Goal: Contribute content: Contribute content

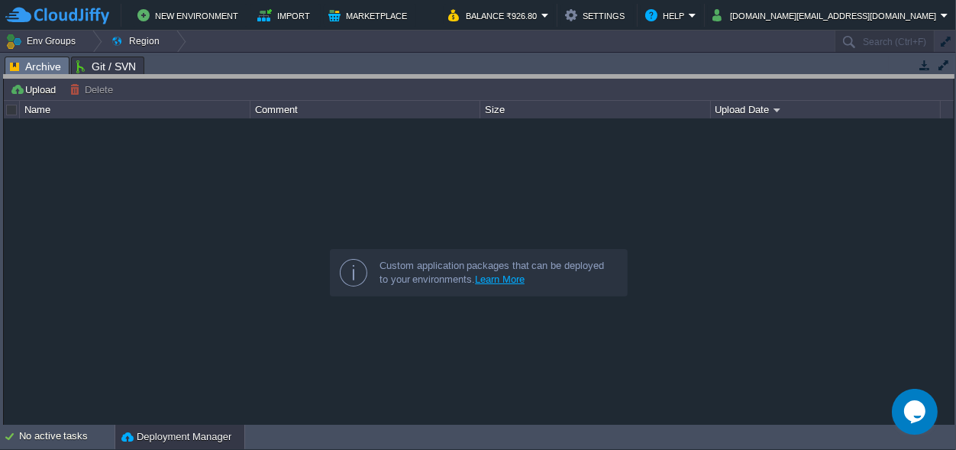
drag, startPoint x: 399, startPoint y: 66, endPoint x: 399, endPoint y: 422, distance: 356.7
click at [399, 422] on body "New Environment Import Marketplace Bonus ₹0.00 Upgrade Account Balance ₹926.80 …" at bounding box center [478, 225] width 956 height 450
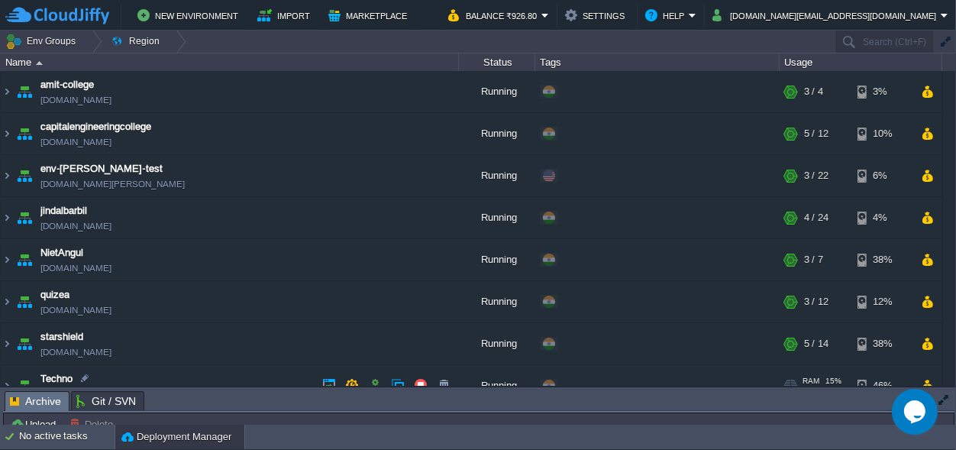
scroll to position [105, 0]
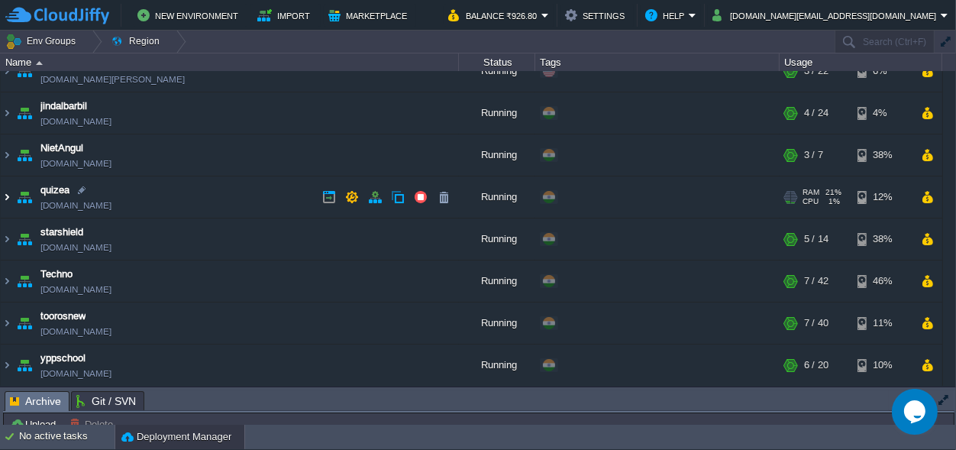
click at [6, 199] on img at bounding box center [7, 196] width 12 height 41
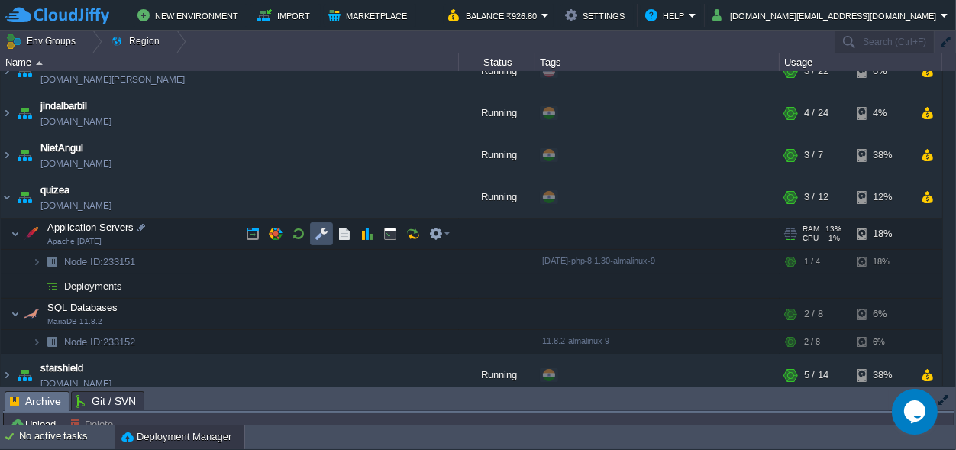
click at [317, 231] on button "button" at bounding box center [322, 234] width 14 height 14
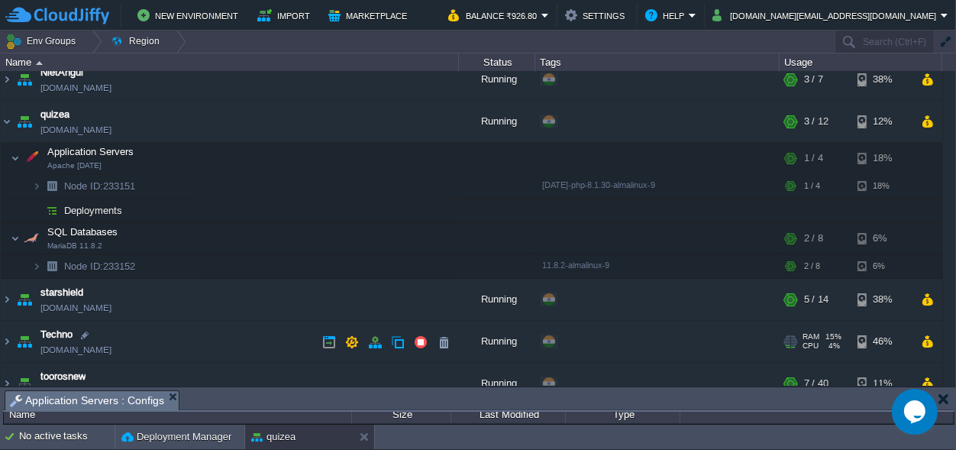
scroll to position [241, 0]
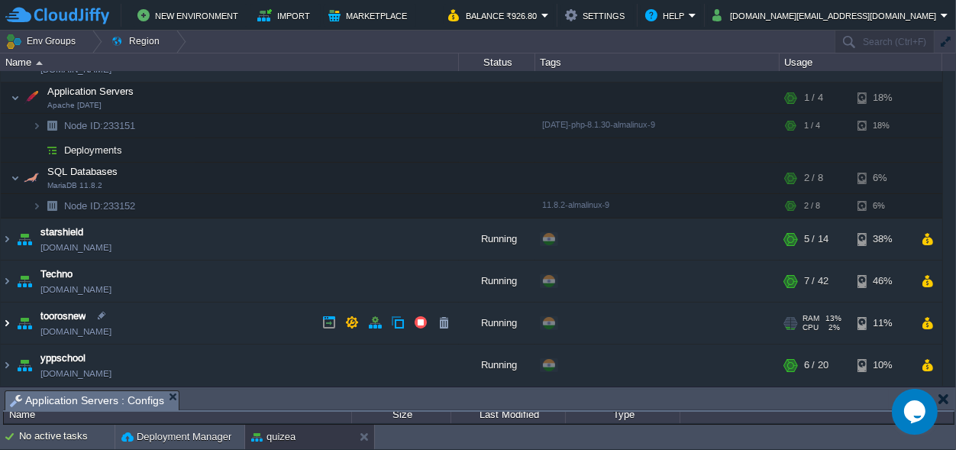
click at [6, 327] on img at bounding box center [7, 322] width 12 height 41
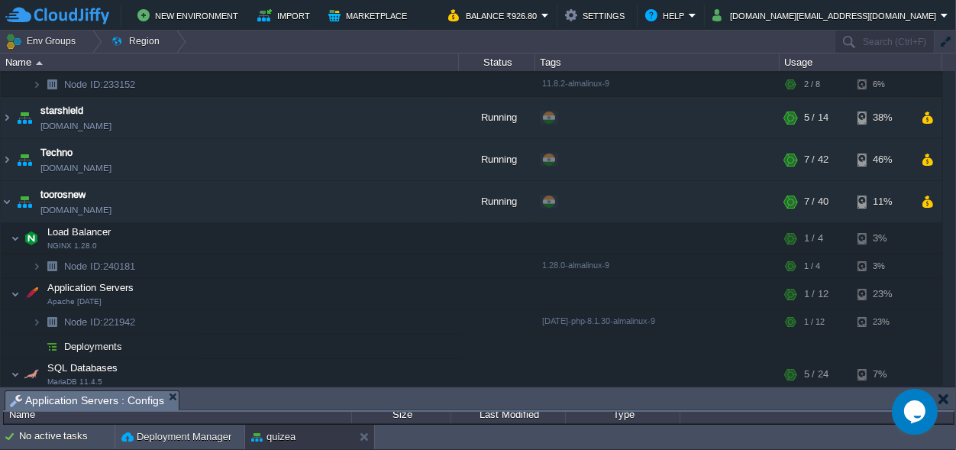
scroll to position [432, 0]
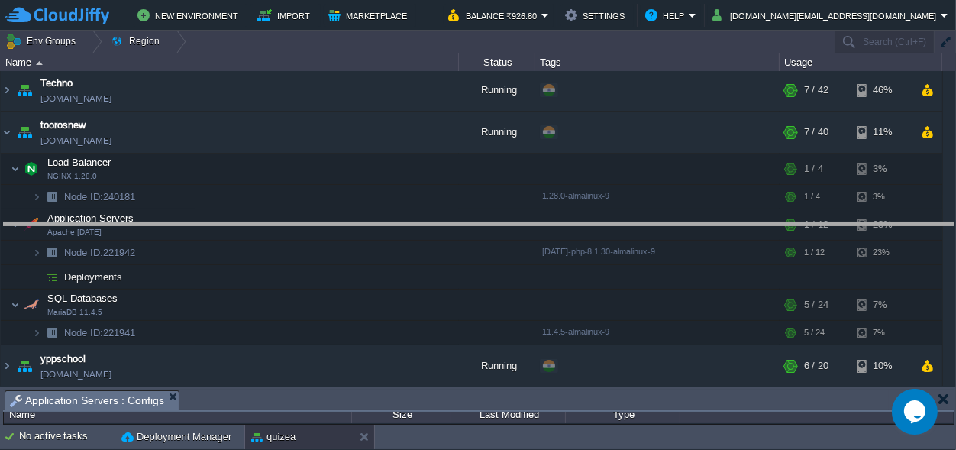
drag, startPoint x: 390, startPoint y: 399, endPoint x: 383, endPoint y: 0, distance: 399.5
click at [385, 5] on body "New Environment Import Marketplace Bonus ₹0.00 Upgrade Account Balance ₹926.80 …" at bounding box center [478, 225] width 956 height 450
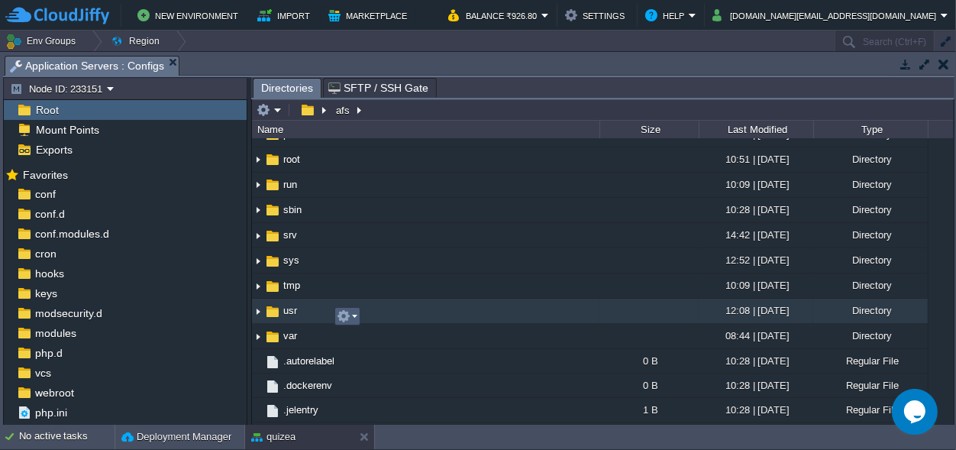
scroll to position [445, 0]
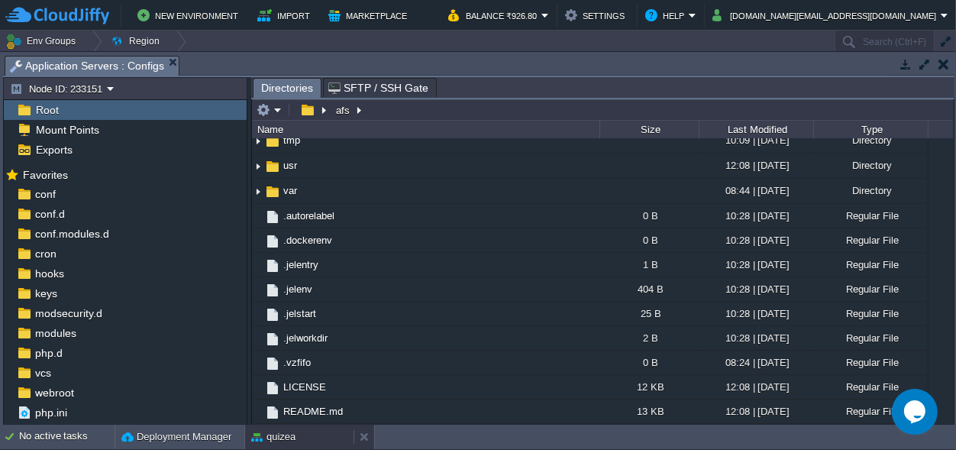
click at [284, 438] on button "quizea" at bounding box center [273, 436] width 44 height 15
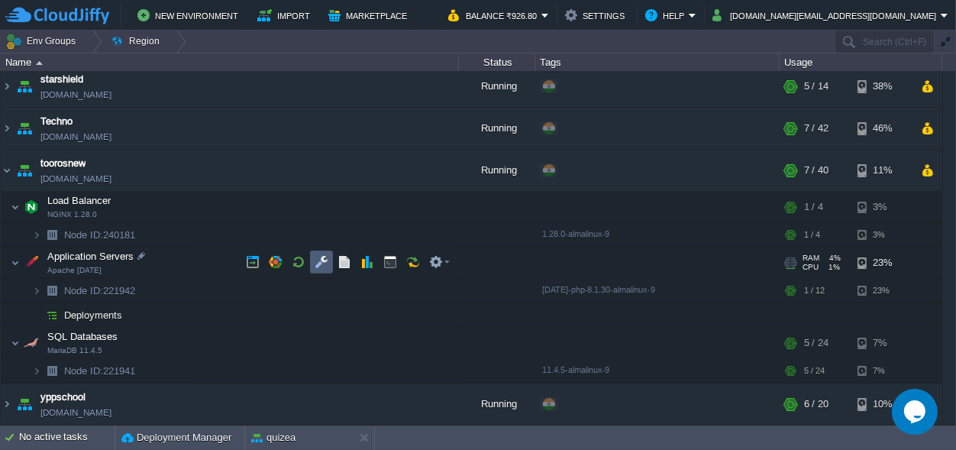
click at [326, 260] on button "button" at bounding box center [322, 262] width 14 height 14
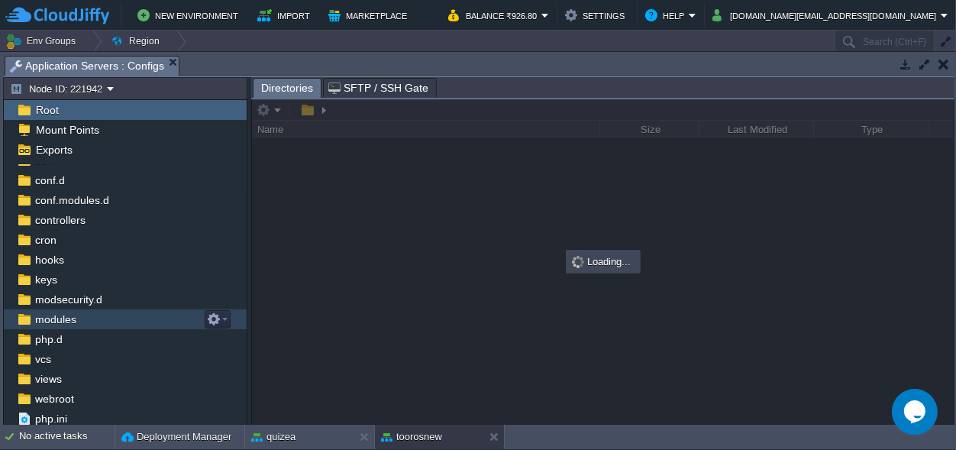
scroll to position [73, 0]
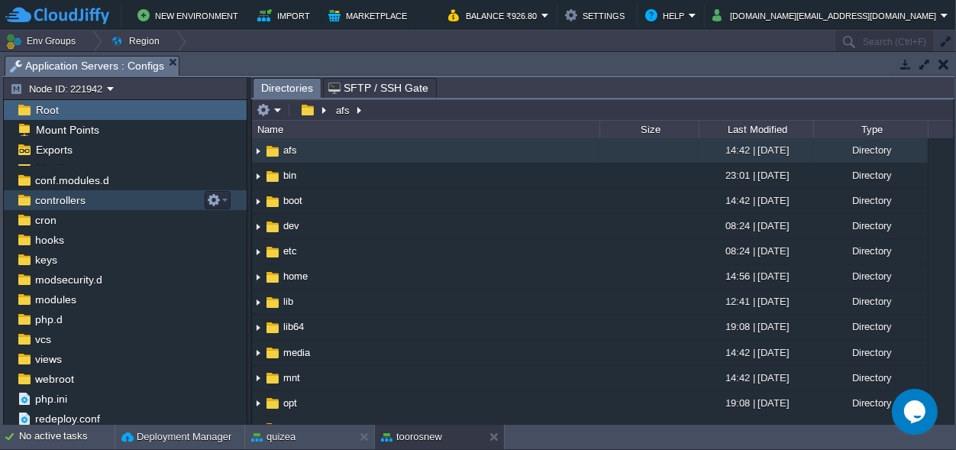
click at [75, 202] on span "controllers" at bounding box center [60, 200] width 56 height 14
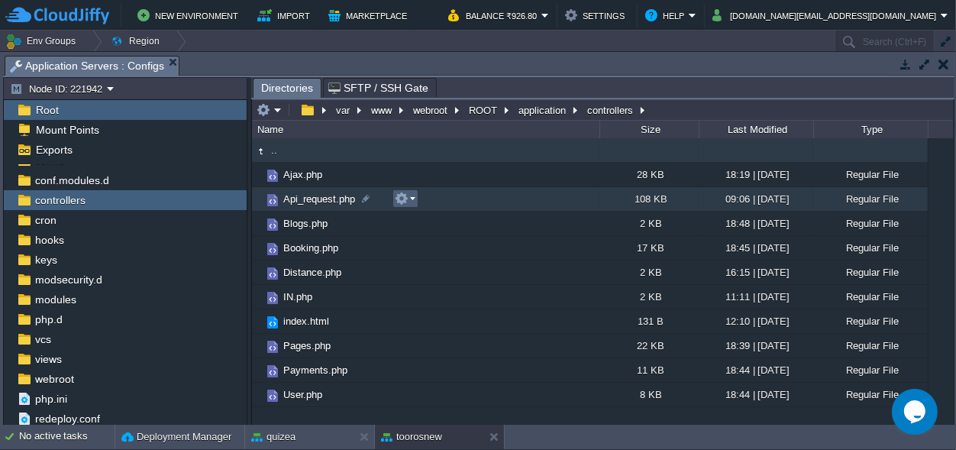
click at [400, 198] on button "button" at bounding box center [402, 199] width 14 height 14
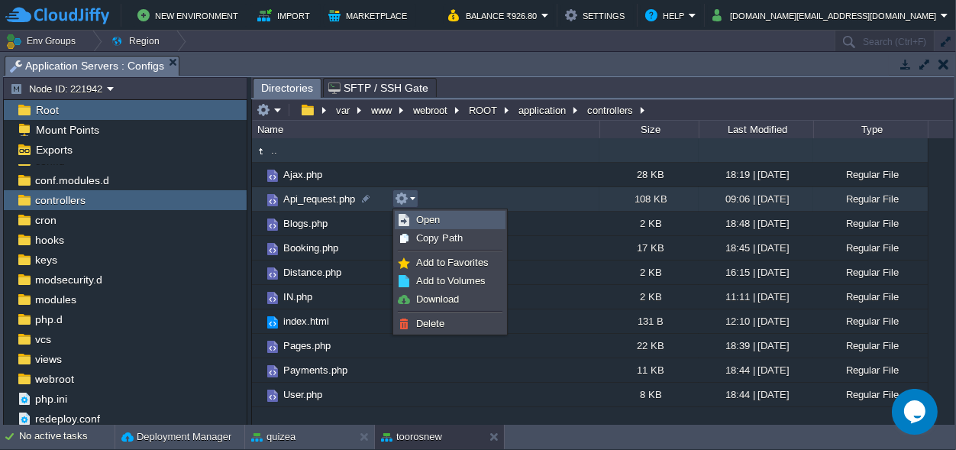
click at [437, 215] on span "Open" at bounding box center [428, 219] width 24 height 11
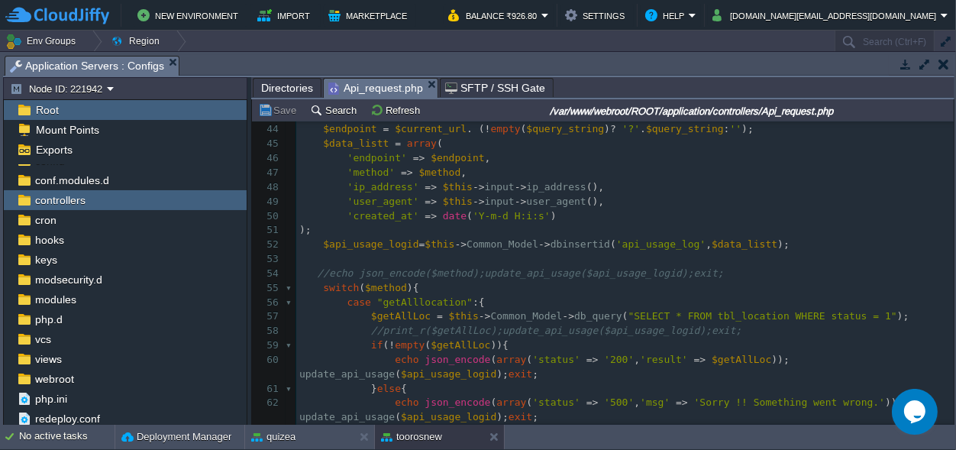
scroll to position [642, 0]
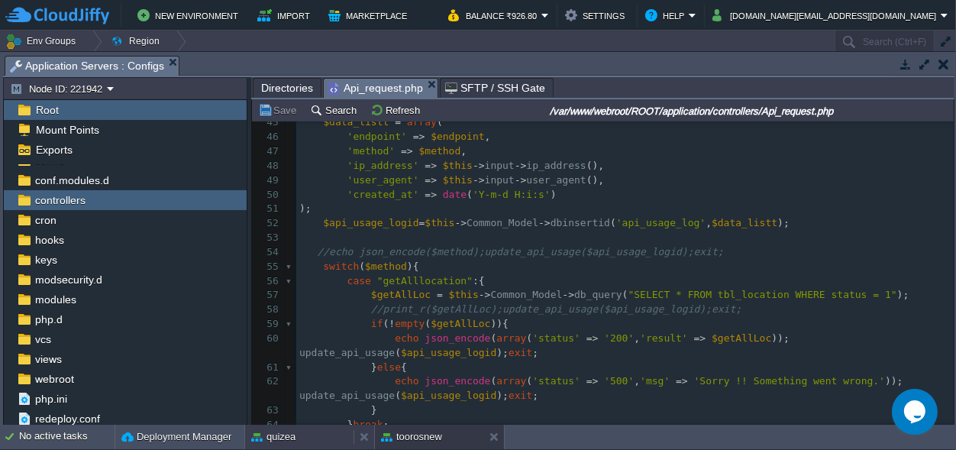
click at [293, 430] on button "quizea" at bounding box center [273, 436] width 44 height 15
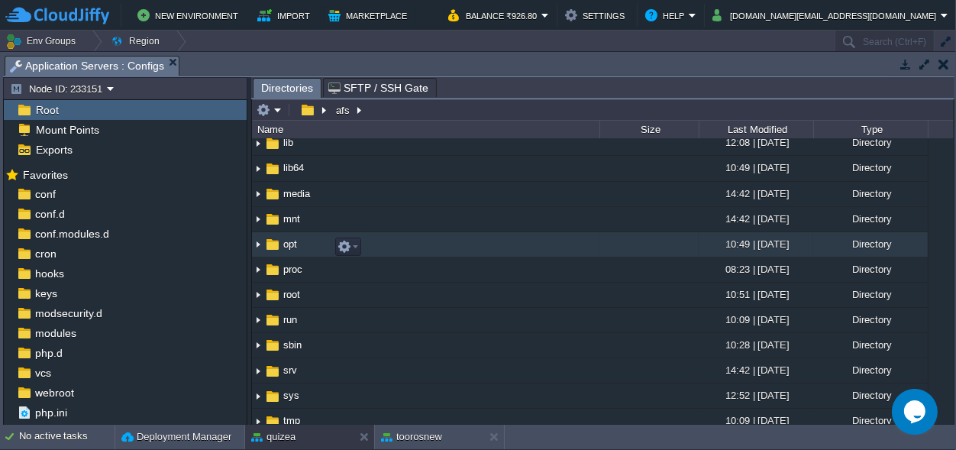
scroll to position [0, 0]
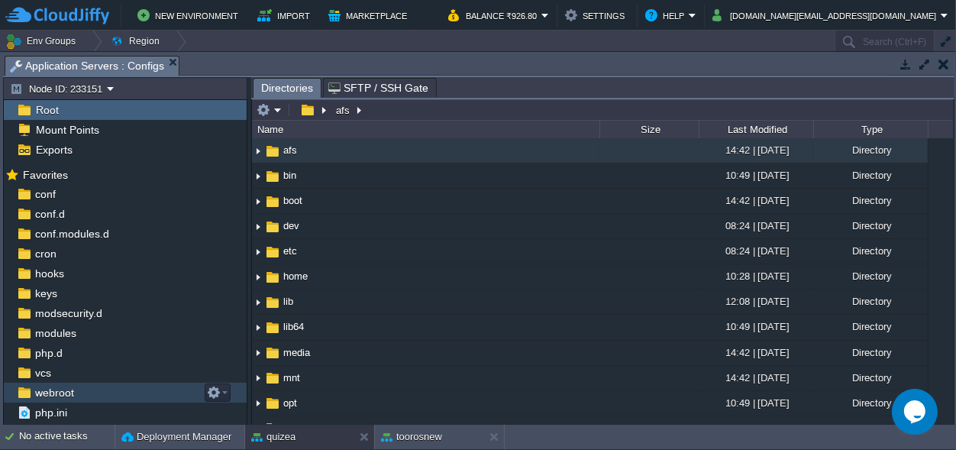
click at [55, 396] on span "webroot" at bounding box center [54, 393] width 44 height 14
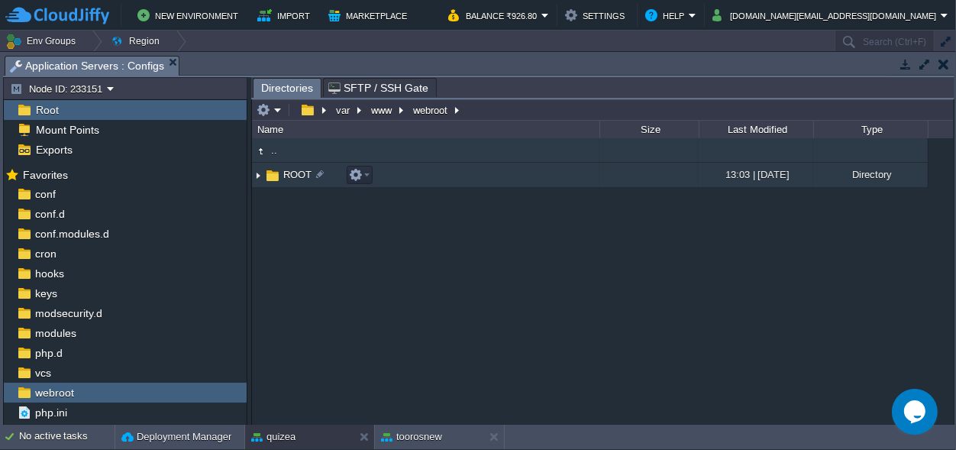
click at [290, 172] on span "ROOT" at bounding box center [297, 174] width 33 height 13
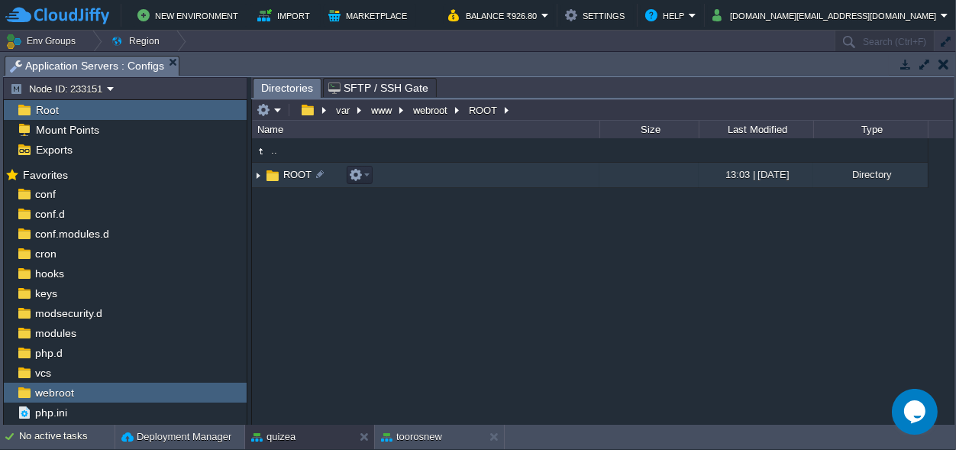
click at [290, 172] on span "ROOT" at bounding box center [297, 174] width 33 height 13
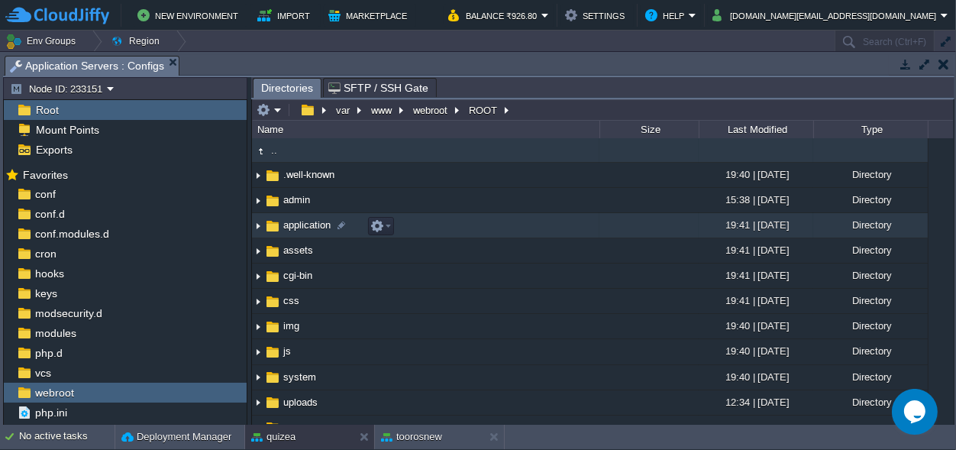
click at [289, 224] on span "application" at bounding box center [307, 224] width 52 height 13
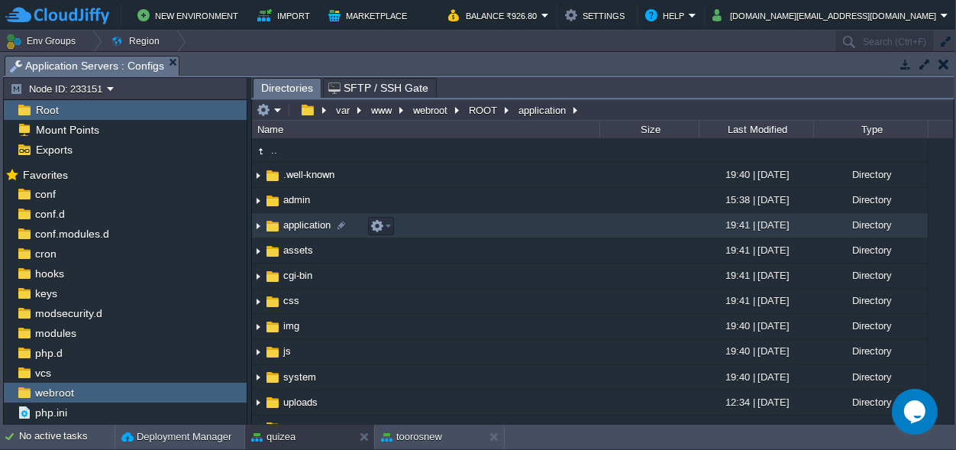
click at [289, 224] on span "application" at bounding box center [307, 224] width 52 height 13
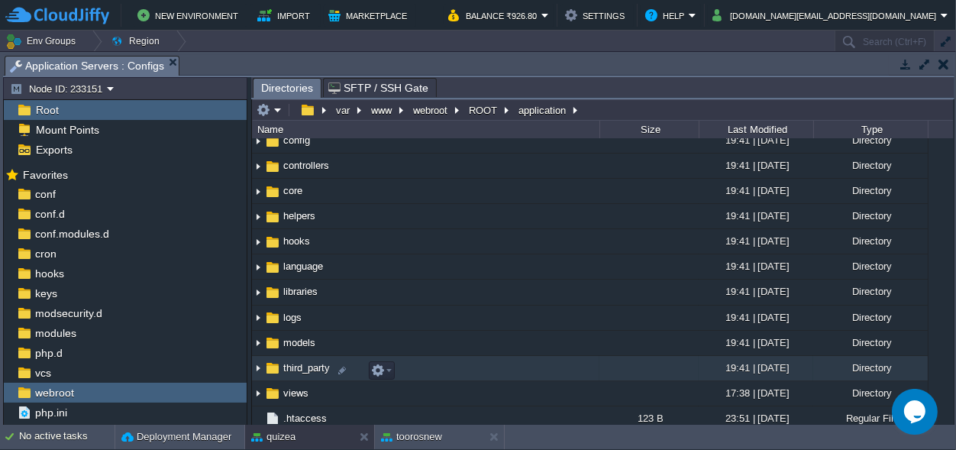
scroll to position [93, 0]
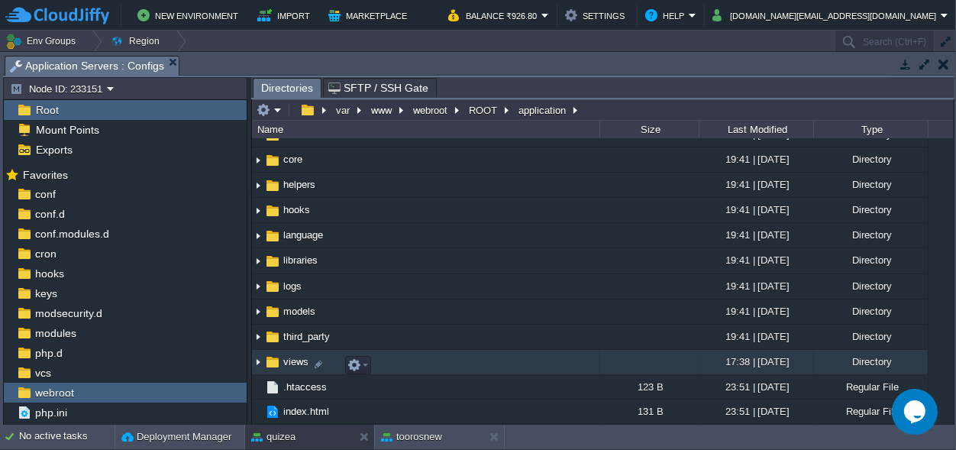
click at [287, 364] on span "views" at bounding box center [296, 361] width 30 height 13
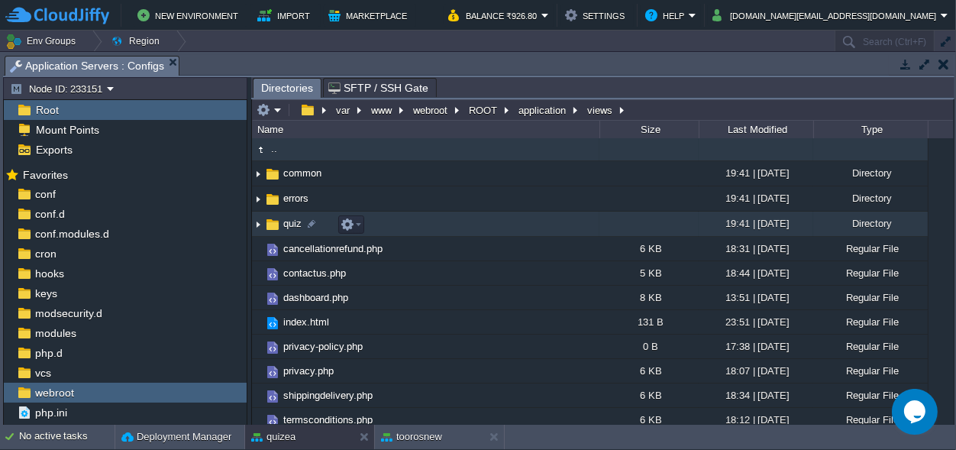
scroll to position [0, 0]
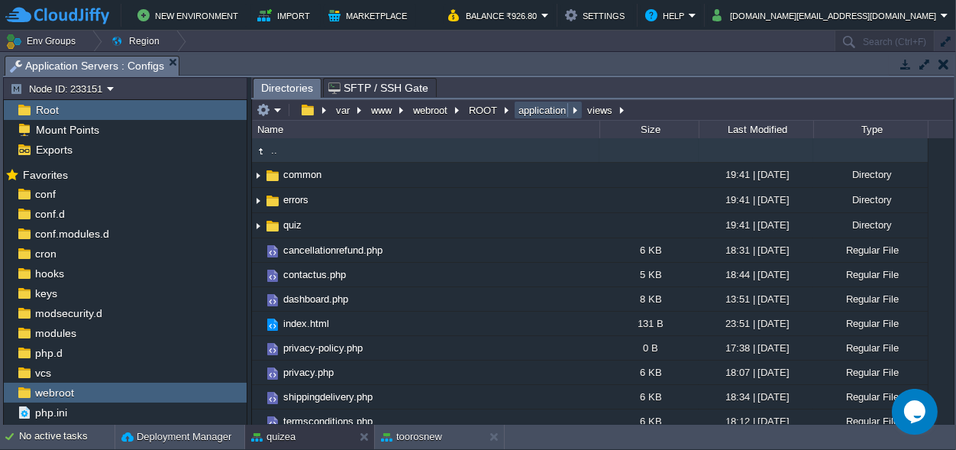
click at [542, 107] on button "application" at bounding box center [542, 110] width 53 height 14
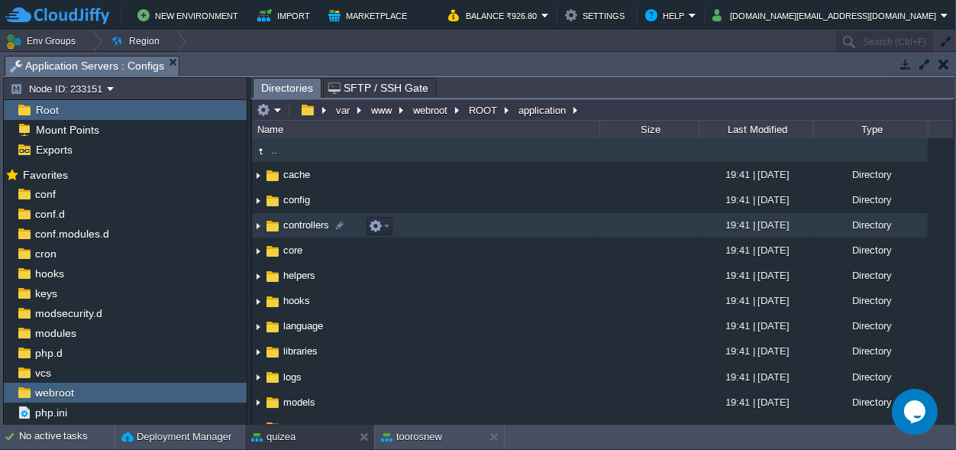
click at [306, 223] on span "controllers" at bounding box center [306, 224] width 50 height 13
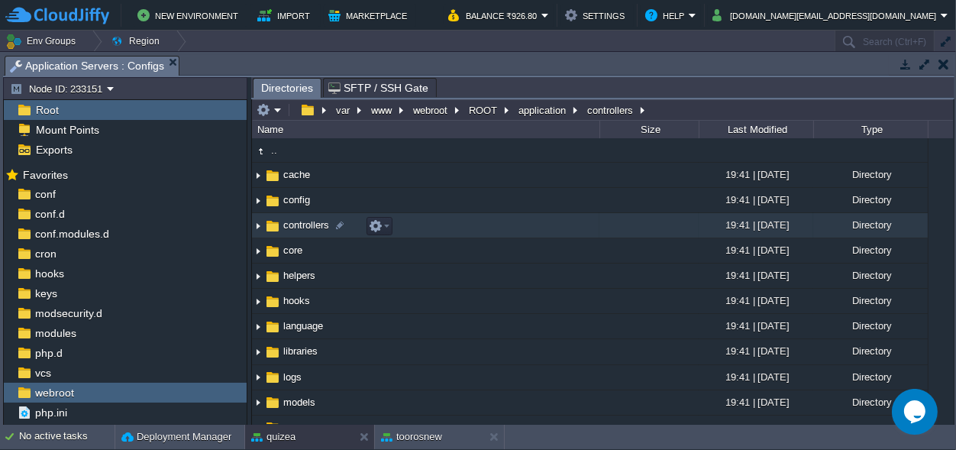
click at [306, 223] on span "controllers" at bounding box center [306, 224] width 50 height 13
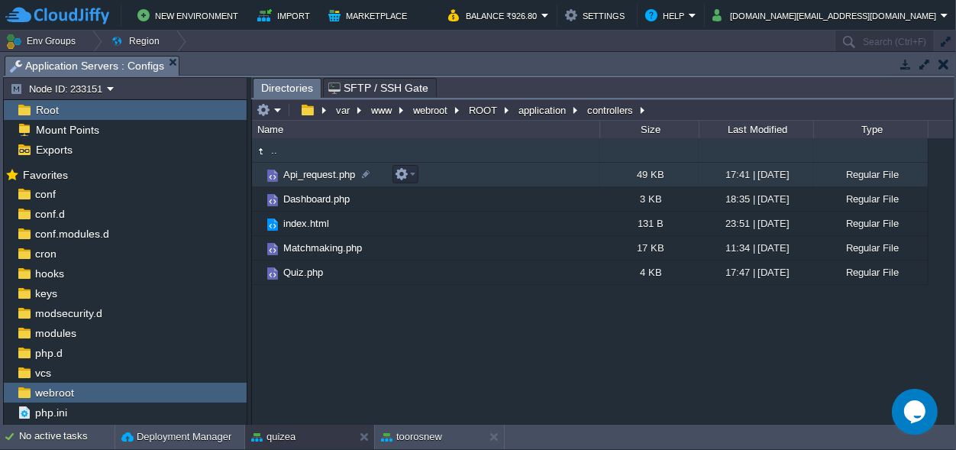
click at [326, 176] on span "Api_request.php" at bounding box center [319, 174] width 76 height 13
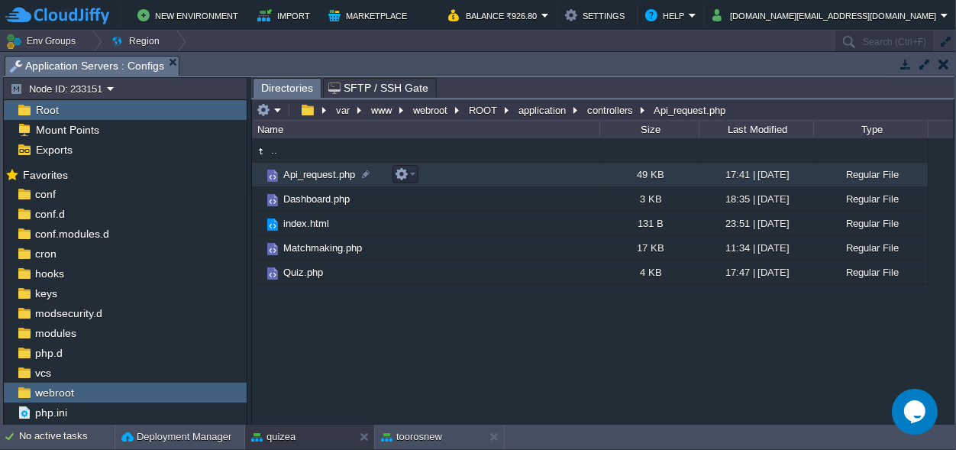
click at [326, 176] on span "Api_request.php" at bounding box center [319, 174] width 76 height 13
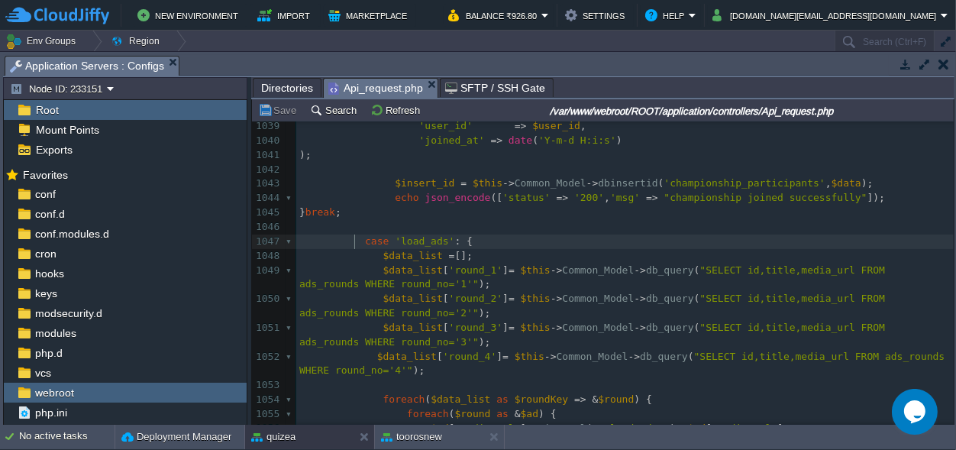
click at [355, 241] on div "1131 <?php 1029 } 1030 1031 1032 1033 echo json_encode ([ 'status' => '200' , '…" at bounding box center [625, 415] width 658 height 878
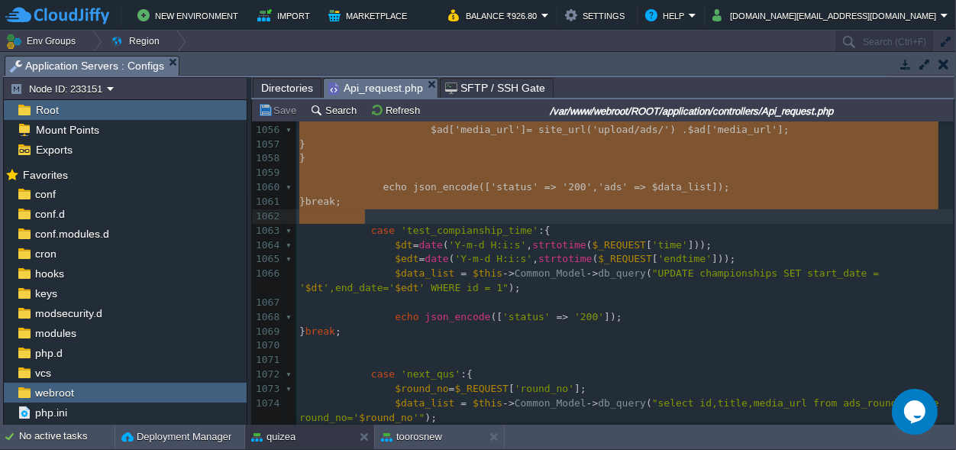
type textarea "case 'load_ads': { $data_list = []; $data_list['round_1'] = $this->Common_Model…"
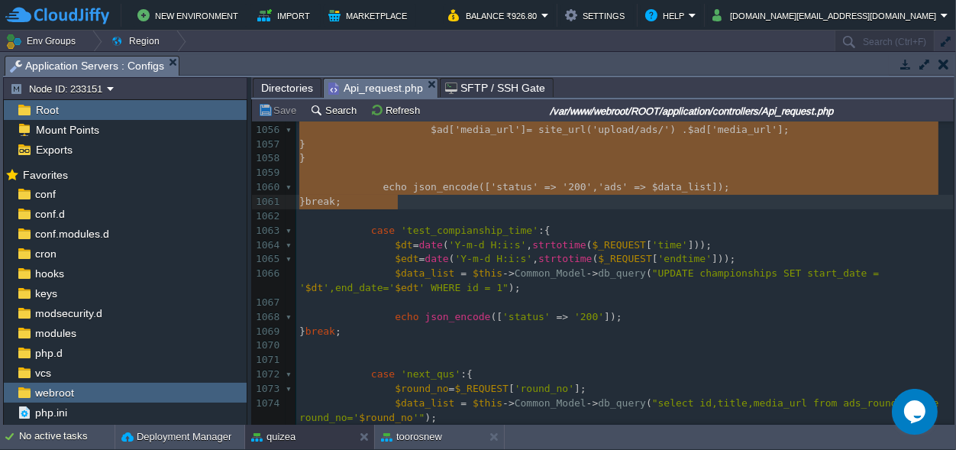
drag, startPoint x: 358, startPoint y: 241, endPoint x: 399, endPoint y: 199, distance: 59.4
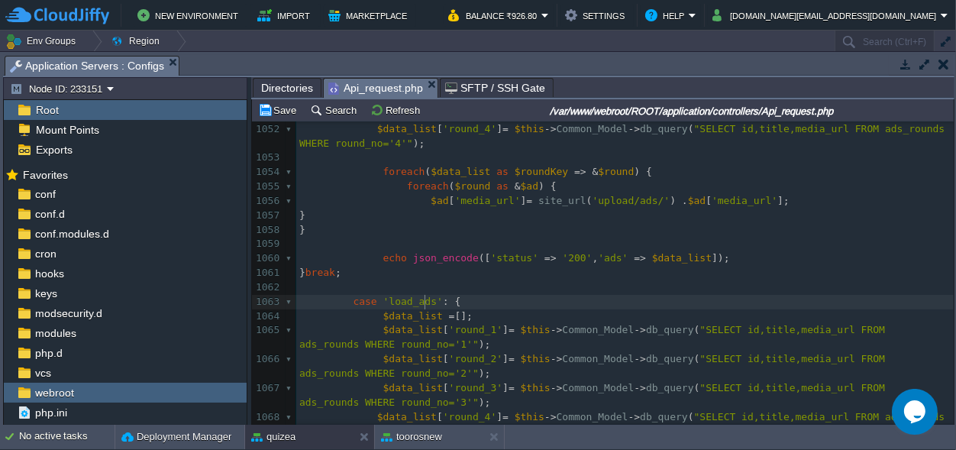
click at [425, 301] on span "'load_ads'" at bounding box center [413, 301] width 60 height 11
type textarea "ques"
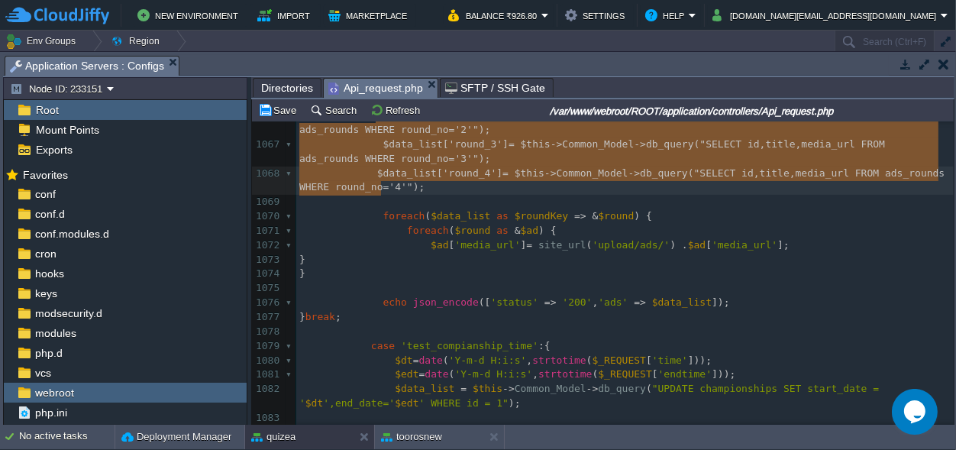
type textarea "$data_list['round_2'] = $this->Common_Model->db_query("SELECT id,title,media_ur…"
drag, startPoint x: 374, startPoint y: 357, endPoint x: 434, endPoint y: 187, distance: 180.7
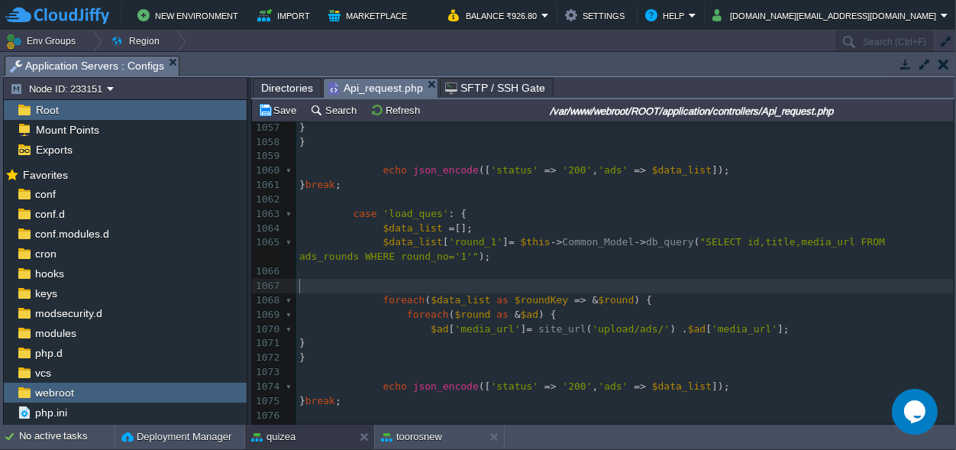
drag, startPoint x: 381, startPoint y: 287, endPoint x: 312, endPoint y: 280, distance: 69.9
click at [312, 280] on pre "​" at bounding box center [625, 286] width 658 height 15
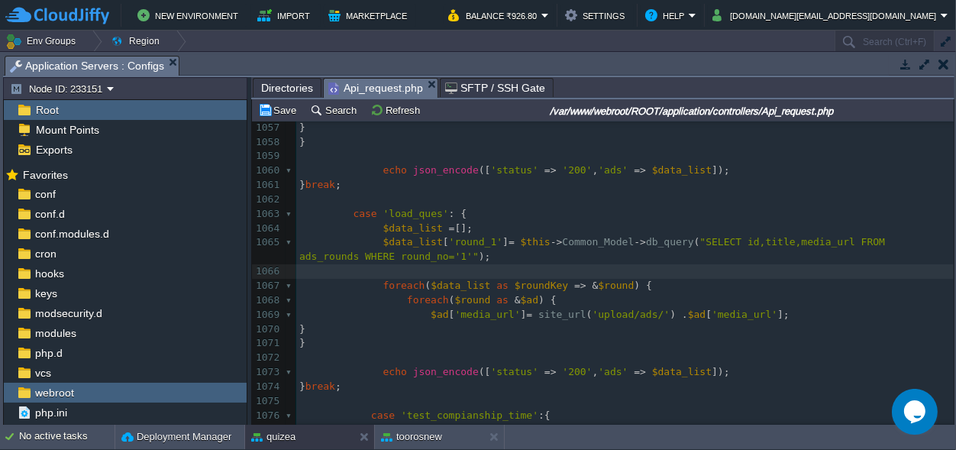
click at [374, 283] on span at bounding box center [341, 285] width 84 height 11
type textarea "foreach ($data_list as $roundKey => &$round) { foreach ($round as &$ad) { $ad['…"
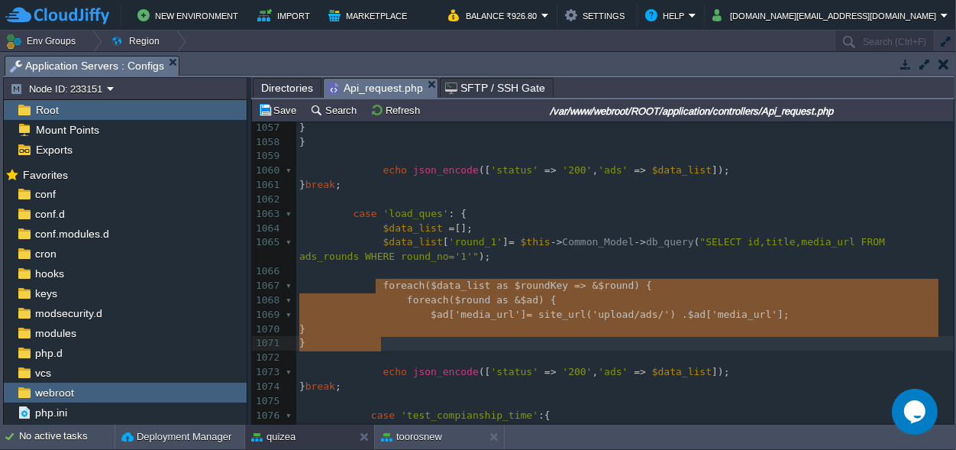
drag, startPoint x: 374, startPoint y: 283, endPoint x: 392, endPoint y: 339, distance: 59.4
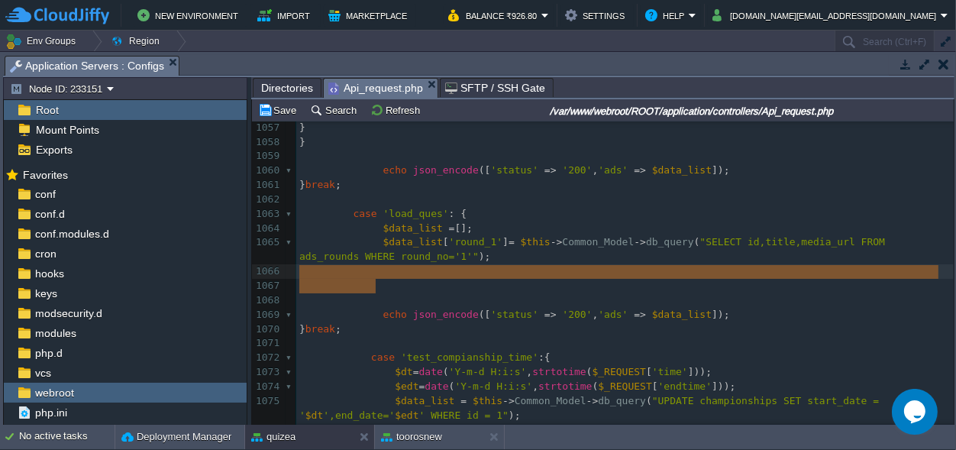
drag, startPoint x: 384, startPoint y: 288, endPoint x: 252, endPoint y: 277, distance: 132.6
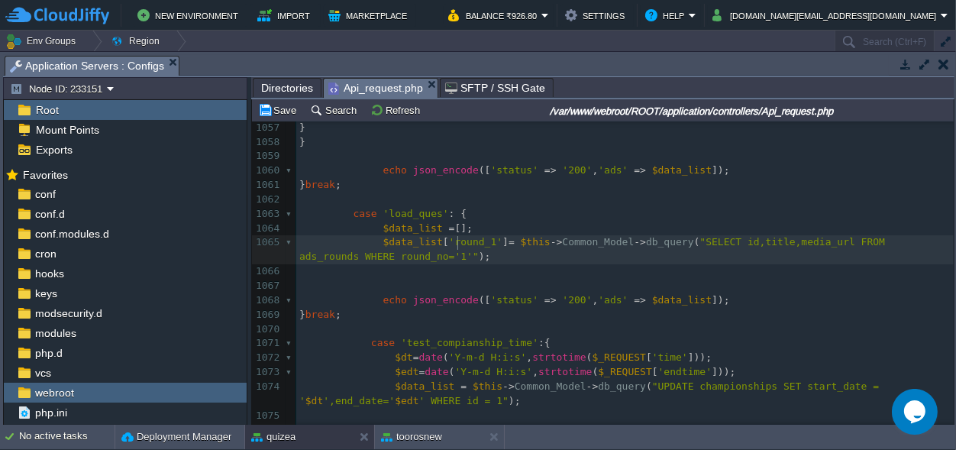
click at [455, 241] on span "'round_1'" at bounding box center [475, 241] width 53 height 11
type textarea "ques"
click at [852, 243] on div "xxxxxxxxxx <?php 1041 ); 1042 ​ 1043 $insert_id = $this -> Common_Model -> dbin…" at bounding box center [625, 236] width 658 height 806
type textarea "ads_rounds"
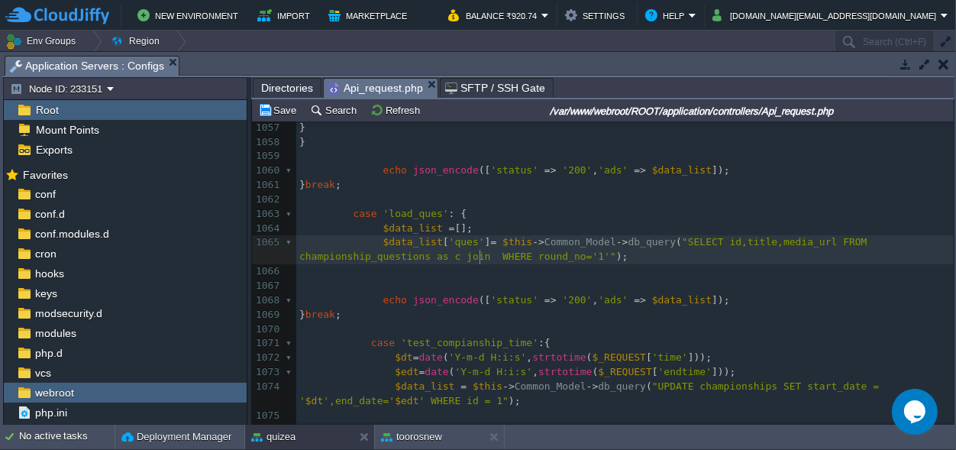
type textarea "as c join"
paste textarea
type textarea "as g ON"
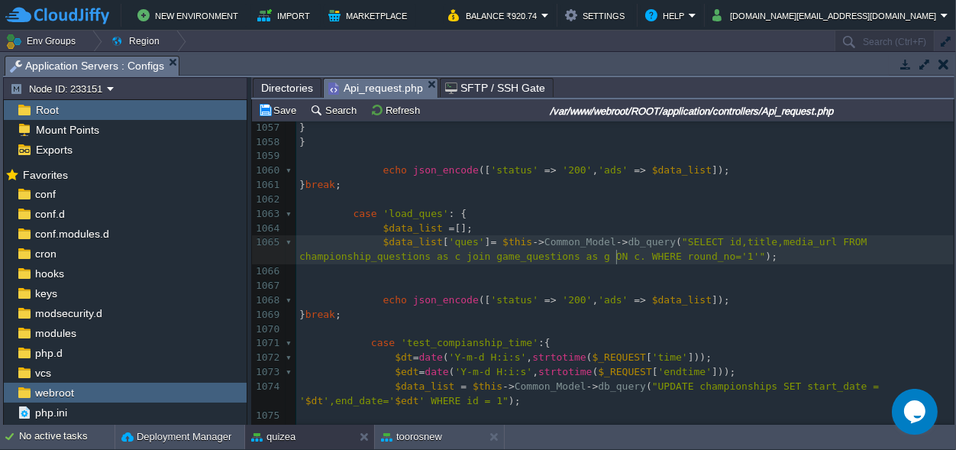
scroll to position [0, 10]
paste textarea "="
type textarea "c.=[DOMAIN_NAME]"
type textarea "round_no='1'"
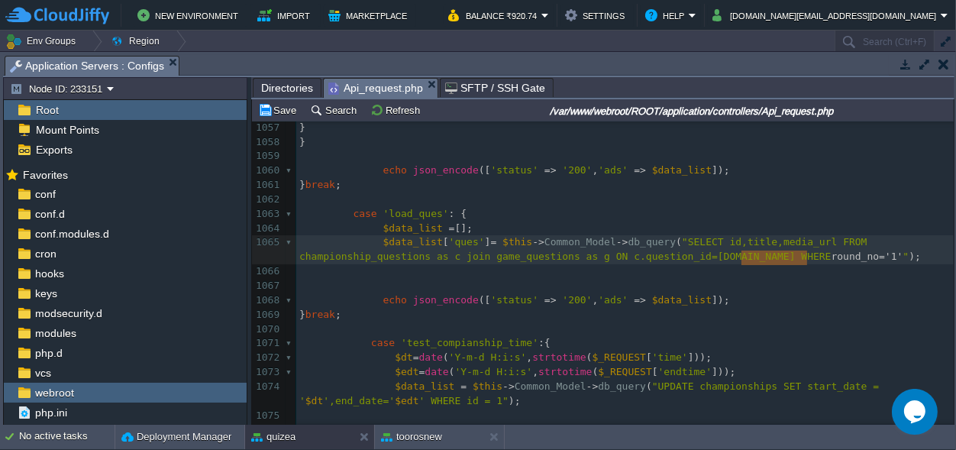
scroll to position [0, 65]
drag, startPoint x: 804, startPoint y: 254, endPoint x: 743, endPoint y: 260, distance: 61.4
paste textarea "="
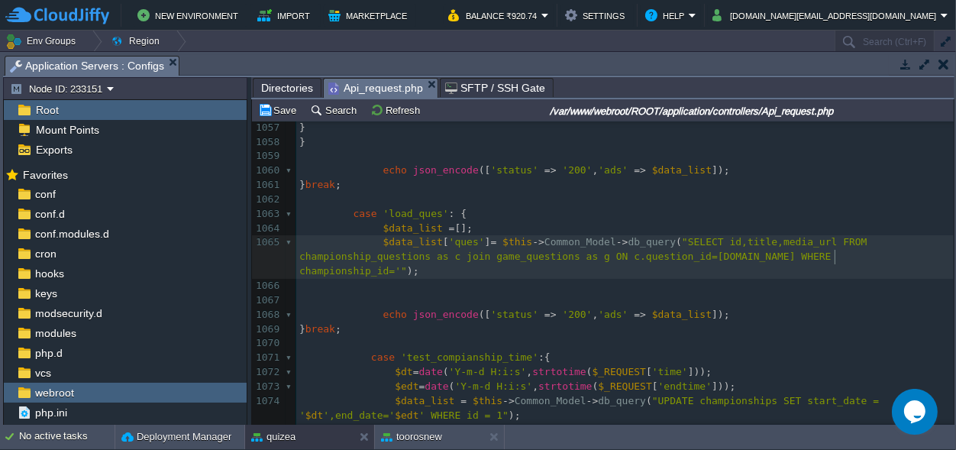
type textarea "=''"
type textarea "$cid"
type textarea "AND"
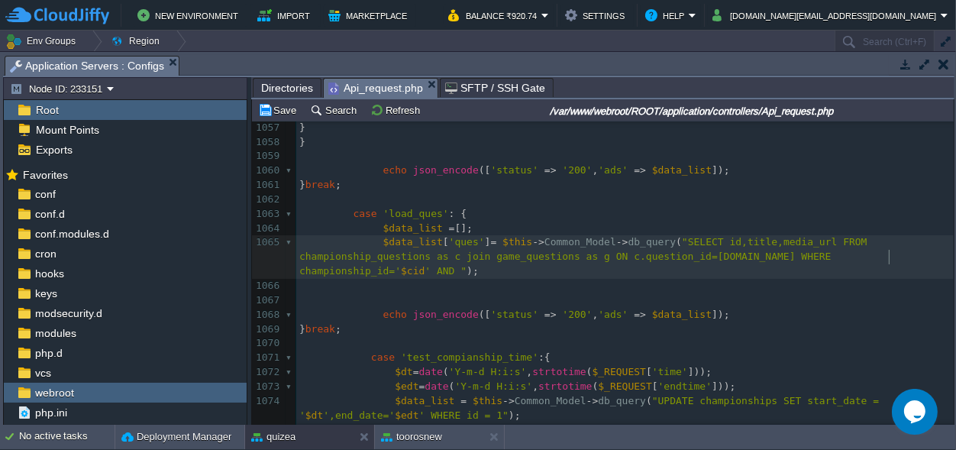
scroll to position [0, 0]
paste textarea "="
type textarea "=''"
type textarea "$qid"
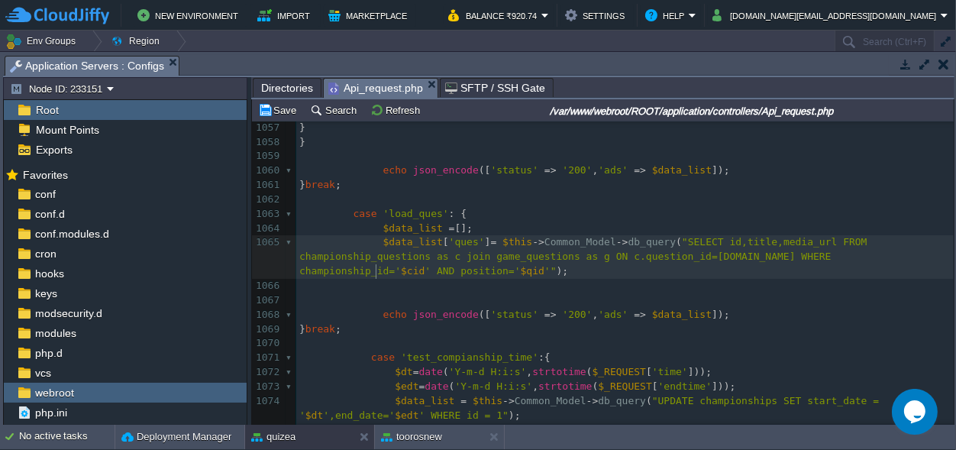
scroll to position [0, 0]
click at [521, 274] on span "$qid" at bounding box center [533, 270] width 24 height 11
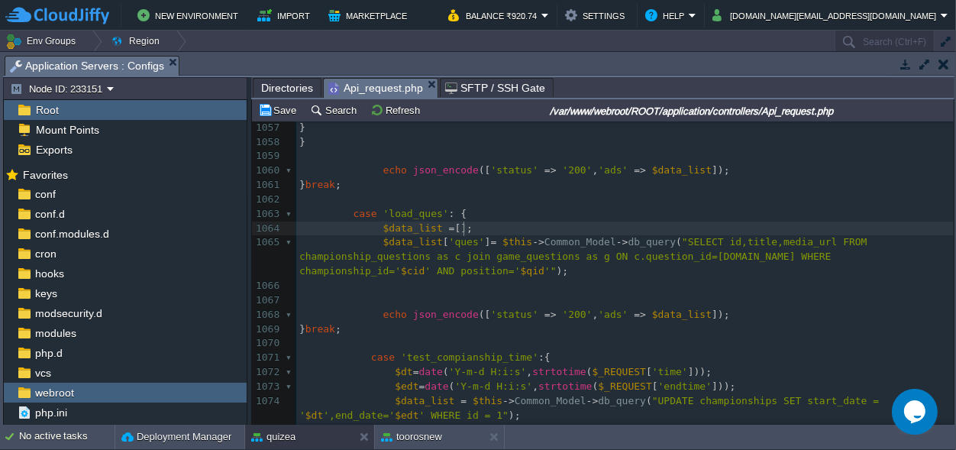
click at [481, 228] on pre "$data_list = [];" at bounding box center [625, 229] width 658 height 15
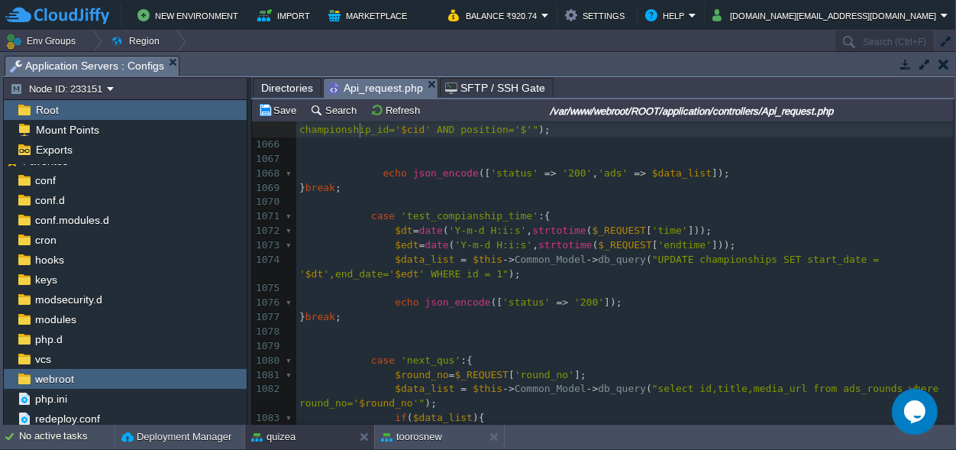
scroll to position [1599, 0]
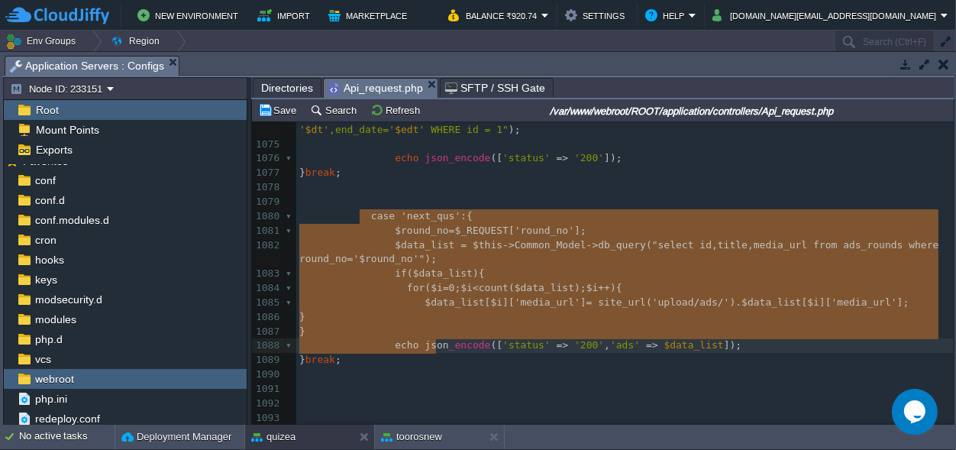
type textarea "case 'next_qus':{ $round_no=$_REQUEST['round_no']; $data_list = $this->Common_M…"
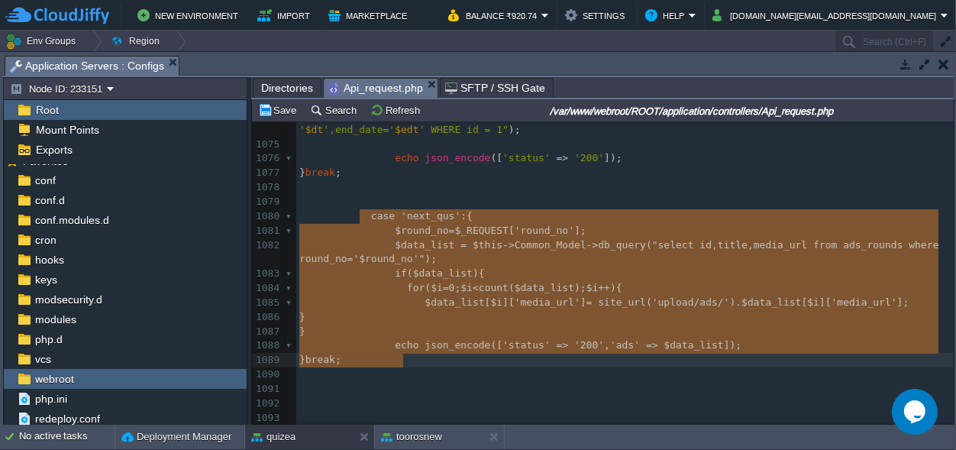
drag, startPoint x: 361, startPoint y: 212, endPoint x: 435, endPoint y: 361, distance: 165.7
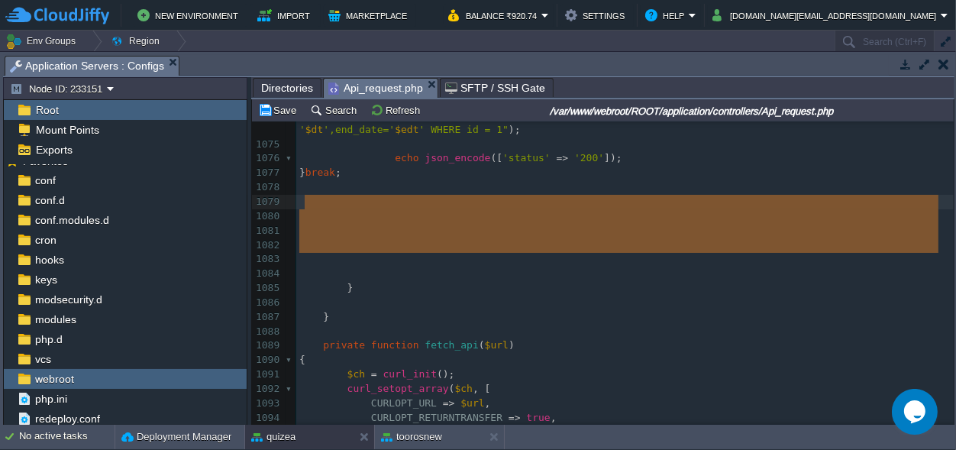
drag, startPoint x: 355, startPoint y: 254, endPoint x: 302, endPoint y: 202, distance: 74.0
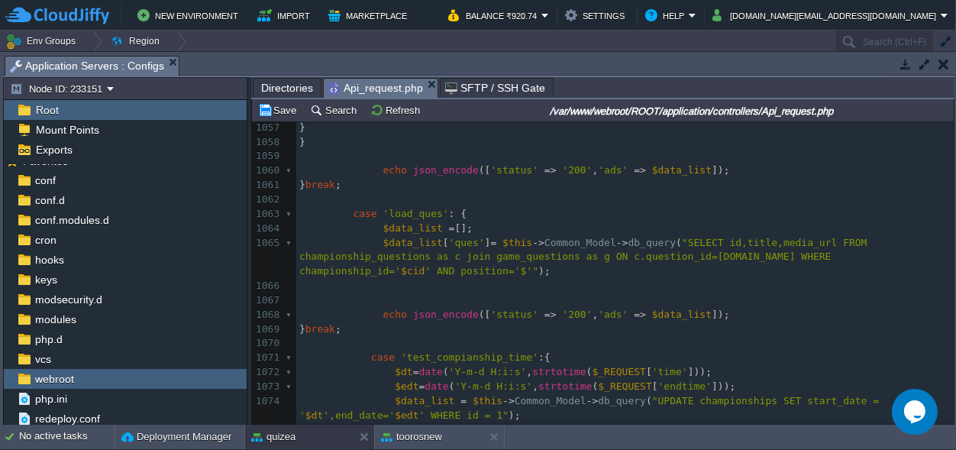
click at [425, 272] on span "' AND position='$'"" at bounding box center [482, 270] width 114 height 11
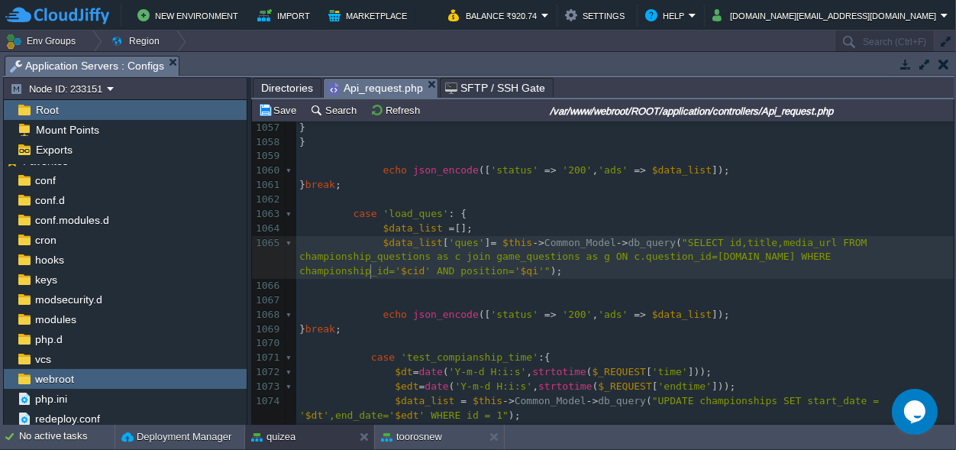
type textarea "qid"
click at [475, 228] on pre "$data_list = [];" at bounding box center [625, 229] width 658 height 15
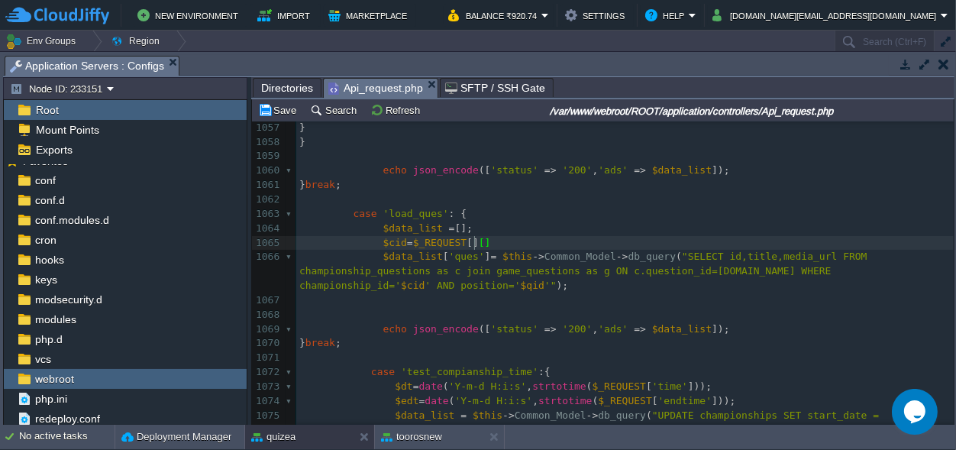
scroll to position [0, 109]
type textarea "$cid=$_REQUEST[][];"
type textarea "0"
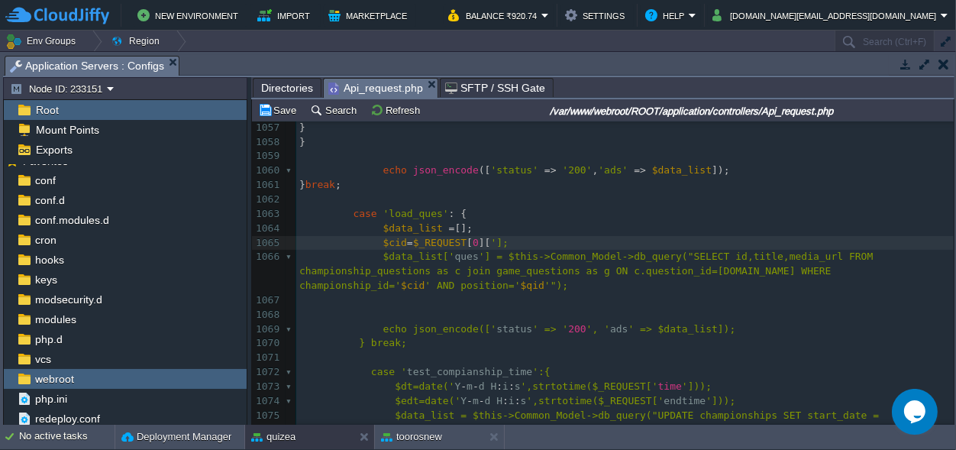
type textarea "''"
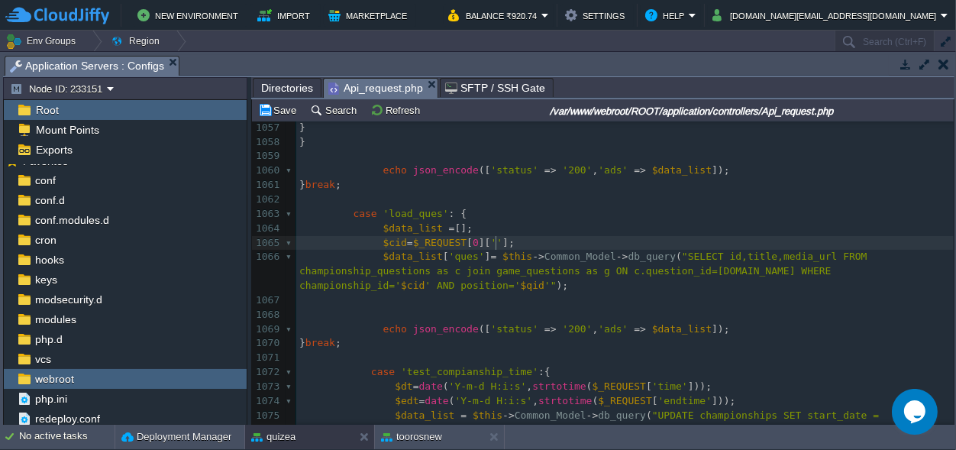
click at [517, 243] on pre "$cid = $_REQUEST [ 0 ][ '' ];" at bounding box center [625, 243] width 658 height 15
type textarea "$cid=$_REQUEST[0][''];"
drag, startPoint x: 517, startPoint y: 243, endPoint x: 378, endPoint y: 244, distance: 139.0
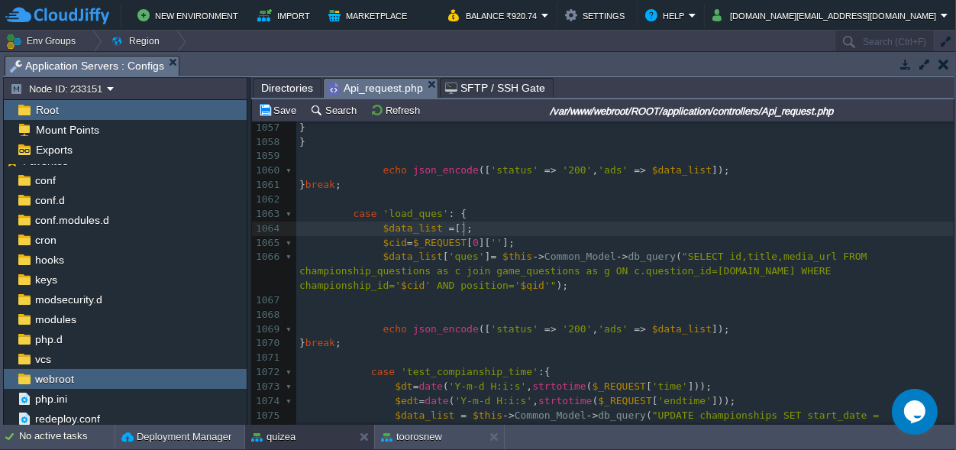
click at [526, 235] on pre "$data_list = [];" at bounding box center [625, 229] width 658 height 15
click at [526, 242] on pre "$cid = $_REQUEST [ 0 ][ '' ];" at bounding box center [625, 243] width 658 height 15
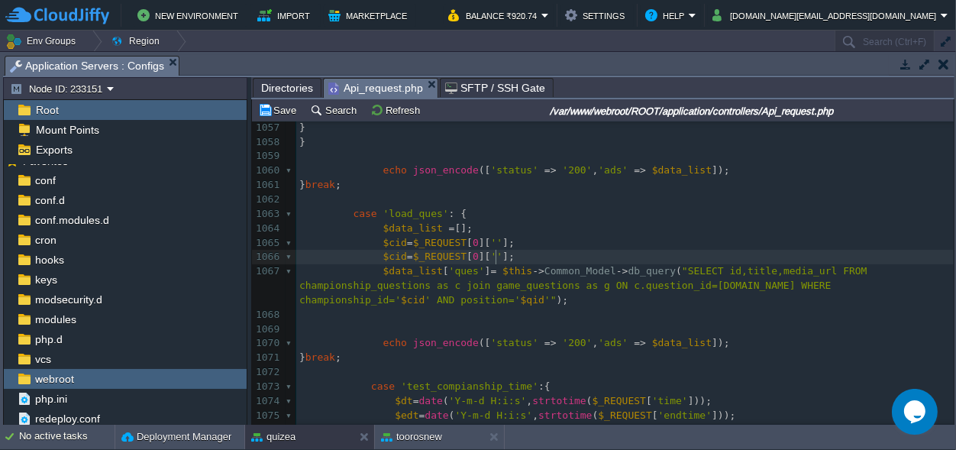
click at [390, 253] on span "$cid" at bounding box center [395, 256] width 24 height 11
click at [386, 254] on span "$cid" at bounding box center [395, 256] width 24 height 11
type textarea "q"
click at [490, 257] on span "''" at bounding box center [496, 256] width 12 height 11
click at [490, 239] on span "''" at bounding box center [496, 242] width 12 height 11
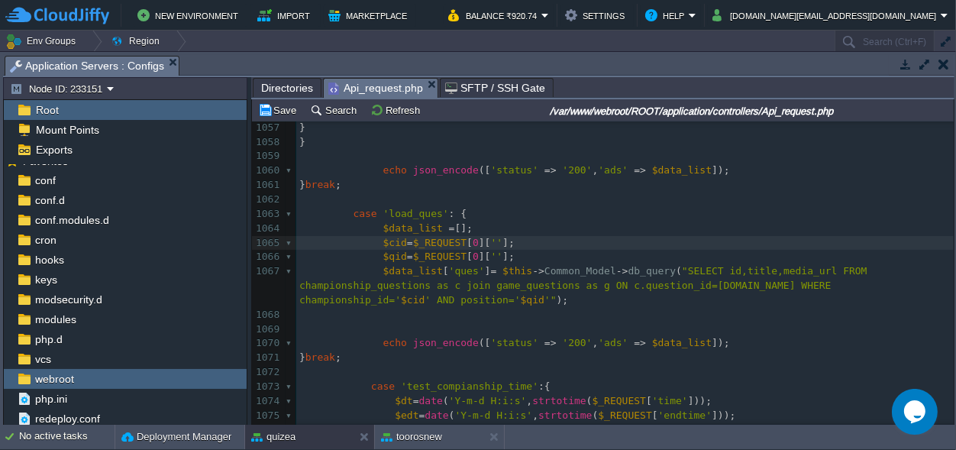
click at [490, 254] on span "''" at bounding box center [496, 256] width 12 height 11
type textarea "qid"
type textarea "_sl_No"
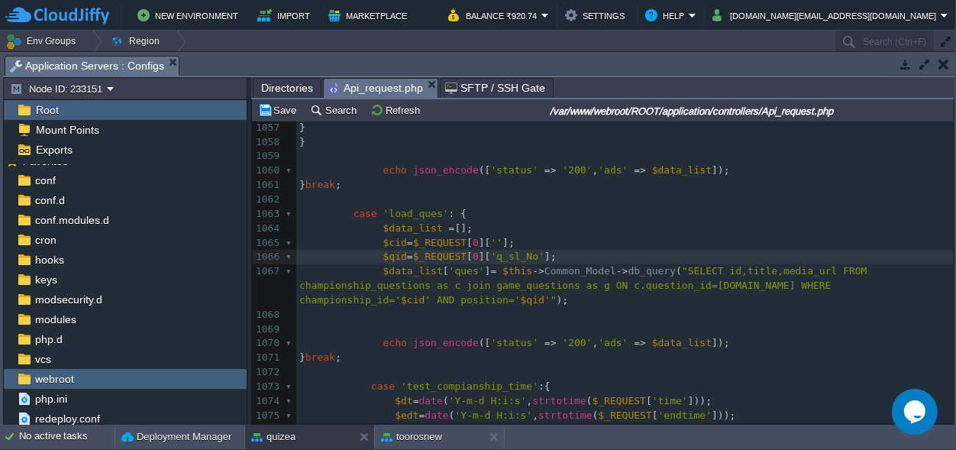
scroll to position [0, 0]
type textarea "no"
click at [480, 240] on div "xxxxxxxxxx $data_list = []; 1047 case 'load_ads' : { 1048 $data_list = []; 1049…" at bounding box center [625, 250] width 658 height 662
click at [500, 257] on span "'q_slno'" at bounding box center [514, 256] width 48 height 11
type textarea "q_slno"
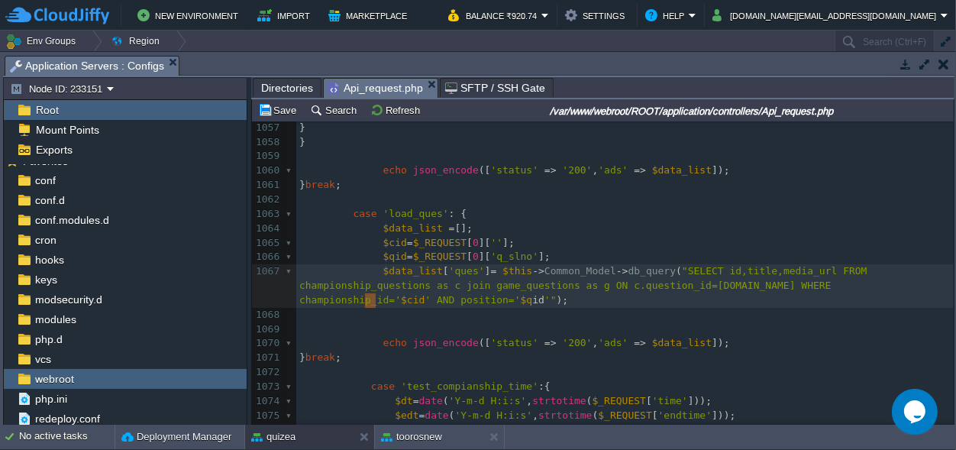
type textarea "qid"
drag, startPoint x: 375, startPoint y: 300, endPoint x: 361, endPoint y: 303, distance: 14.1
paste textarea
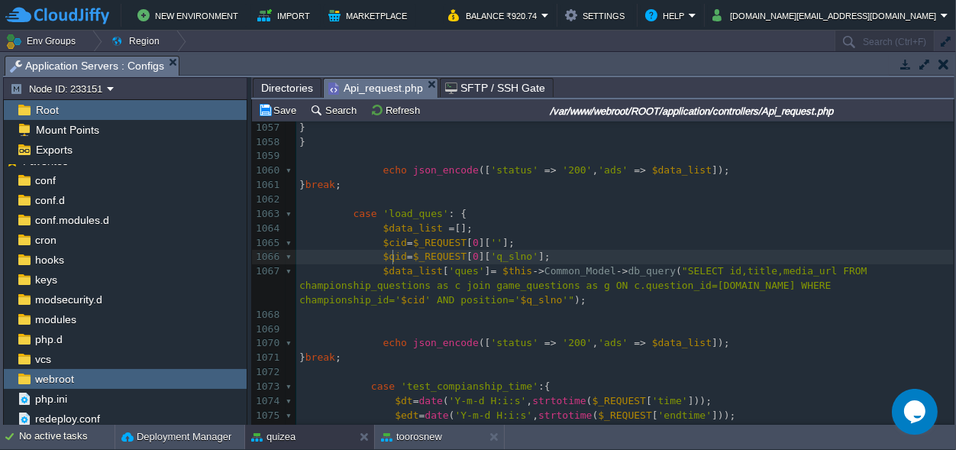
click at [390, 256] on span "$qid" at bounding box center [395, 256] width 24 height 11
type textarea "$"
click at [490, 240] on span "''" at bounding box center [496, 242] width 12 height 11
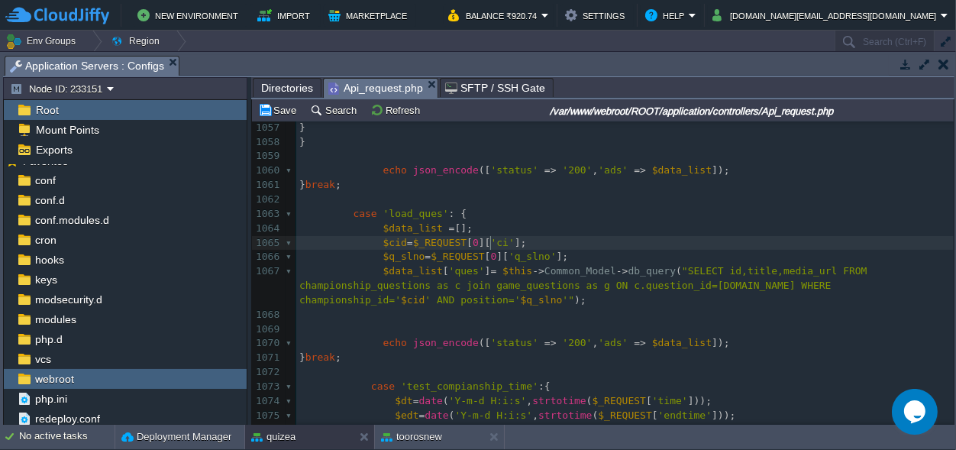
type textarea "cid"
click at [490, 241] on span "'cid'" at bounding box center [505, 242] width 30 height 11
type textarea "cid"
click at [522, 260] on span "'q_slno'" at bounding box center [533, 256] width 48 height 11
type textarea "q_slno"
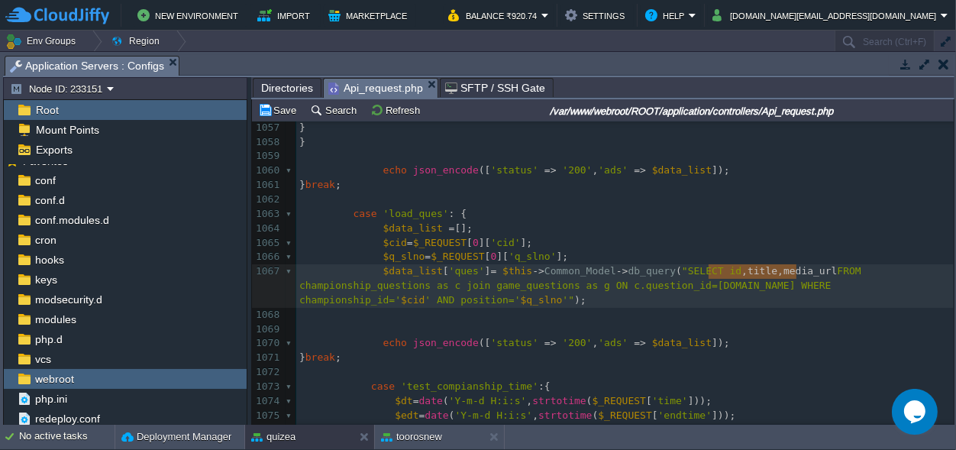
type textarea "id,title,media_url"
drag, startPoint x: 797, startPoint y: 269, endPoint x: 700, endPoint y: 271, distance: 97.8
paste textarea ","
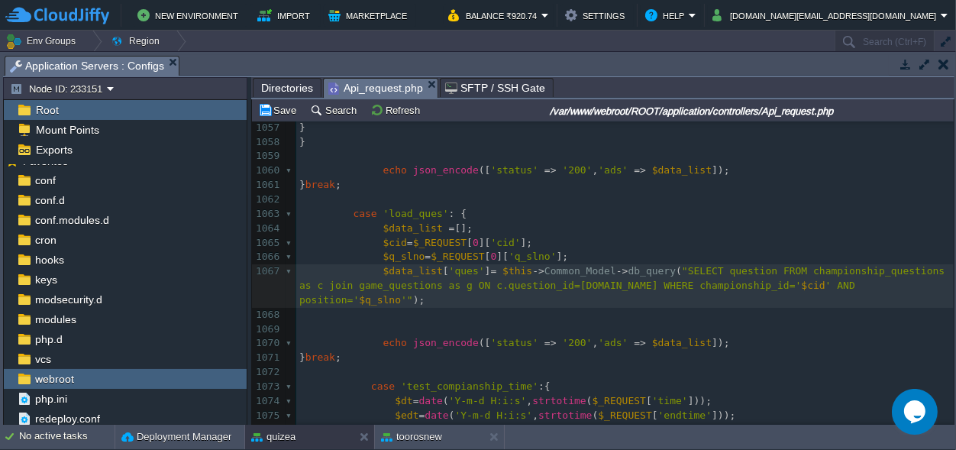
scroll to position [0, 5]
paste textarea ","
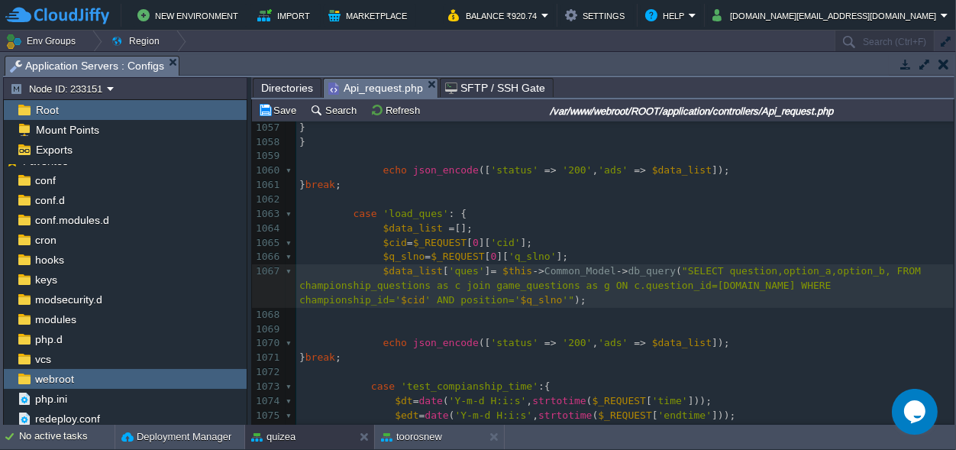
paste textarea ","
type textarea ",,,,"
click at [290, 109] on button "Save" at bounding box center [279, 110] width 43 height 14
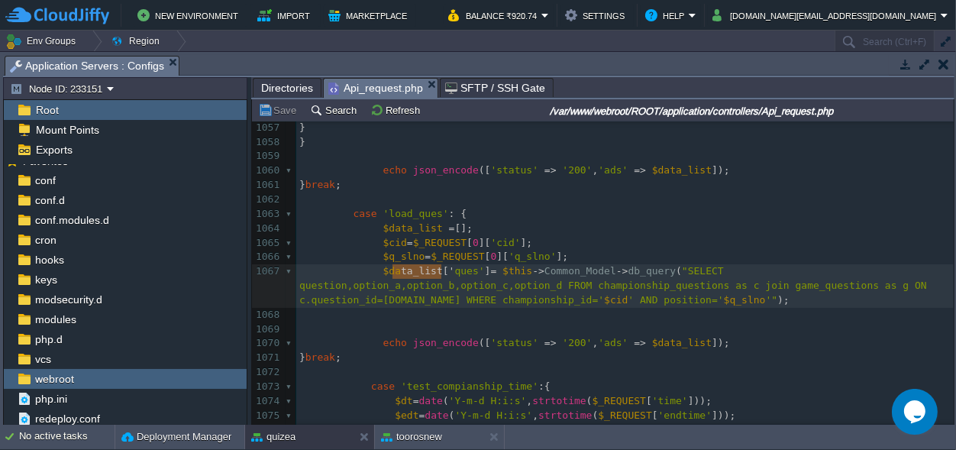
type textarea "data_list['"
drag, startPoint x: 441, startPoint y: 269, endPoint x: 381, endPoint y: 270, distance: 60.4
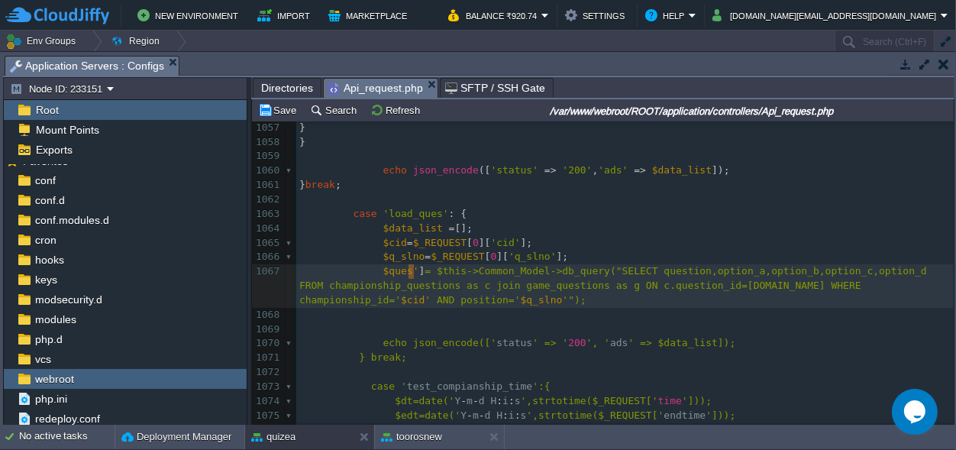
type textarea "']"
drag, startPoint x: 416, startPoint y: 270, endPoint x: 406, endPoint y: 270, distance: 9.9
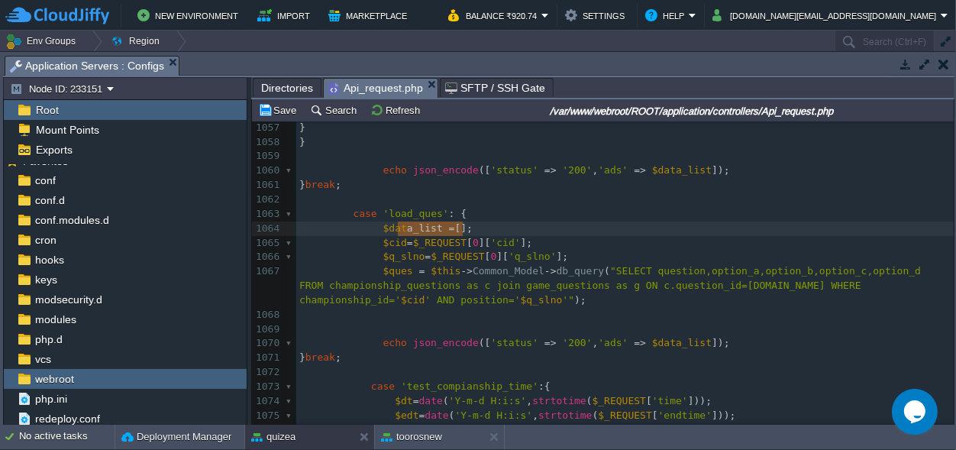
type textarea "$data_list = [];"
drag, startPoint x: 472, startPoint y: 228, endPoint x: 293, endPoint y: 224, distance: 179.5
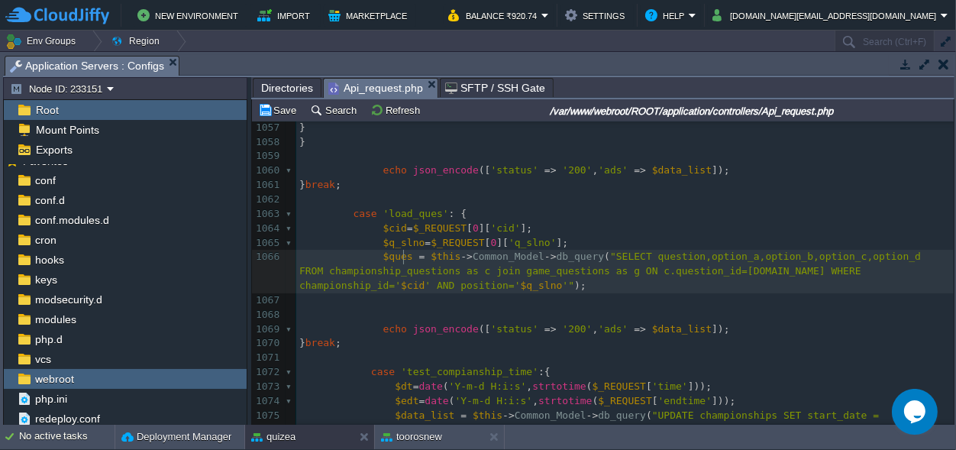
click at [401, 259] on span "$ques" at bounding box center [398, 256] width 30 height 11
click at [396, 257] on span "$ques" at bounding box center [398, 256] width 30 height 11
type textarea "$ques"
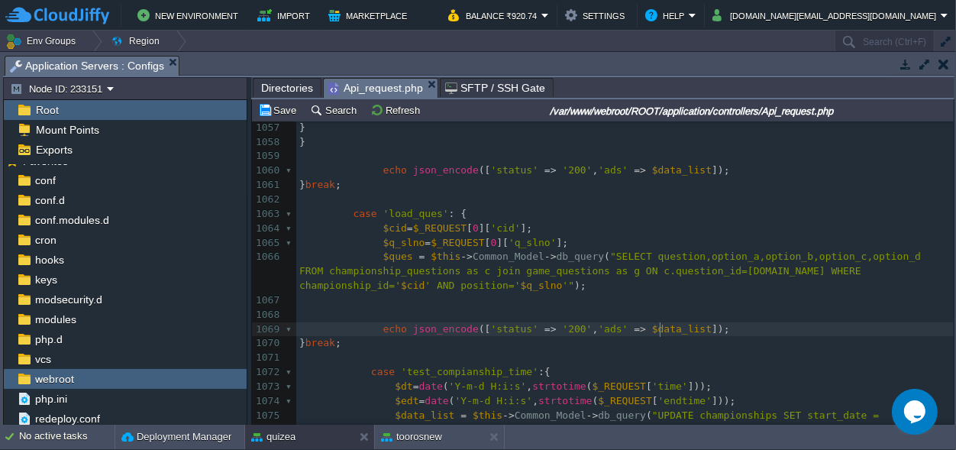
click at [660, 327] on div "xxxxxxxxxx $data_list = []; 1047 case 'load_ads' : { 1048 $data_list = []; 1049…" at bounding box center [625, 243] width 658 height 648
type textarea "$data_list"
paste textarea
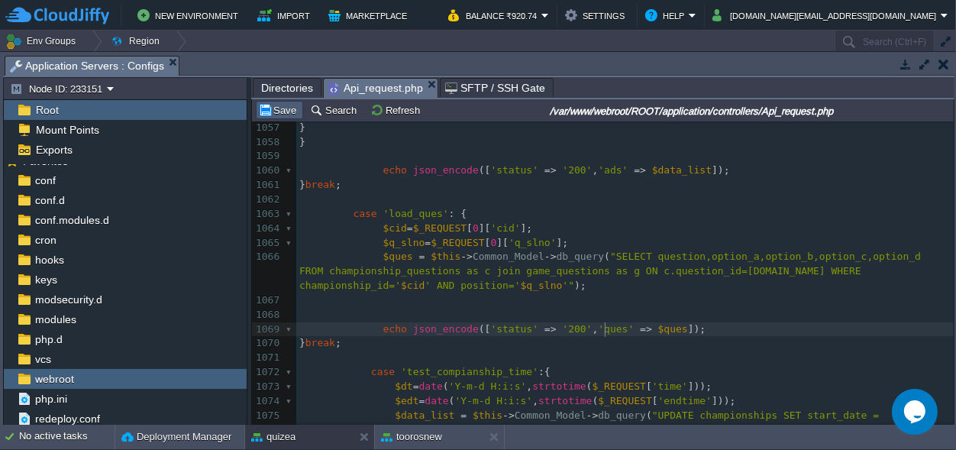
type textarea "ques"
click at [293, 114] on button "Save" at bounding box center [279, 110] width 43 height 14
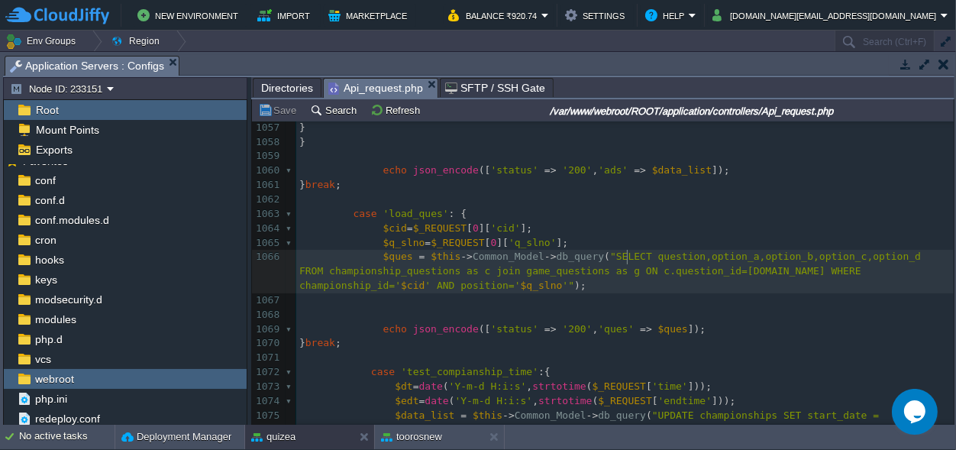
click at [626, 254] on span ""SELECT question,option_a,option_b,option_c,option_d FROM championship_question…" at bounding box center [613, 271] width 628 height 40
type textarea "g."
click at [686, 253] on span ""SELECT g.question,option_a,option_b,option_c,option_d FROM championship_questi…" at bounding box center [619, 271] width 640 height 40
type textarea "g."
click at [746, 257] on span ""SELECT g.question,g.option_a,option_b,option_c,option_d FROM championship_ques…" at bounding box center [625, 271] width 652 height 40
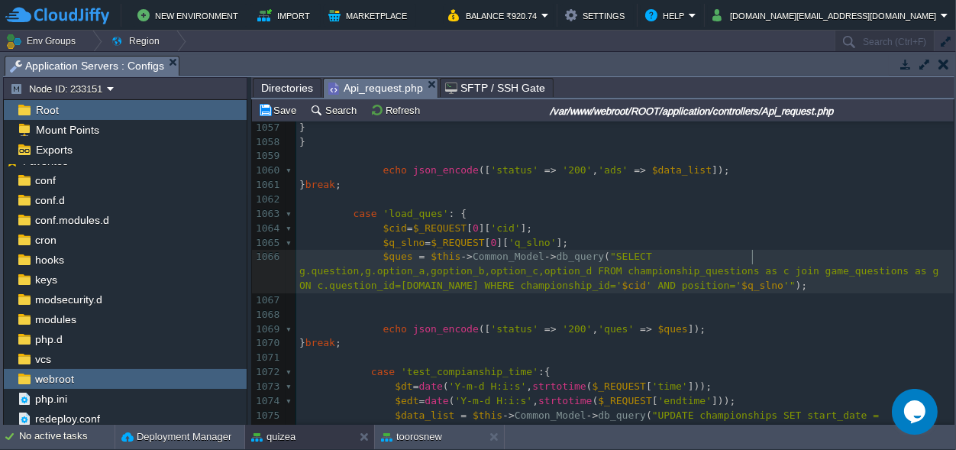
type textarea "g."
click at [807, 254] on span ""SELECT g.question,g.option_a,g.option_b,option_c,option_d FROM championship_qu…" at bounding box center [625, 271] width 652 height 40
type textarea "g."
click at [867, 258] on span ""SELECT g.question,g.option_a,g.option_b,g.option_c,option_d FROM championship_…" at bounding box center [625, 271] width 652 height 40
type textarea "g."
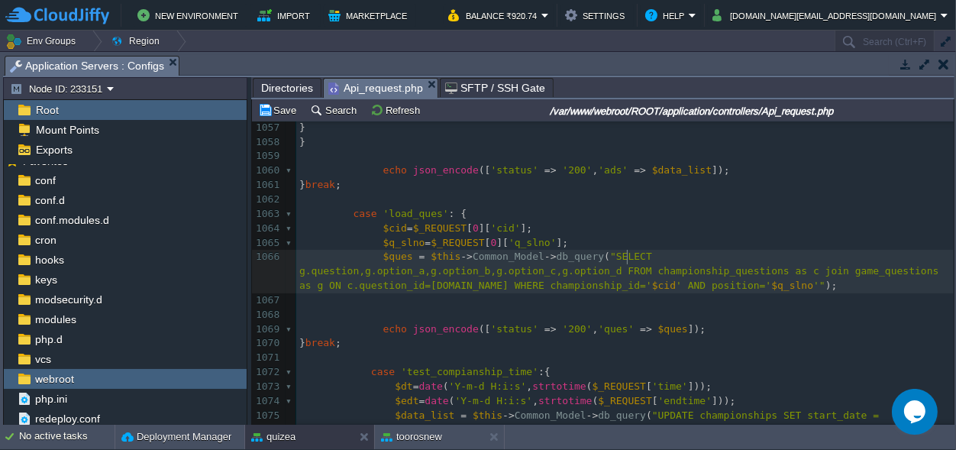
click at [625, 257] on span ""SELECT g.question,g.option_a,g.option_b,g.option_c,g.option_d FROM championshi…" at bounding box center [621, 271] width 645 height 40
type textarea "q"
click at [406, 213] on span "'load_ques'" at bounding box center [416, 213] width 66 height 11
type textarea "load_ques"
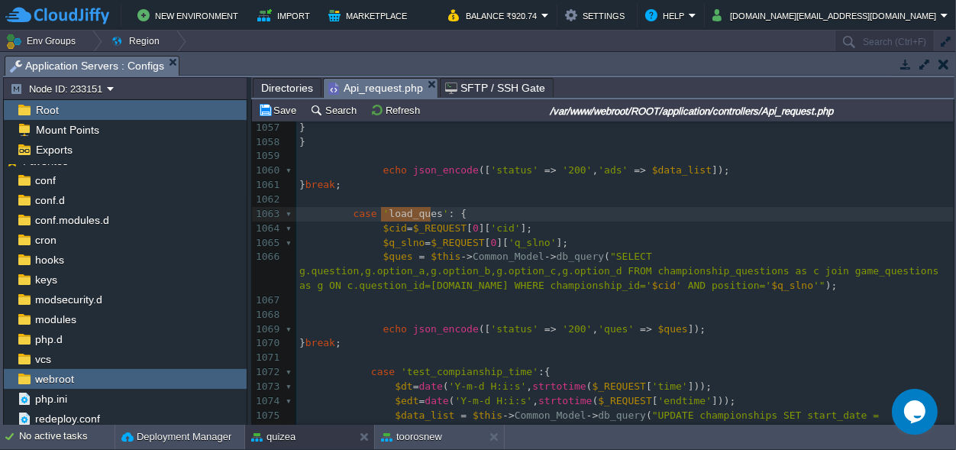
click at [490, 229] on span "'cid'" at bounding box center [505, 227] width 30 height 11
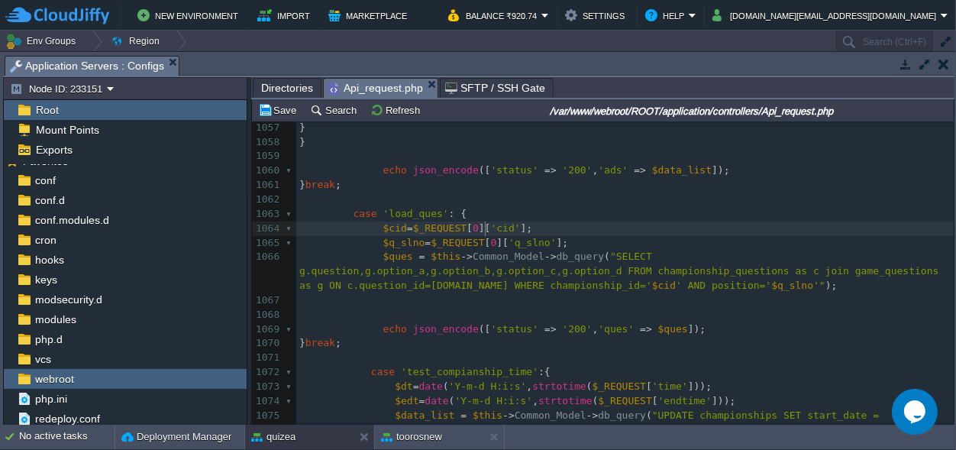
type textarea "cid"
click at [509, 241] on span "'q_slno'" at bounding box center [533, 242] width 48 height 11
type textarea "q_slno"
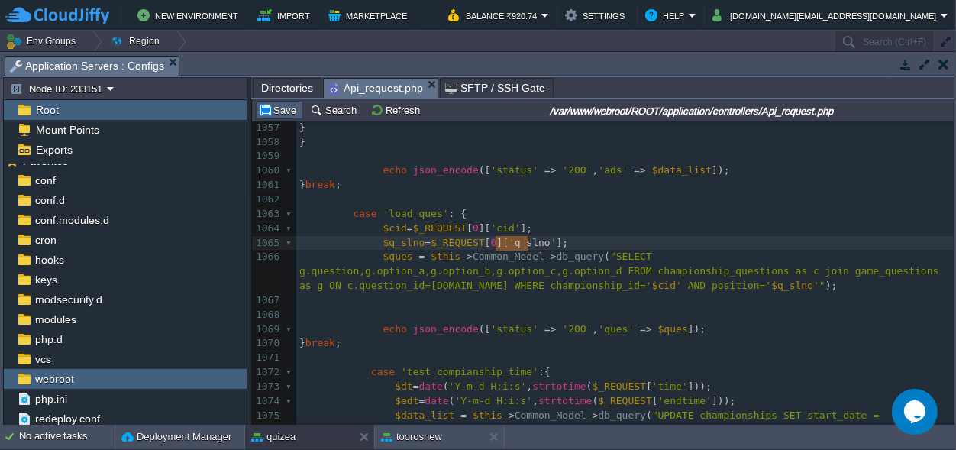
click at [289, 107] on button "Save" at bounding box center [279, 110] width 43 height 14
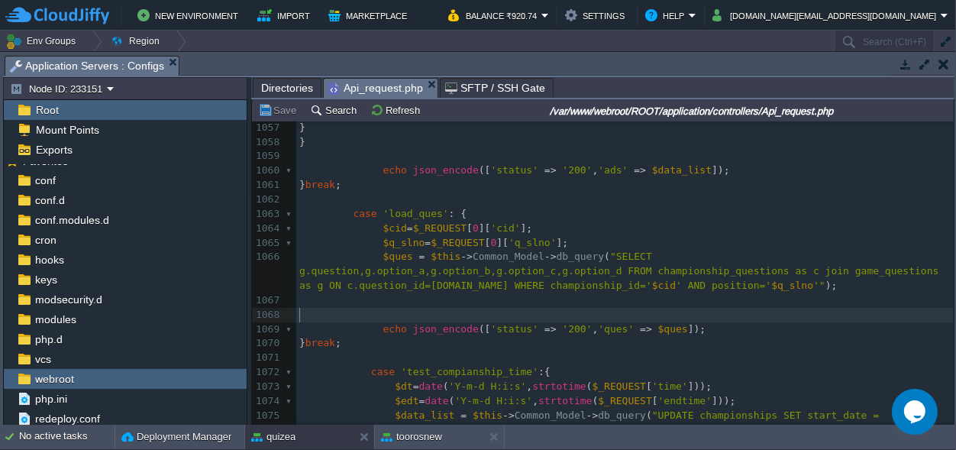
scroll to position [0, 0]
click at [390, 311] on pre "​" at bounding box center [625, 315] width 658 height 15
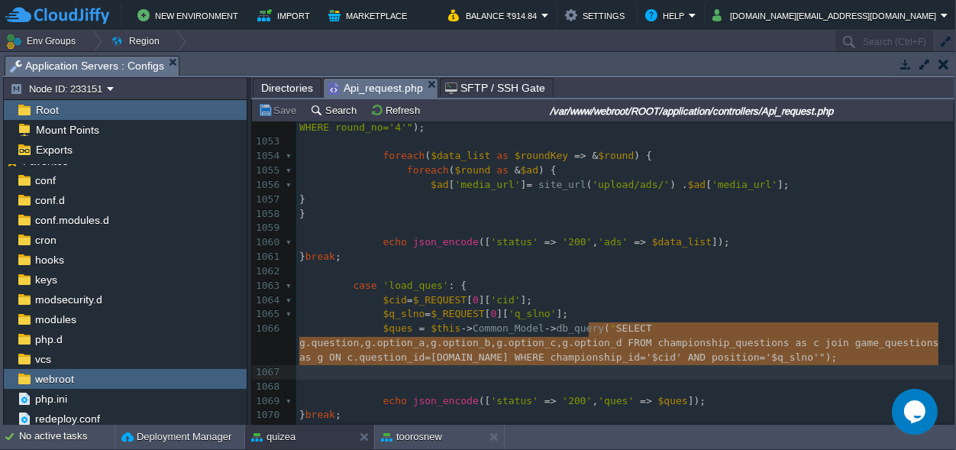
scroll to position [0, 1053]
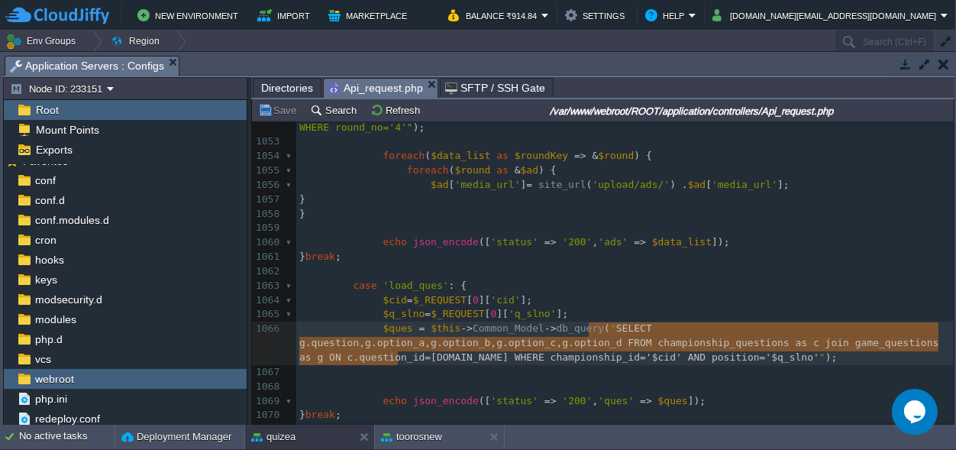
drag, startPoint x: 587, startPoint y: 324, endPoint x: 396, endPoint y: 354, distance: 194.1
type textarea "SELECT g.question,g.option_a,g.option_b,g.option_c,g.option_d FROM championship…"
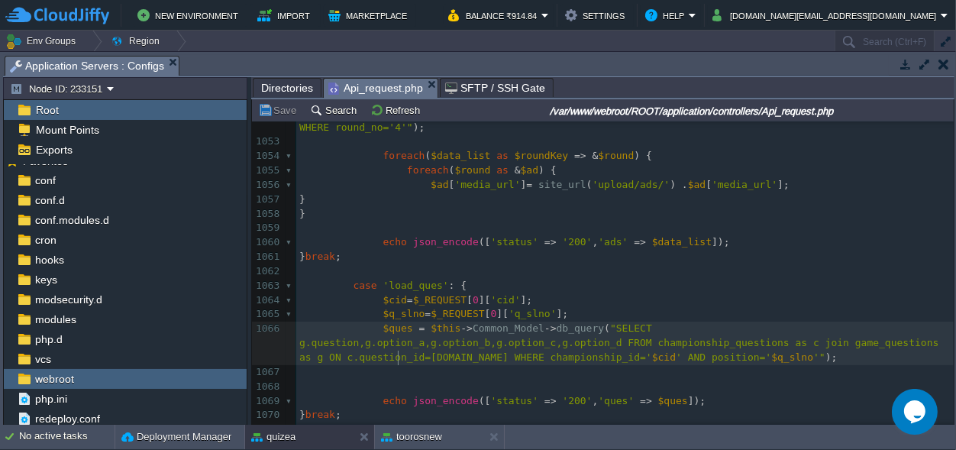
click at [466, 357] on pre "$ques = $this -> Common_Model -> db_query ( "SELECT g.question,g.option_a,g.opt…" at bounding box center [625, 344] width 658 height 44
click at [386, 328] on div "xxxxxxxxxx $data_list = []; 1042 ​ 1043 $insert_id = $this -> Common_Model -> d…" at bounding box center [625, 286] width 658 height 734
type textarea "$ques"
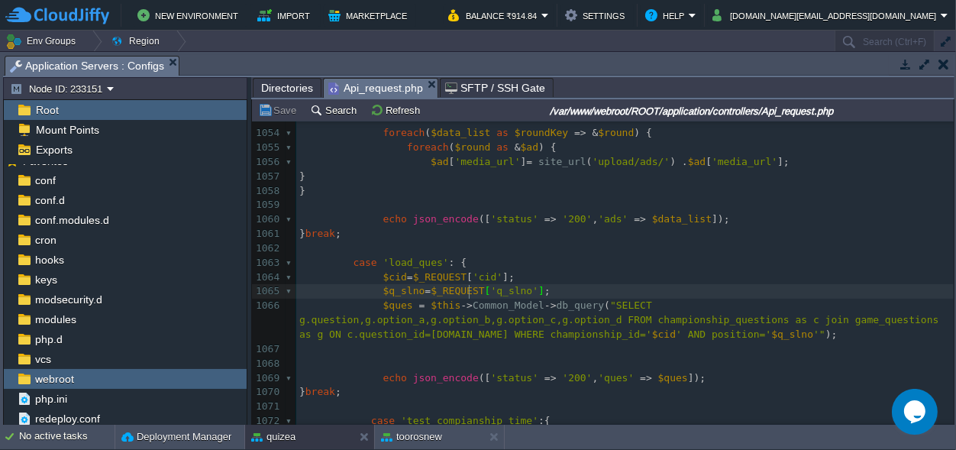
scroll to position [1386, 0]
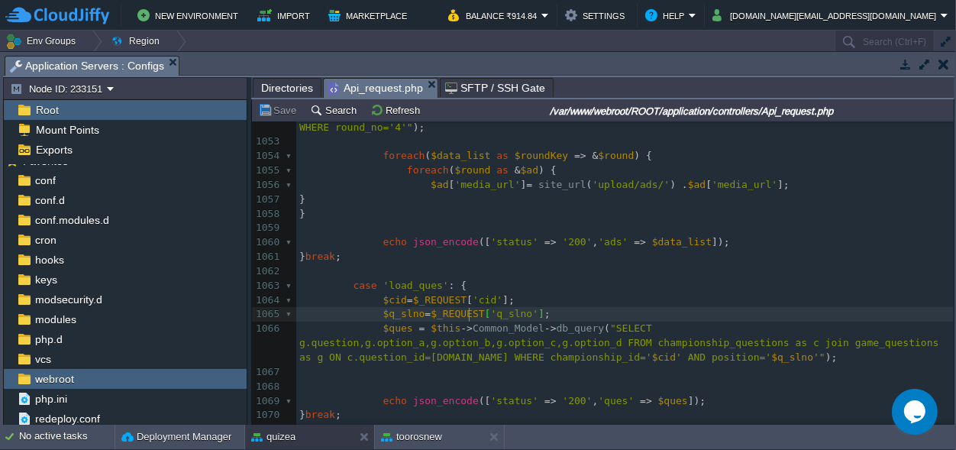
click at [448, 354] on pre "$ques = $this -> Common_Model -> db_query ( "SELECT g.question,g.option_a,g.opt…" at bounding box center [625, 344] width 658 height 44
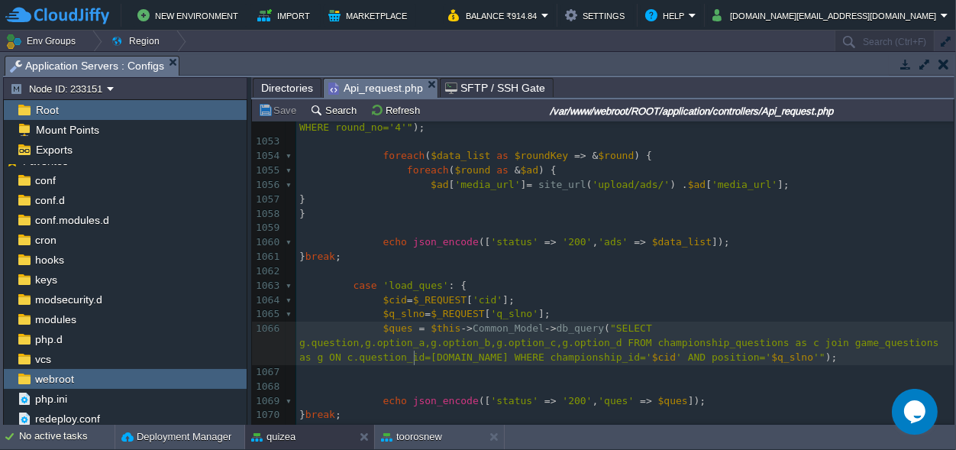
scroll to position [1457, 0]
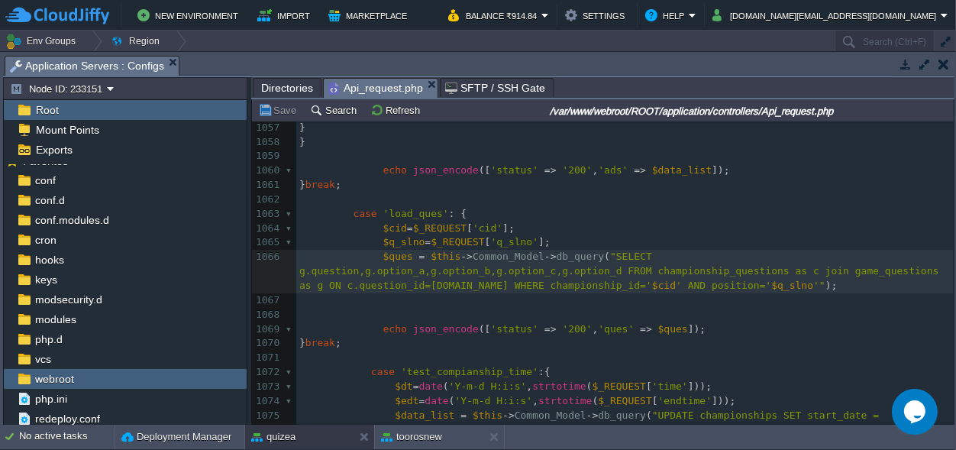
click at [393, 314] on pre "​" at bounding box center [625, 315] width 658 height 15
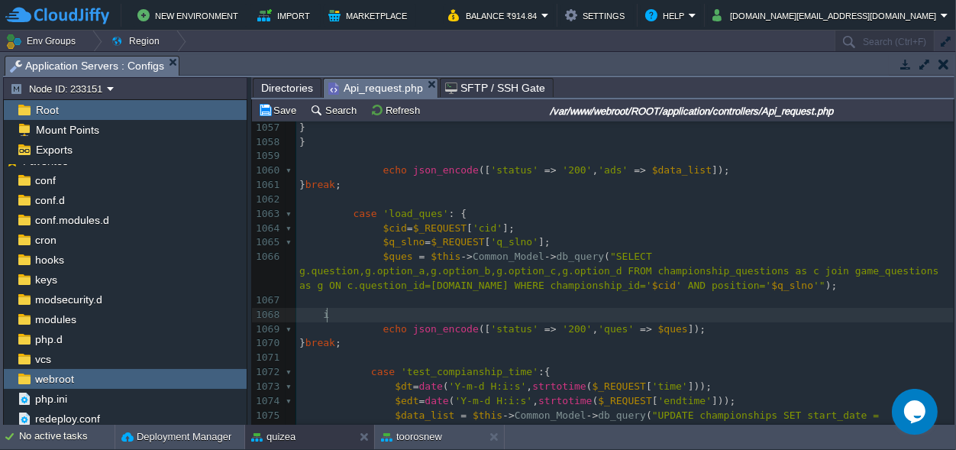
scroll to position [0, 11]
type textarea "if()"
type textarea "{}"
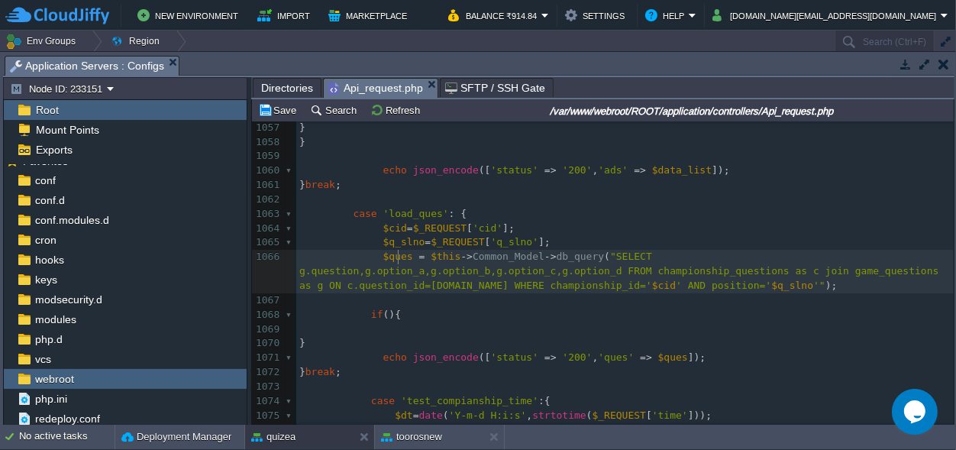
click at [399, 257] on div "xxxxxxxxxx $data_list = []; 1042 ​ 1043 $insert_id = $this -> Common_Model -> d…" at bounding box center [625, 307] width 658 height 921
type textarea "$ques"
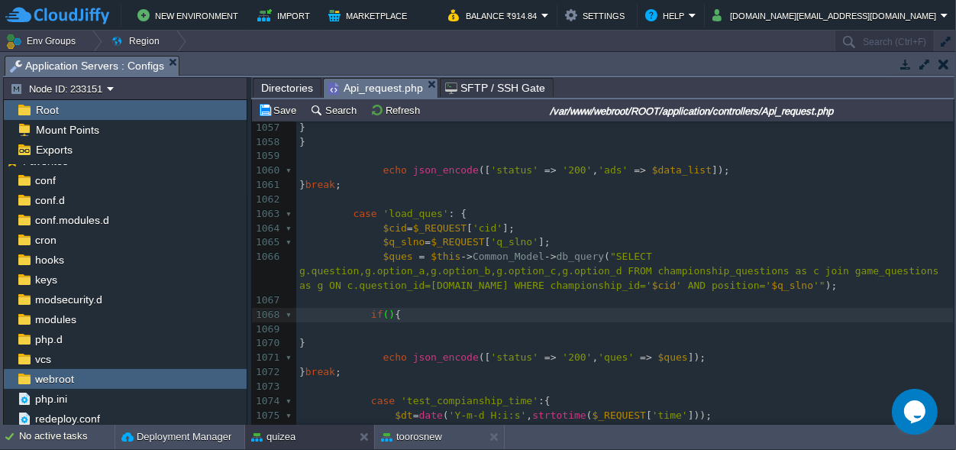
paste textarea ";"
click at [441, 324] on pre at bounding box center [625, 329] width 658 height 15
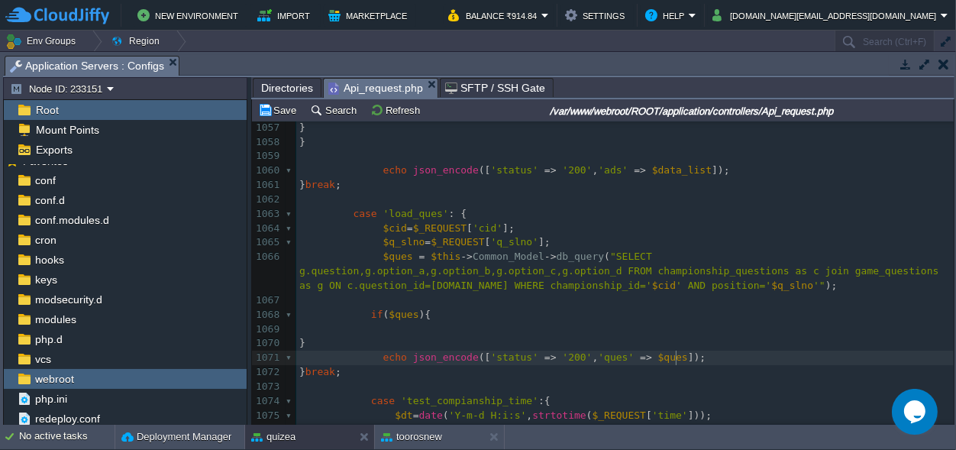
scroll to position [5, 98]
type textarea "echo json_encode(['status' => '200', 'ques' => $ques]);"
drag, startPoint x: 694, startPoint y: 358, endPoint x: 378, endPoint y: 359, distance: 315.5
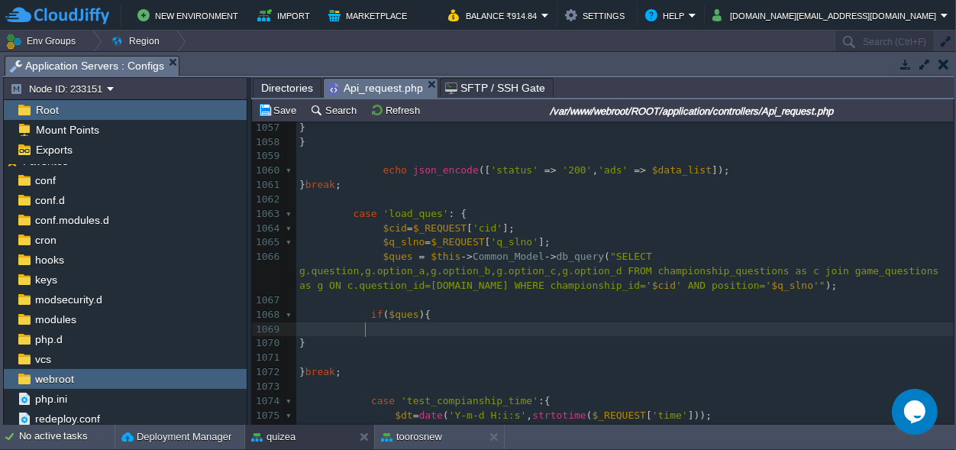
click at [399, 332] on pre at bounding box center [625, 329] width 658 height 15
paste textarea "e"
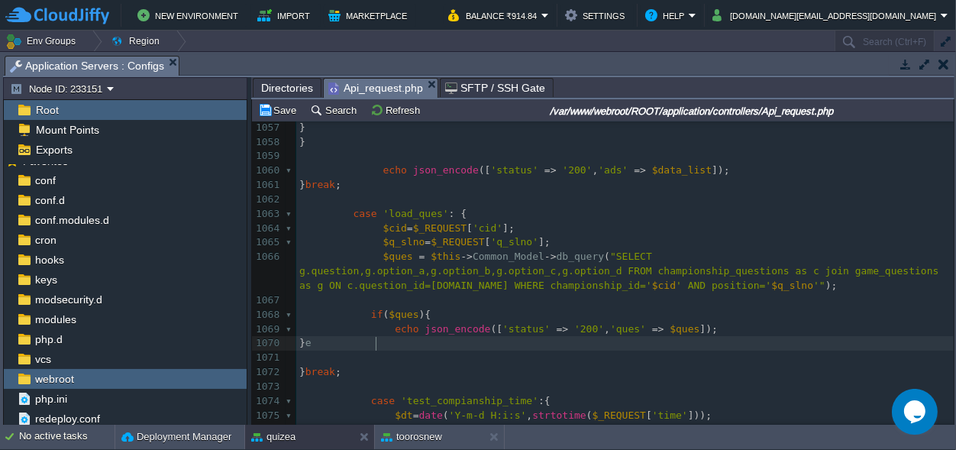
scroll to position [0, 5]
type textarea "else{}"
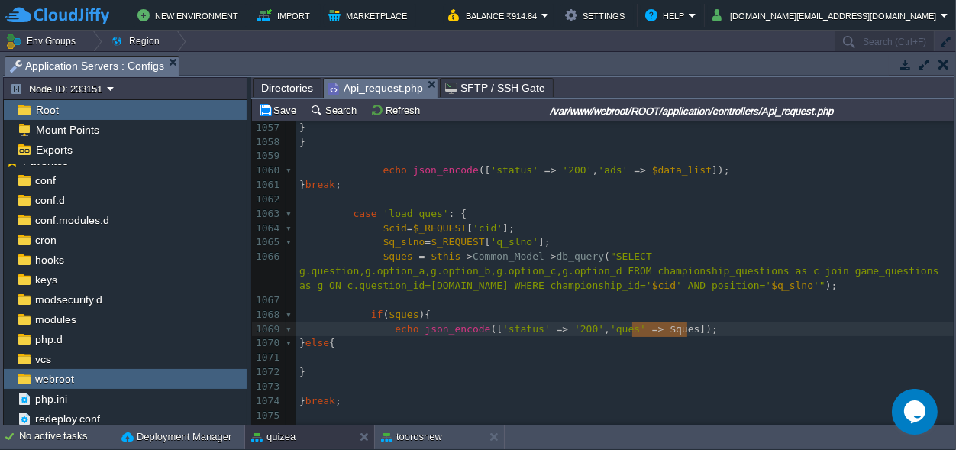
scroll to position [0, 147]
type textarea "echo json_encode(['status' => '200', 'ques' => $ques]);"
drag, startPoint x: 702, startPoint y: 328, endPoint x: 387, endPoint y: 327, distance: 314.7
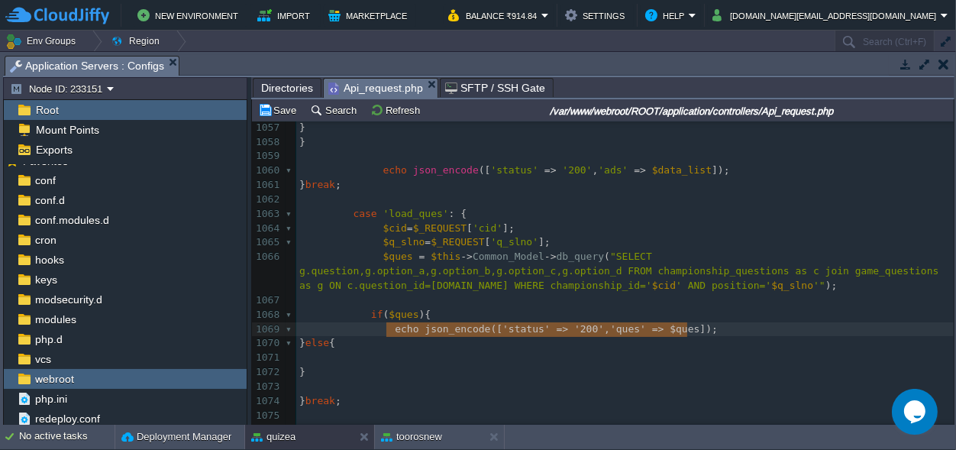
click at [402, 355] on pre at bounding box center [625, 358] width 658 height 15
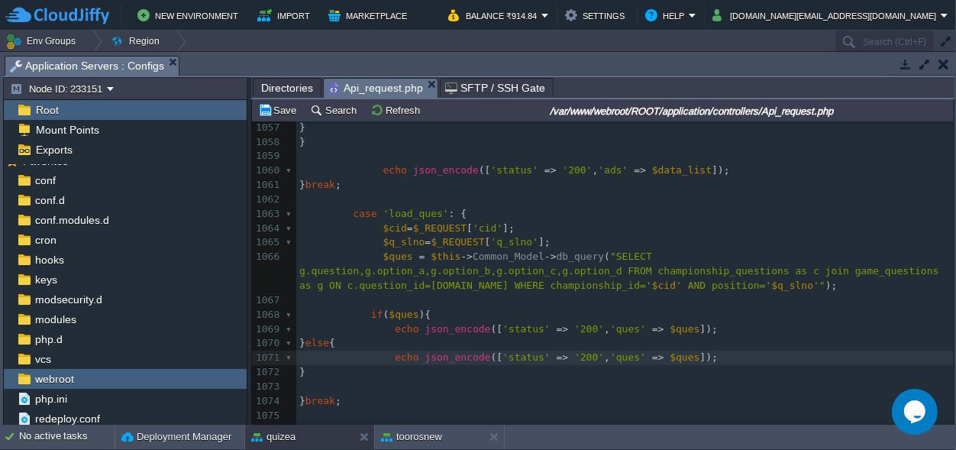
click at [574, 359] on span "'200'" at bounding box center [589, 356] width 30 height 11
type textarea "4"
click at [615, 357] on span "'ques'" at bounding box center [628, 356] width 36 height 11
type textarea "md"
type textarea "sg"
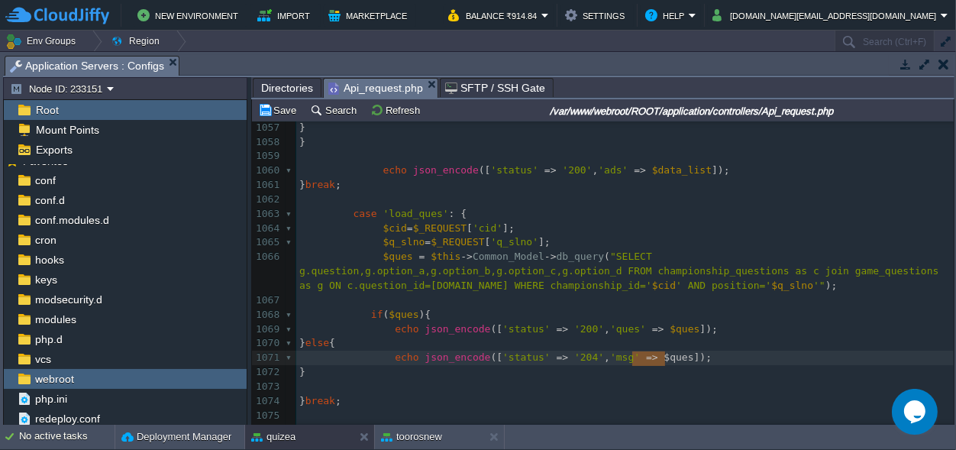
type textarea "$ques"
drag, startPoint x: 663, startPoint y: 357, endPoint x: 636, endPoint y: 356, distance: 27.5
type textarea """"
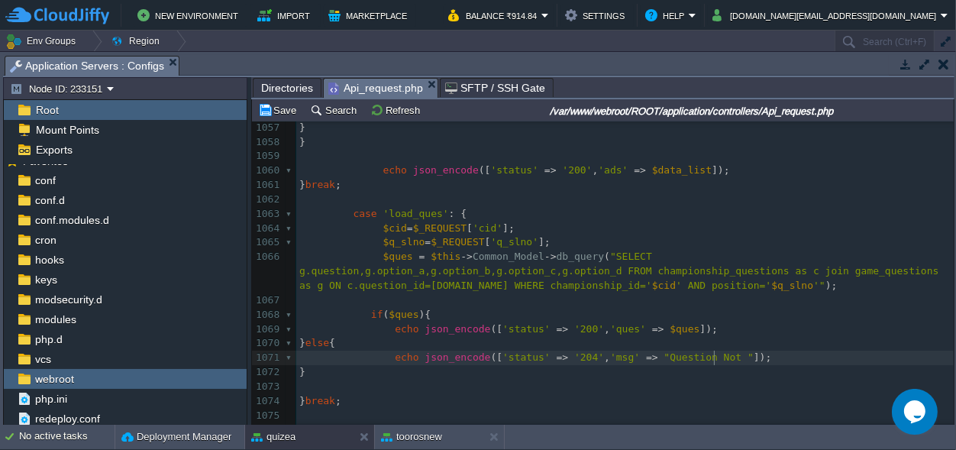
scroll to position [0, 70]
type textarea "Question Not Found"
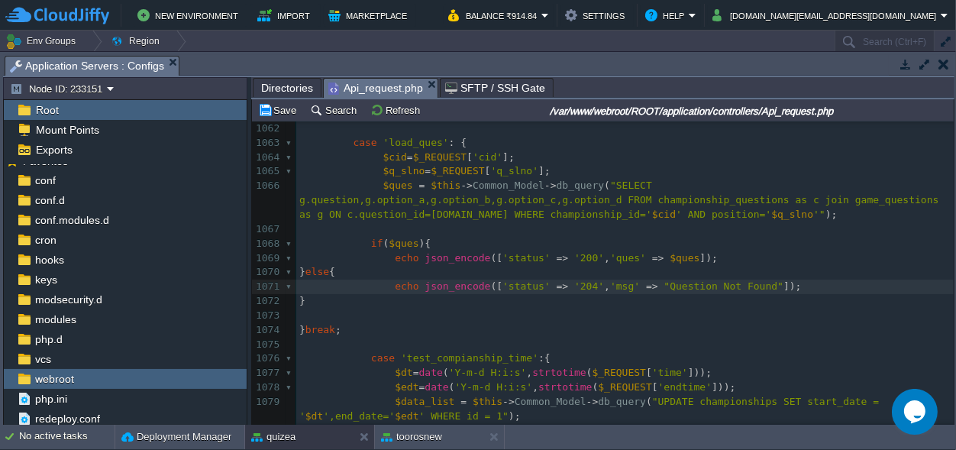
scroll to position [0, 0]
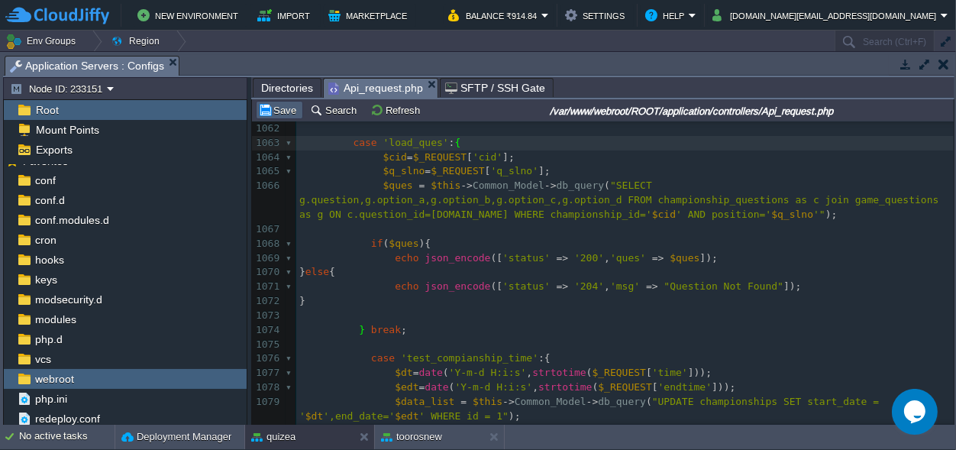
click at [277, 105] on button "Save" at bounding box center [279, 110] width 43 height 14
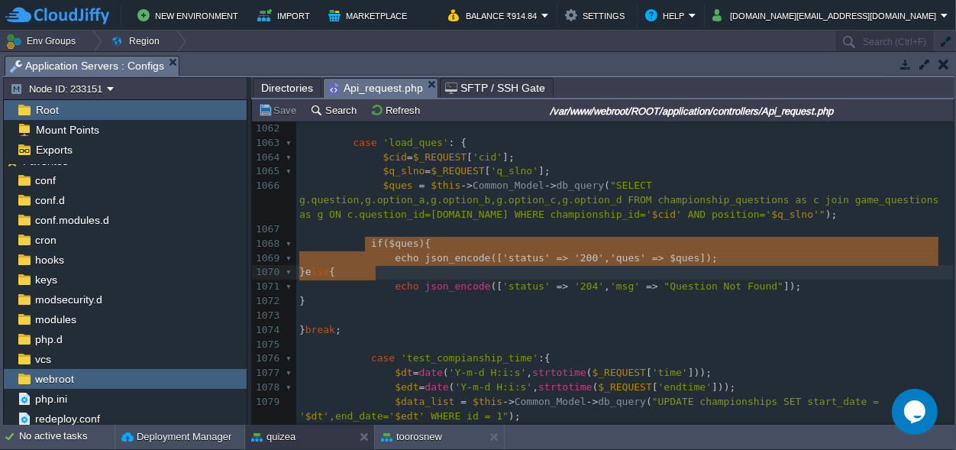
scroll to position [47, 70]
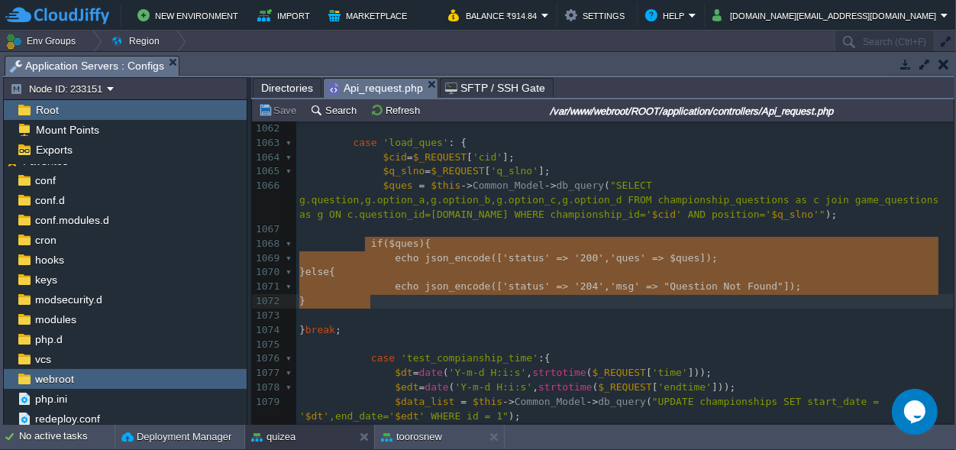
drag, startPoint x: 363, startPoint y: 240, endPoint x: 376, endPoint y: 300, distance: 61.7
type textarea "if($ques){ echo json_encode(['status' => '200', 'ques' => $ques]); }else{ echo …"
click at [290, 112] on button "Save" at bounding box center [279, 110] width 43 height 14
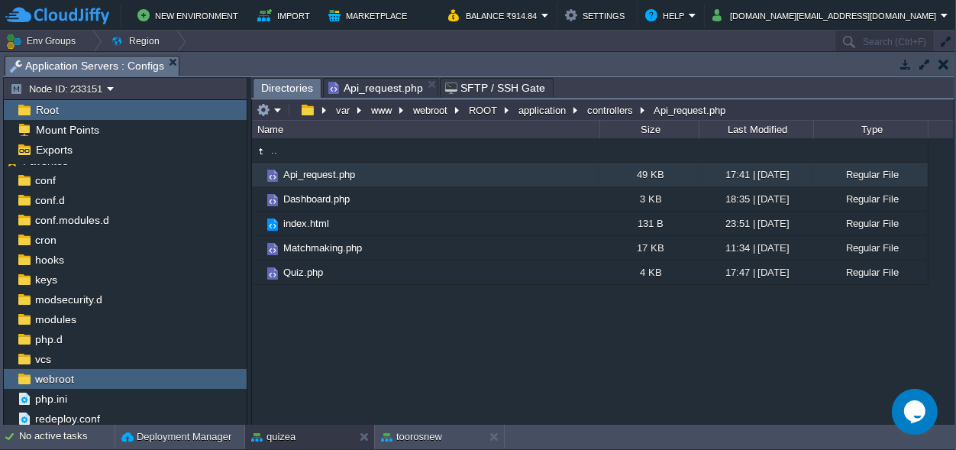
click at [271, 86] on span "Directories" at bounding box center [287, 88] width 52 height 19
click at [541, 110] on button "application" at bounding box center [542, 110] width 53 height 14
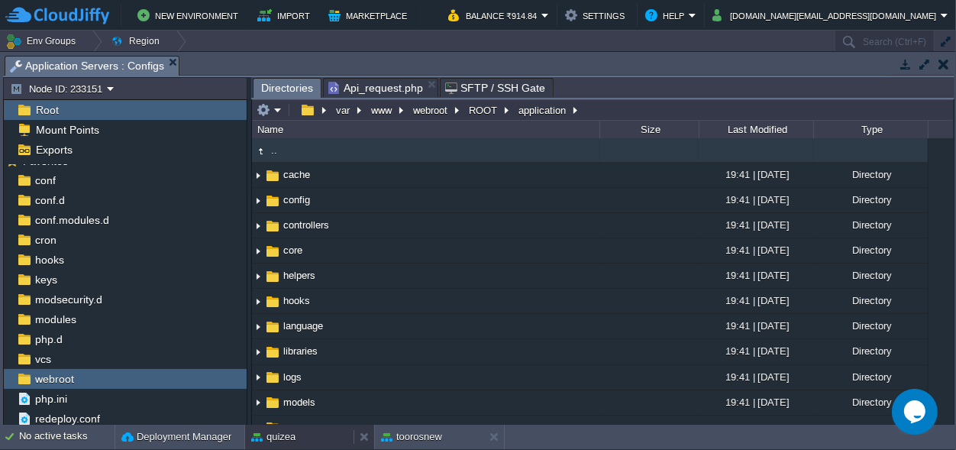
click at [299, 434] on div "quizea" at bounding box center [299, 437] width 108 height 24
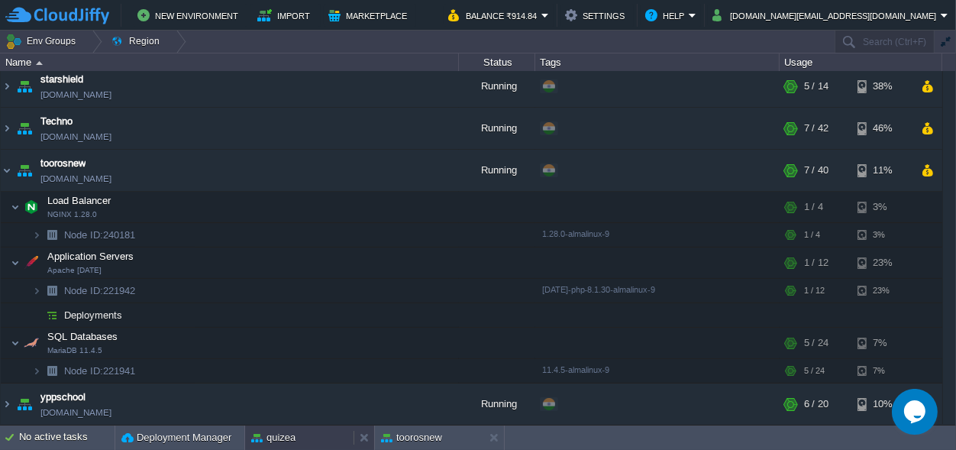
click at [298, 432] on div "quizea" at bounding box center [299, 437] width 108 height 24
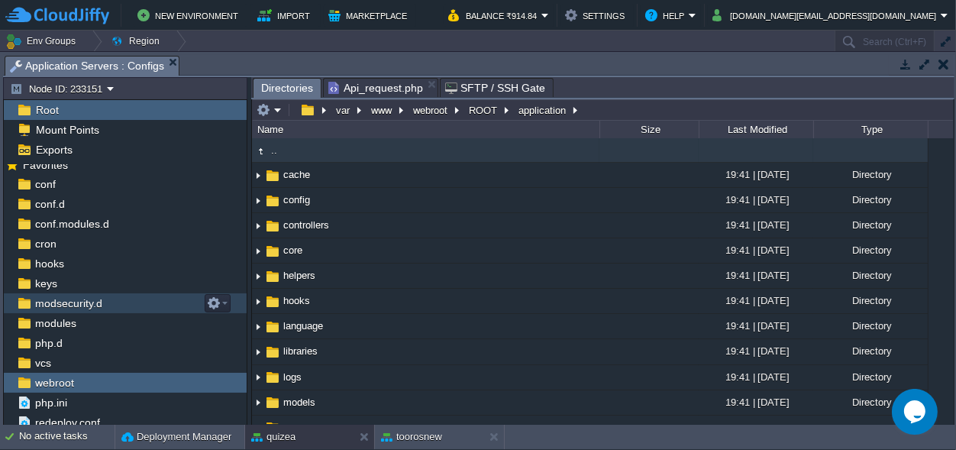
scroll to position [14, 0]
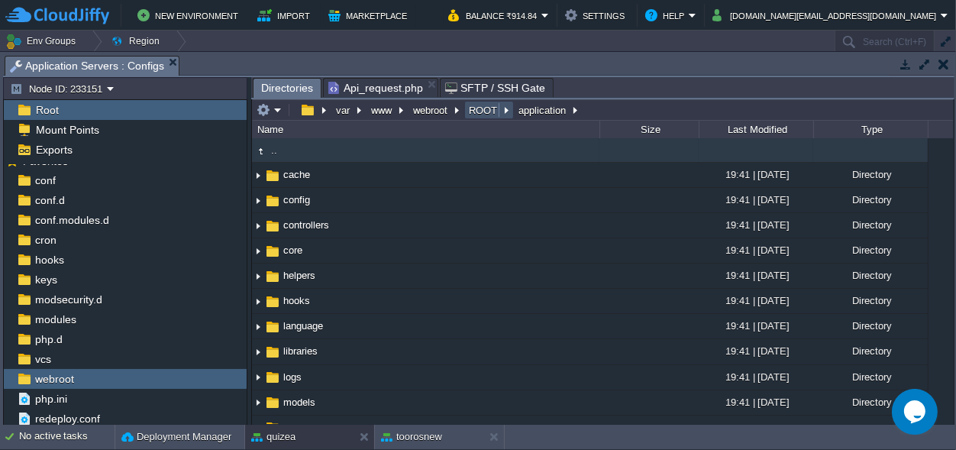
click at [474, 108] on button "ROOT" at bounding box center [484, 110] width 34 height 14
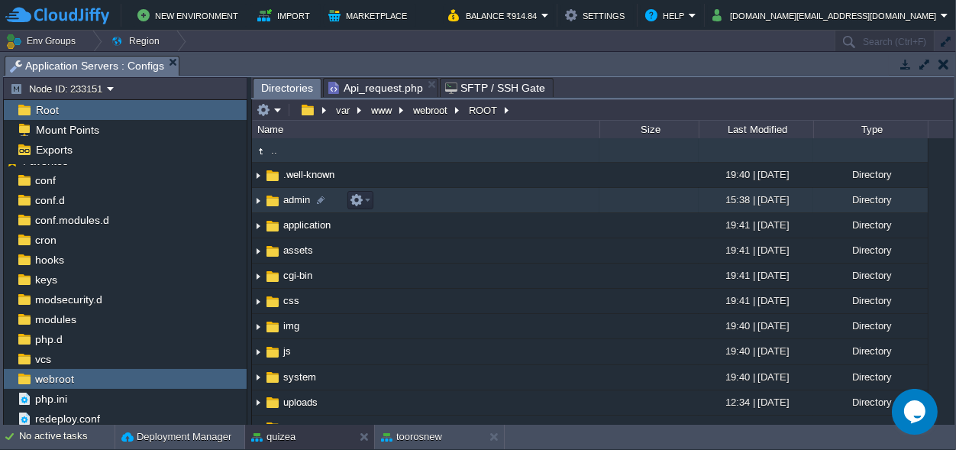
click at [293, 199] on span "admin" at bounding box center [296, 199] width 31 height 13
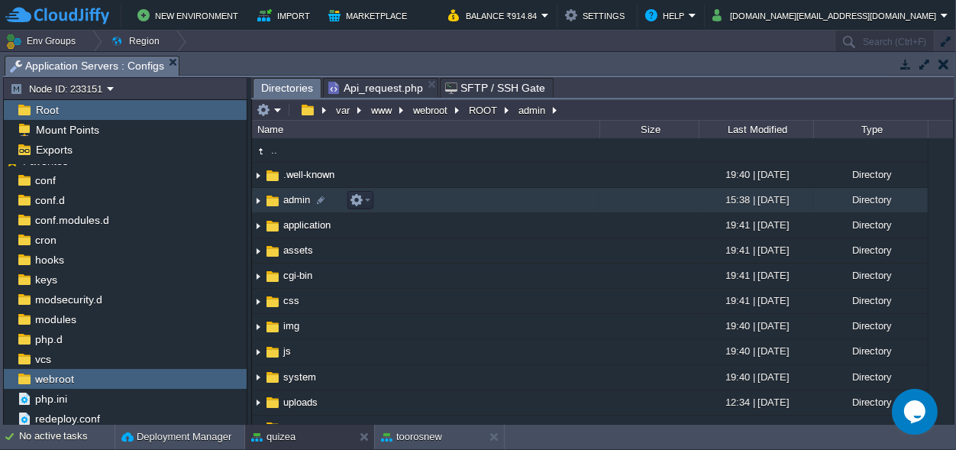
click at [293, 199] on span "admin" at bounding box center [296, 199] width 31 height 13
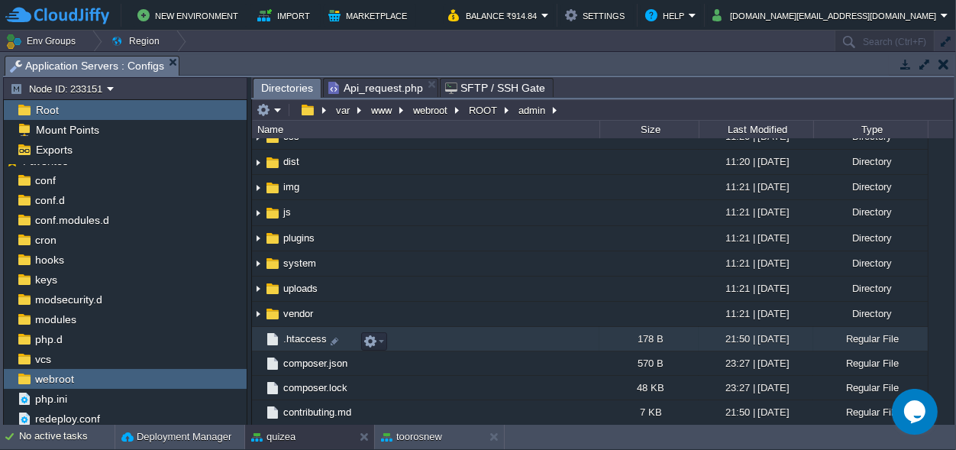
scroll to position [143, 0]
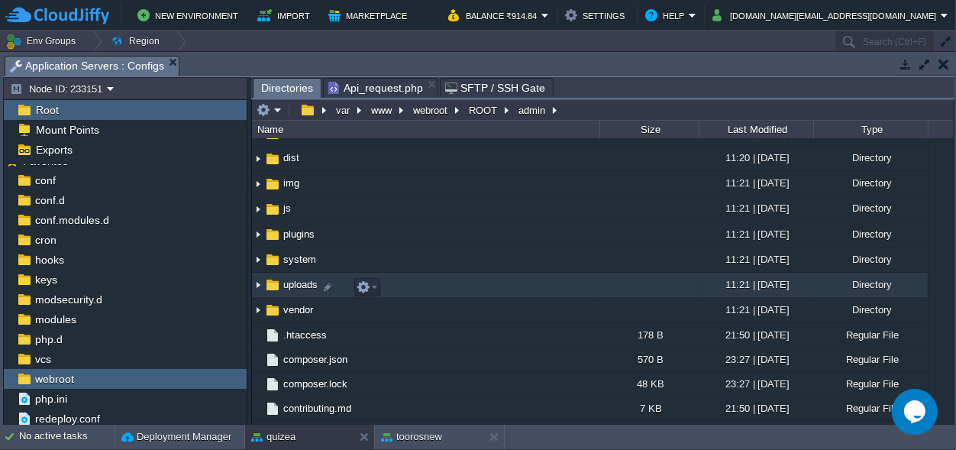
click at [295, 283] on span "uploads" at bounding box center [300, 284] width 39 height 13
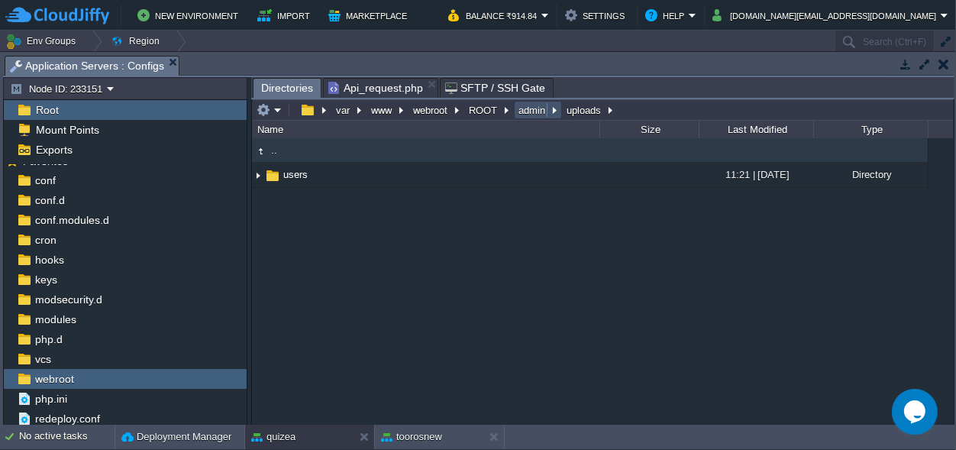
click at [530, 113] on button "admin" at bounding box center [532, 110] width 33 height 14
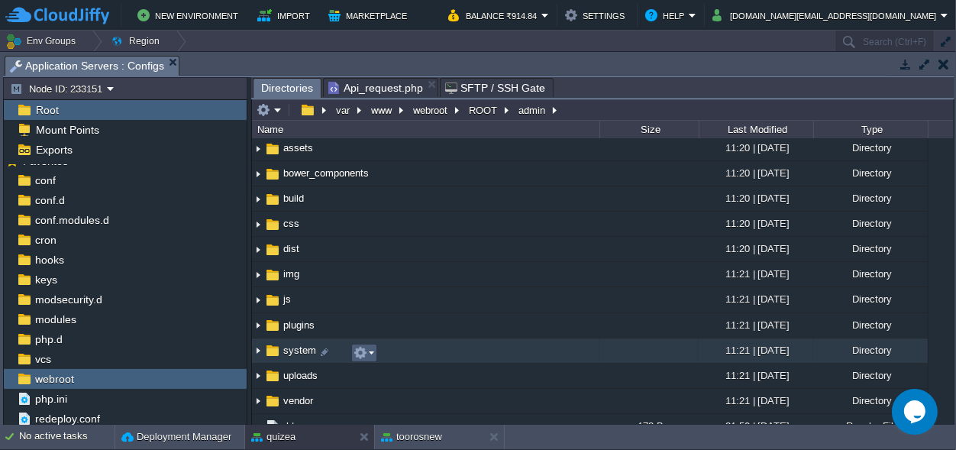
scroll to position [71, 0]
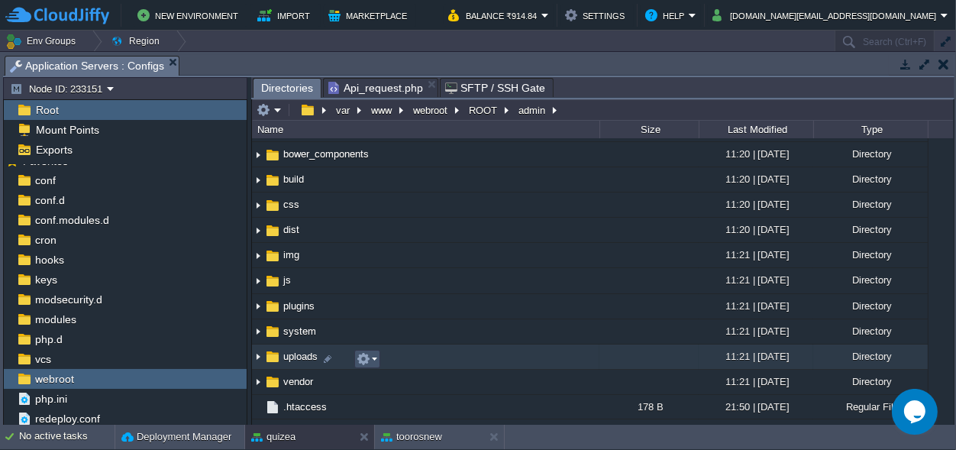
click at [367, 357] on button "button" at bounding box center [364, 359] width 14 height 14
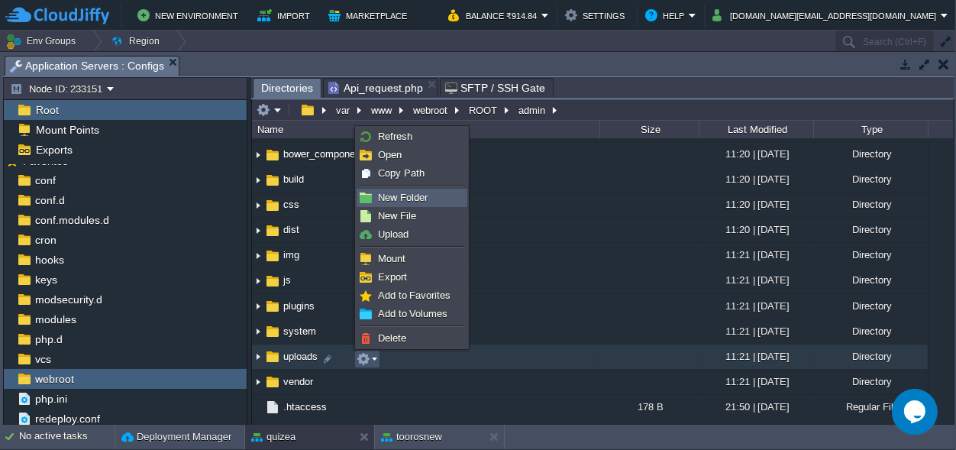
click at [402, 199] on span "New Folder" at bounding box center [403, 197] width 50 height 11
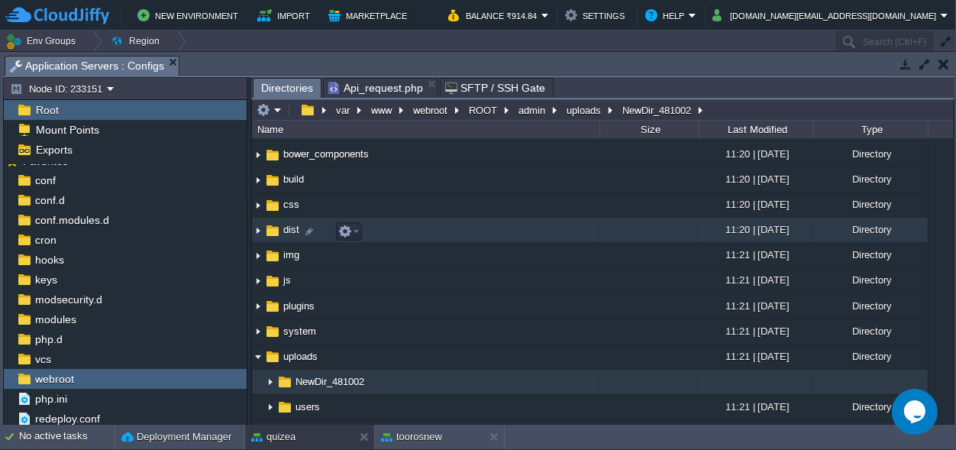
scroll to position [1, 0]
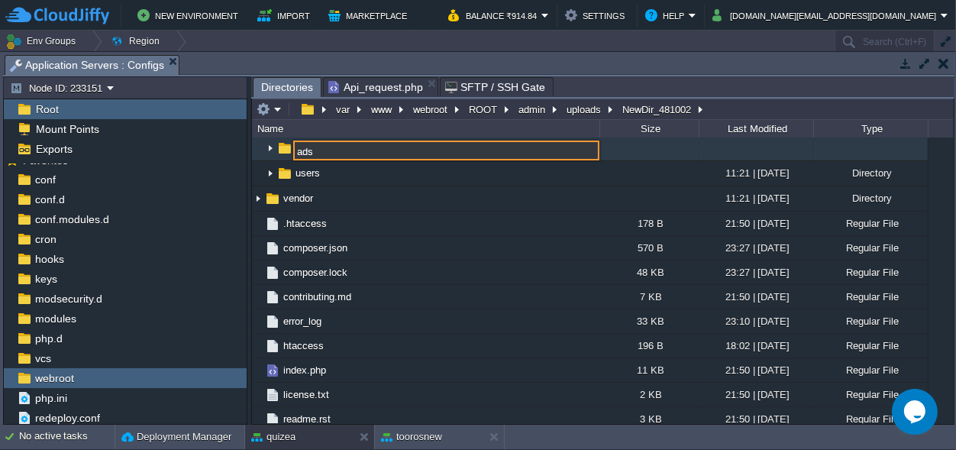
type input "ads"
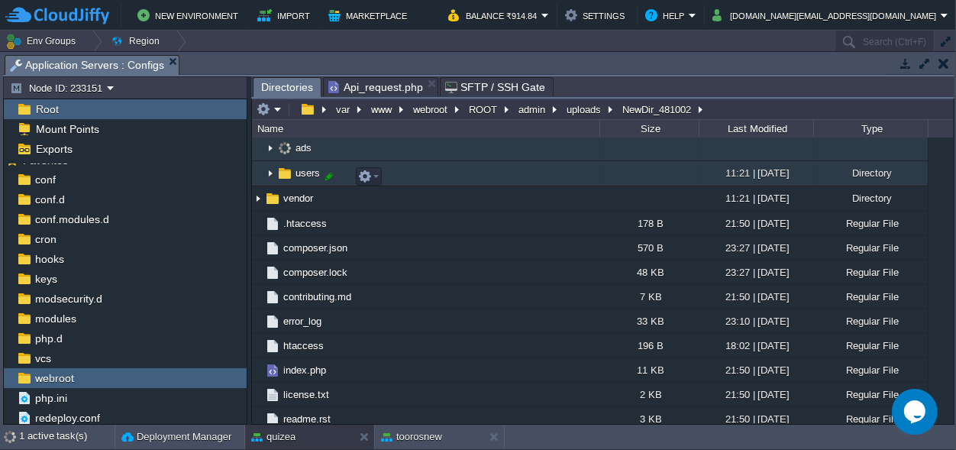
scroll to position [233, 0]
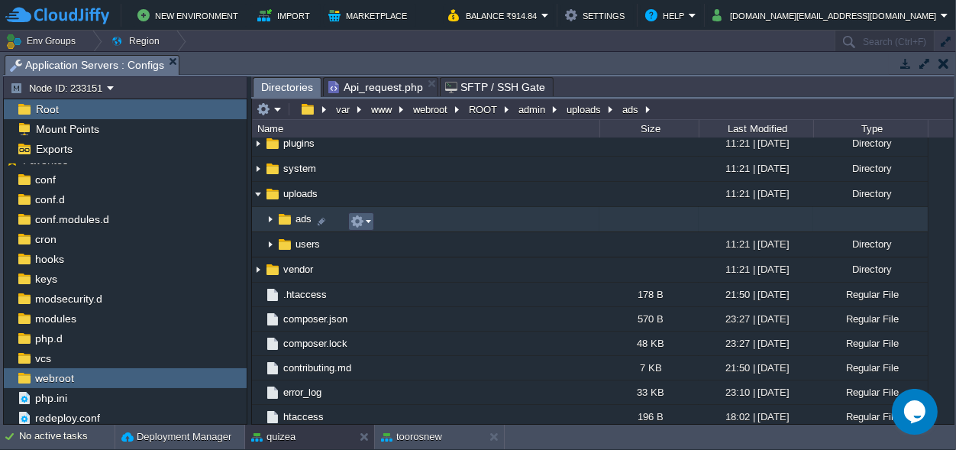
click at [370, 220] on em at bounding box center [361, 222] width 21 height 14
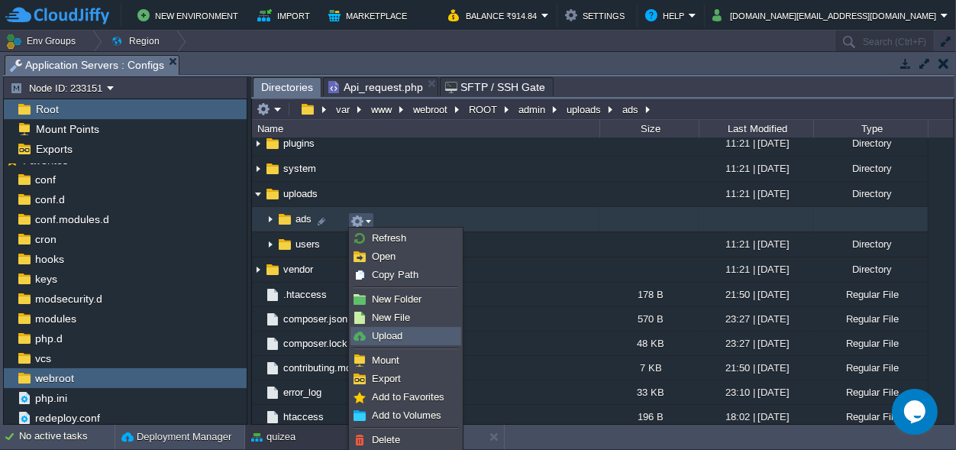
click at [402, 329] on link "Upload" at bounding box center [405, 336] width 109 height 17
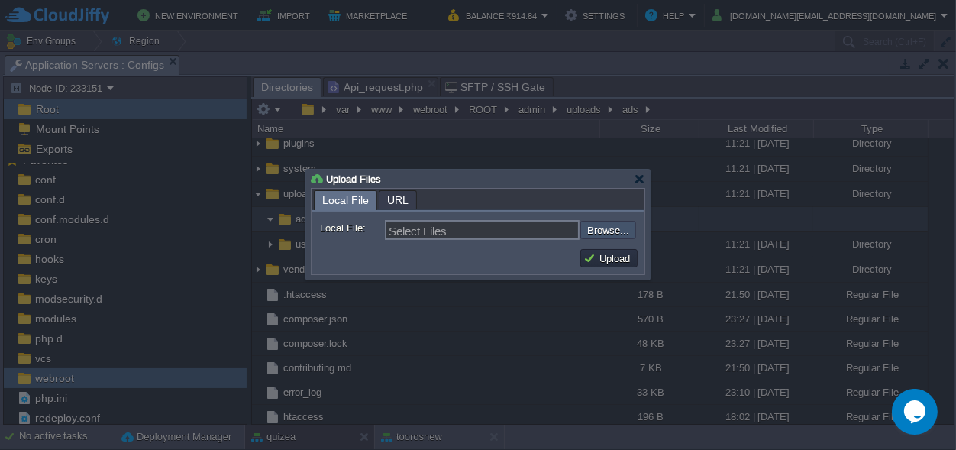
click at [603, 228] on input "file" at bounding box center [539, 230] width 193 height 18
type input "C:\fakepath\WhatsApp Video [DATE] 12.37.01 PM.mp4"
type input "WhatsApp Video [DATE] 12.37.01 PM.mp4"
click at [616, 260] on button "Upload" at bounding box center [609, 258] width 51 height 14
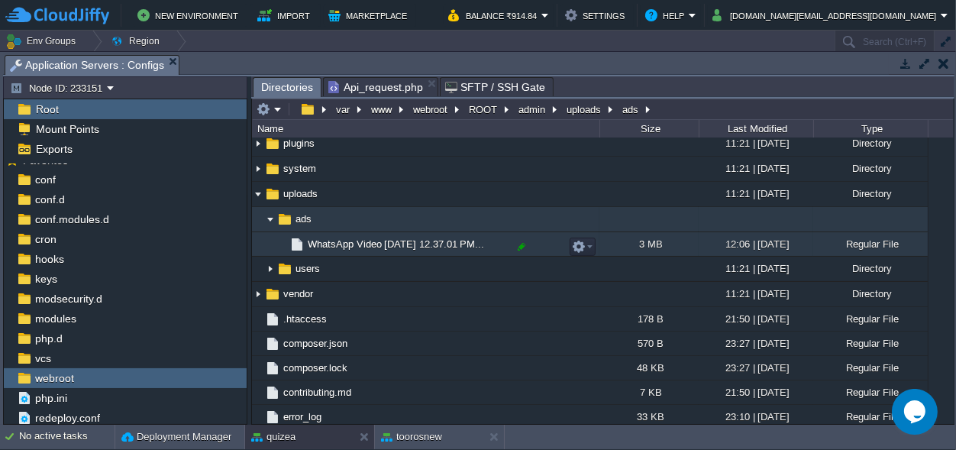
click at [517, 247] on div at bounding box center [522, 247] width 14 height 14
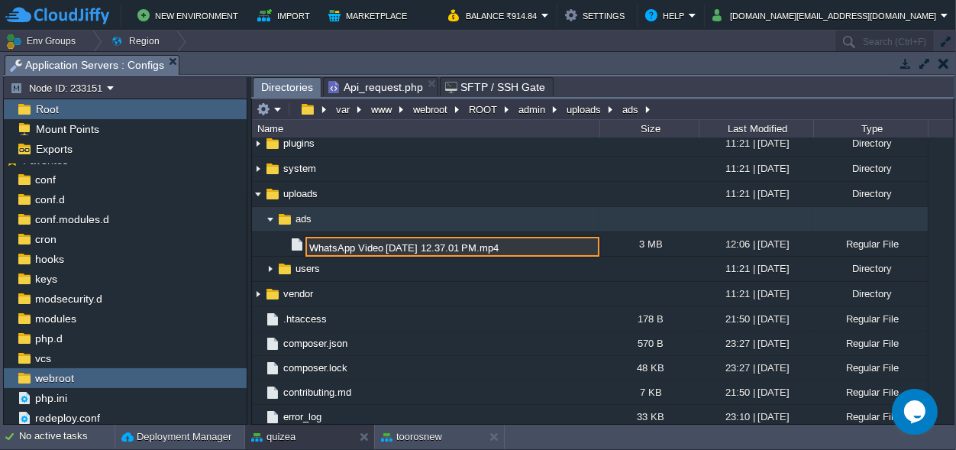
drag, startPoint x: 502, startPoint y: 246, endPoint x: 310, endPoint y: 247, distance: 191.7
click at [310, 247] on input "WhatsApp Video [DATE] 12.37.01 PM.mp4" at bounding box center [453, 247] width 294 height 20
type input "intro.mp4"
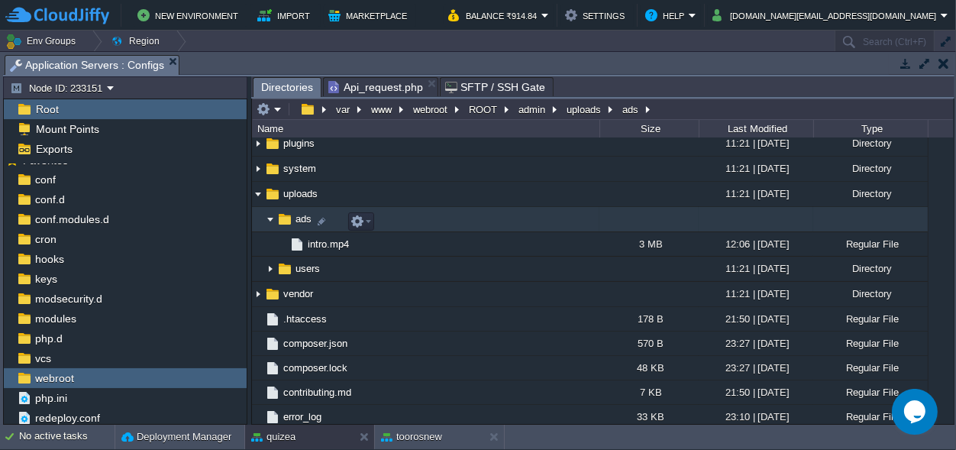
click at [269, 220] on img at bounding box center [270, 220] width 12 height 24
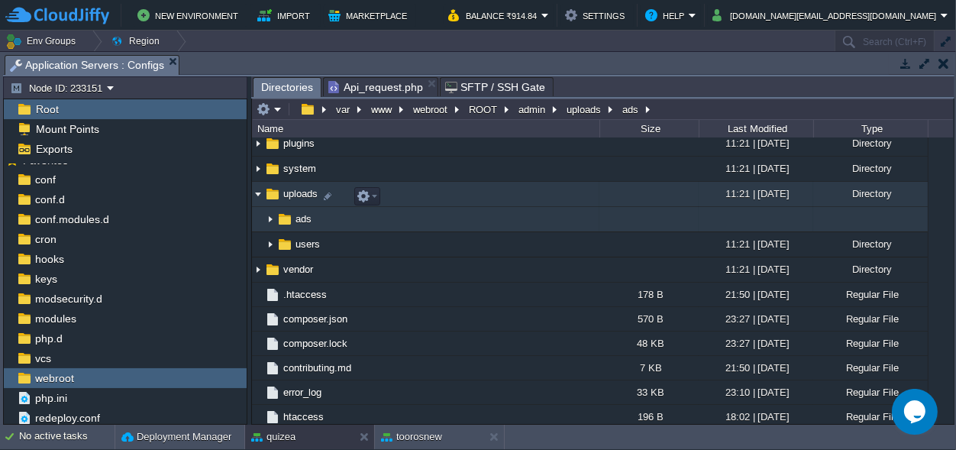
click at [254, 196] on img at bounding box center [258, 195] width 12 height 24
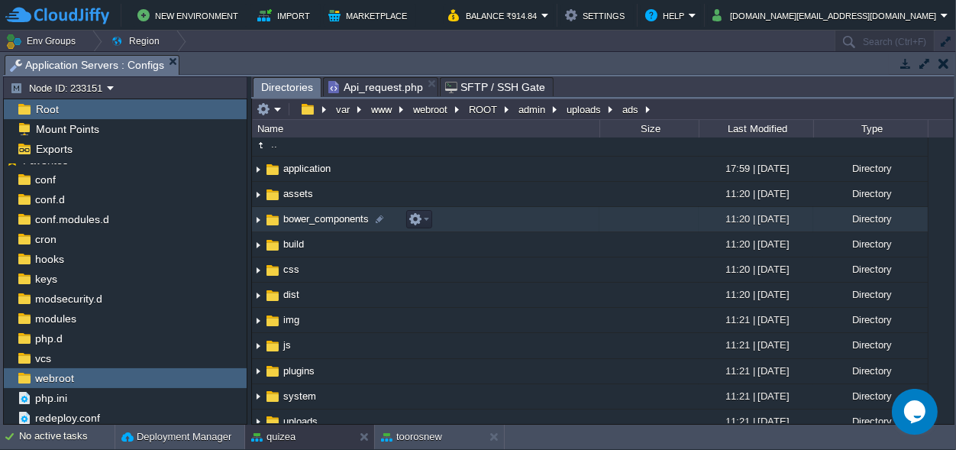
scroll to position [0, 0]
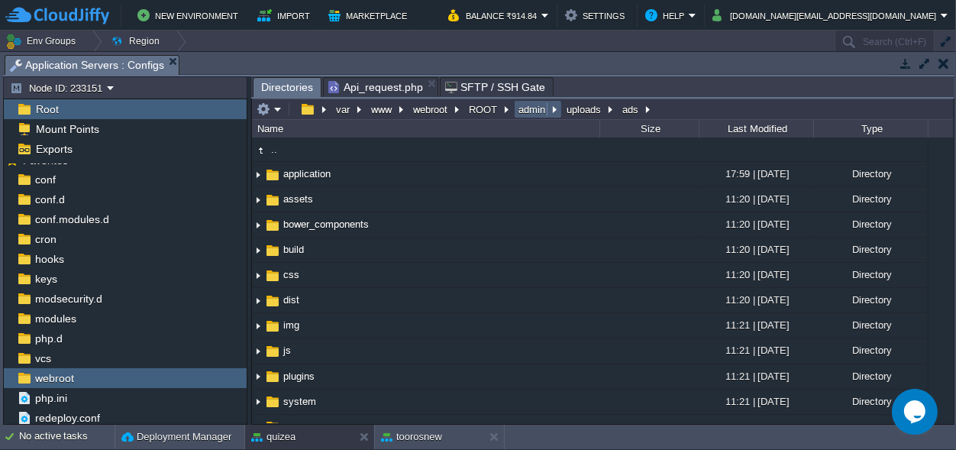
click at [541, 105] on button "admin" at bounding box center [532, 109] width 33 height 14
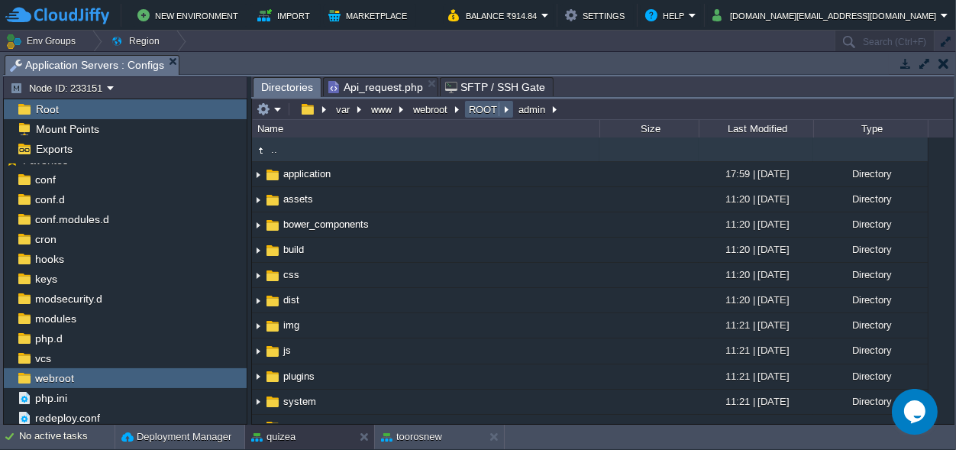
click at [477, 110] on button "ROOT" at bounding box center [484, 109] width 34 height 14
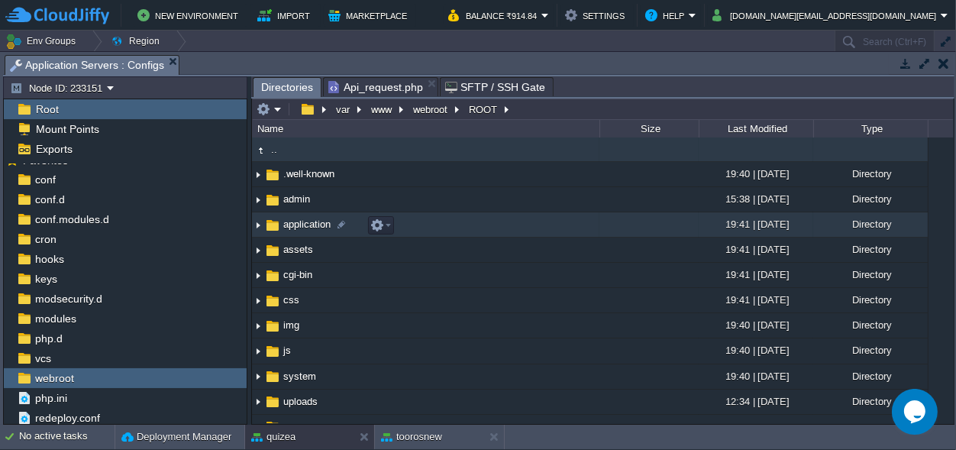
click at [309, 228] on span "application" at bounding box center [307, 224] width 52 height 13
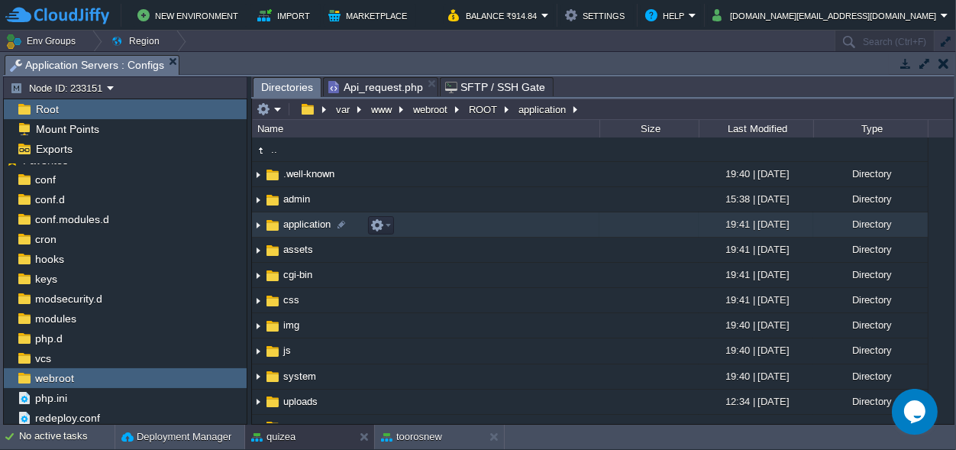
click at [309, 227] on span "application" at bounding box center [307, 224] width 52 height 13
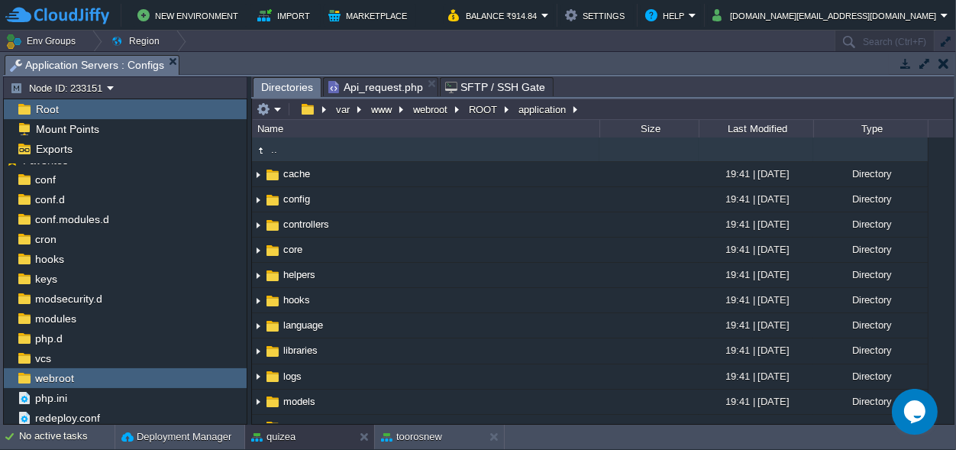
click at [344, 85] on span "Api_request.php" at bounding box center [375, 87] width 95 height 18
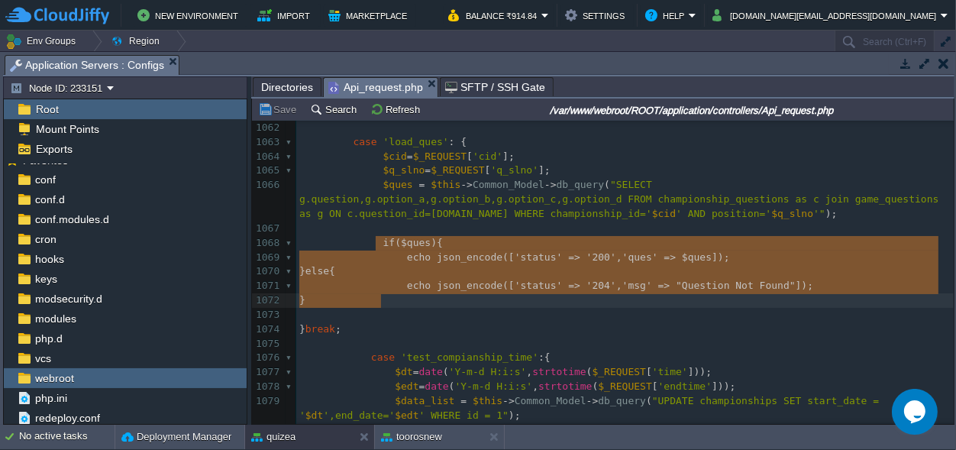
click at [582, 322] on pre "} break ;" at bounding box center [625, 329] width 658 height 15
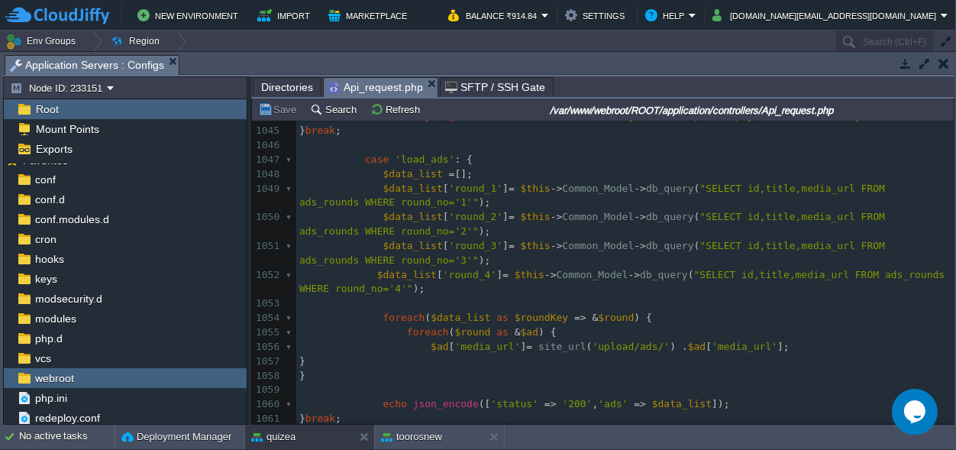
scroll to position [1269, 0]
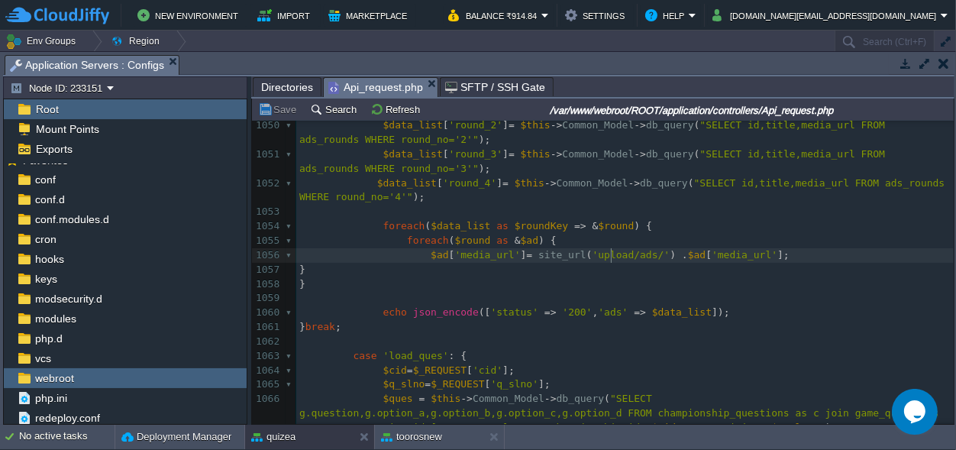
click at [612, 254] on div "xxxxxxxxxx } break ; 1033 echo json_encode ([ 'status' => '200' , 'data' => $da…" at bounding box center [625, 211] width 658 height 705
type textarea "s"
click at [578, 251] on div "xxxxxxxxxx } break ; 1033 echo json_encode ([ 'status' => '200' , 'data' => $da…" at bounding box center [625, 211] width 658 height 705
type textarea "admin/"
click at [284, 112] on button "Save" at bounding box center [279, 109] width 43 height 14
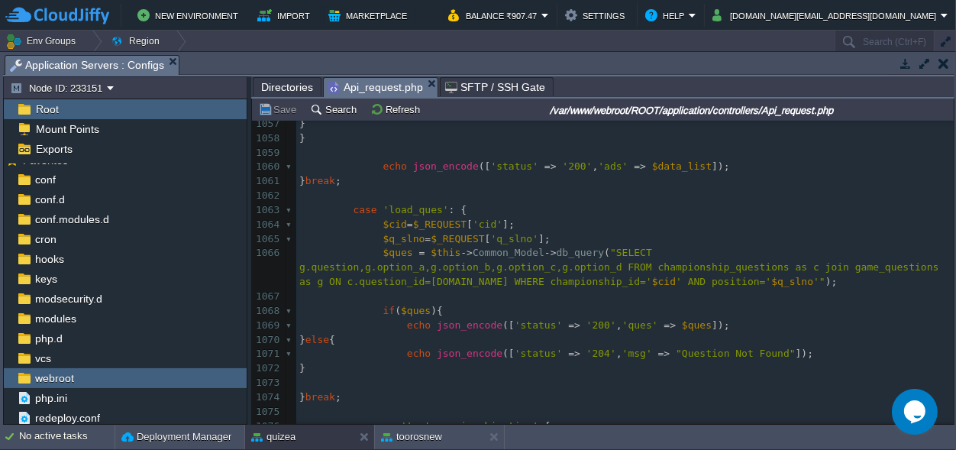
scroll to position [1458, 0]
click at [279, 83] on span "Directories" at bounding box center [287, 87] width 52 height 18
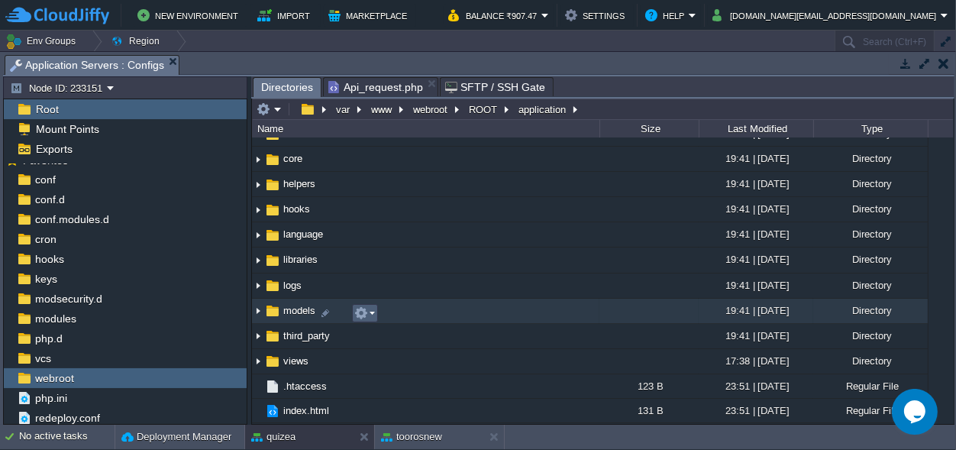
scroll to position [0, 0]
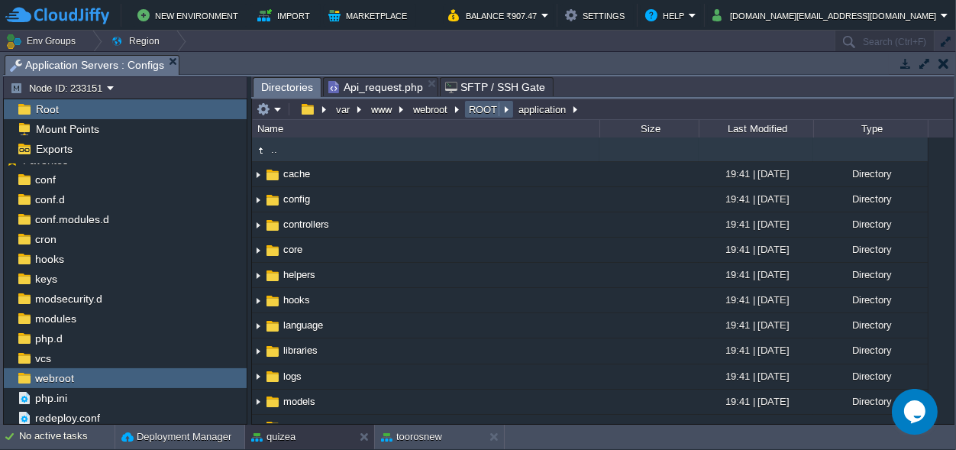
click at [486, 112] on button "ROOT" at bounding box center [484, 109] width 34 height 14
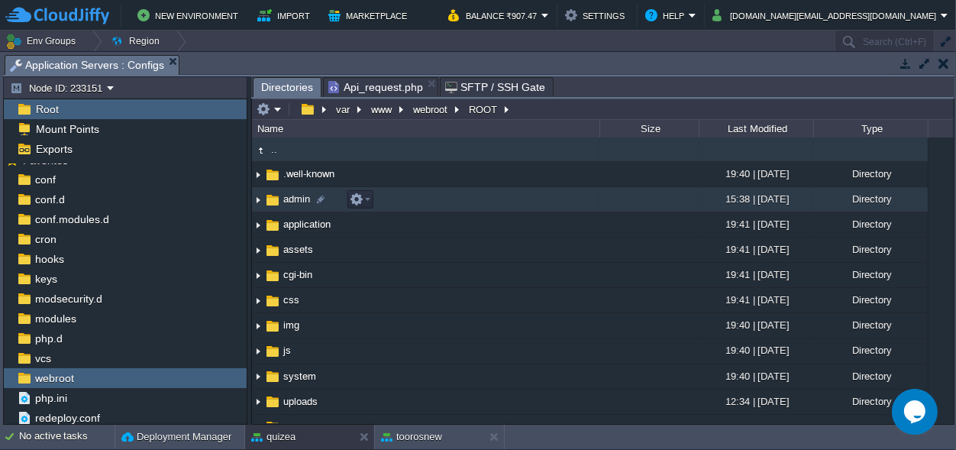
click at [306, 197] on span "admin" at bounding box center [296, 198] width 31 height 13
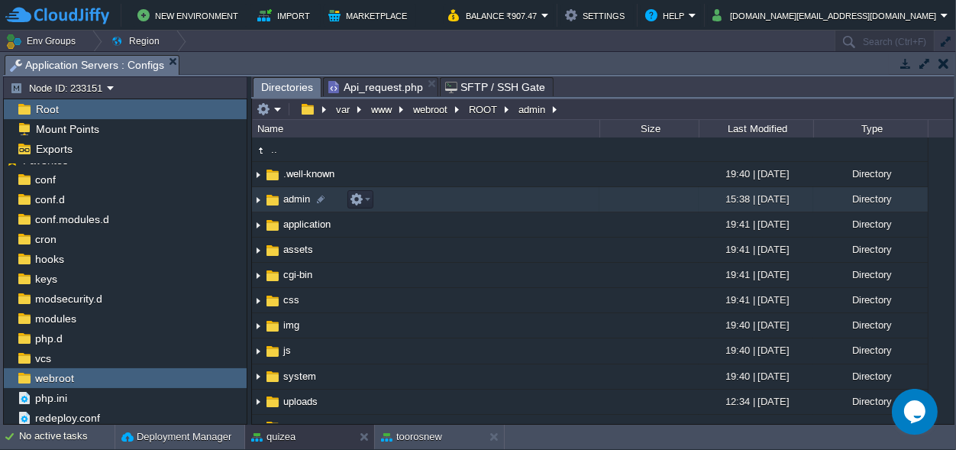
click at [306, 197] on span "admin" at bounding box center [296, 198] width 31 height 13
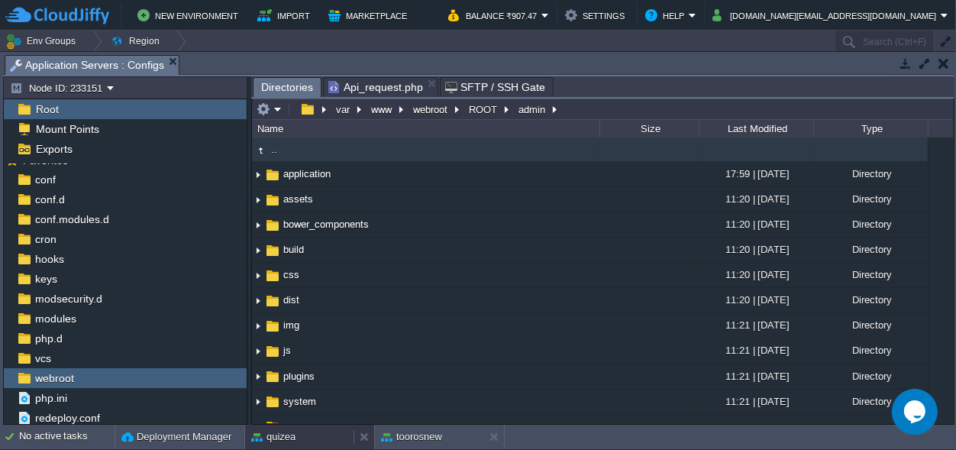
click at [326, 433] on div "quizea" at bounding box center [299, 437] width 108 height 24
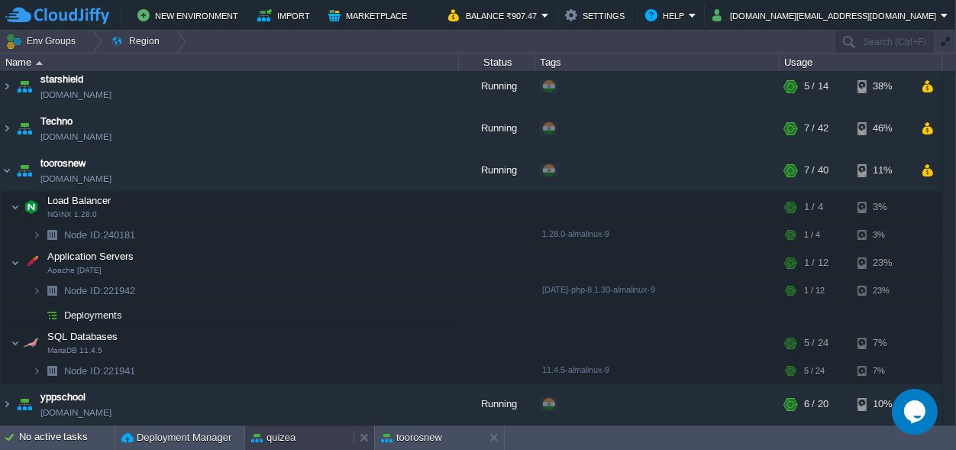
click at [328, 432] on div "quizea" at bounding box center [299, 437] width 108 height 24
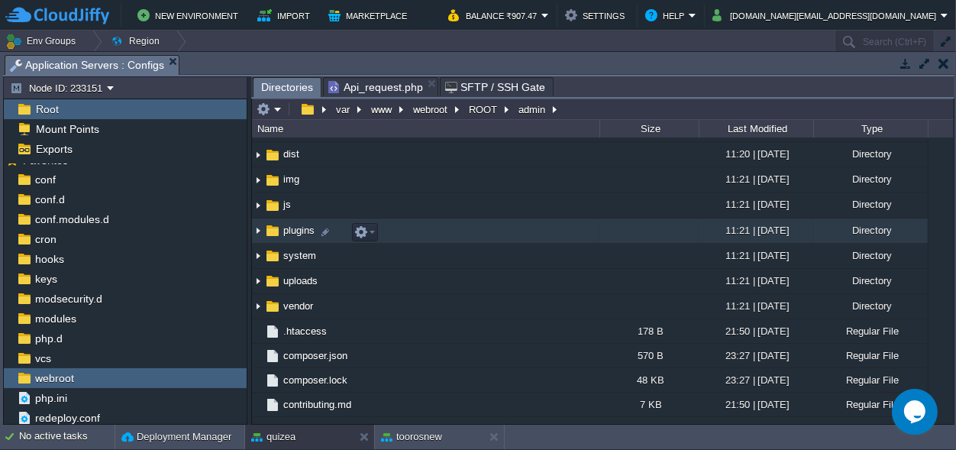
scroll to position [214, 0]
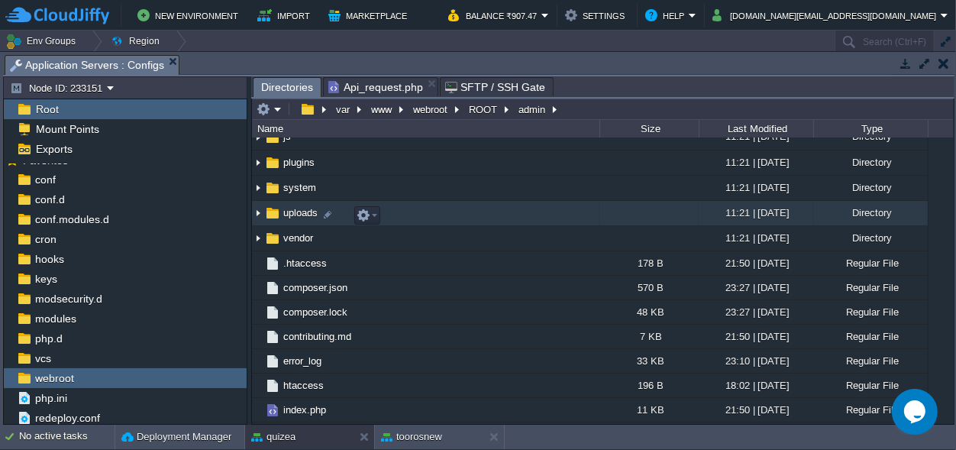
click at [306, 215] on span "uploads" at bounding box center [300, 212] width 39 height 13
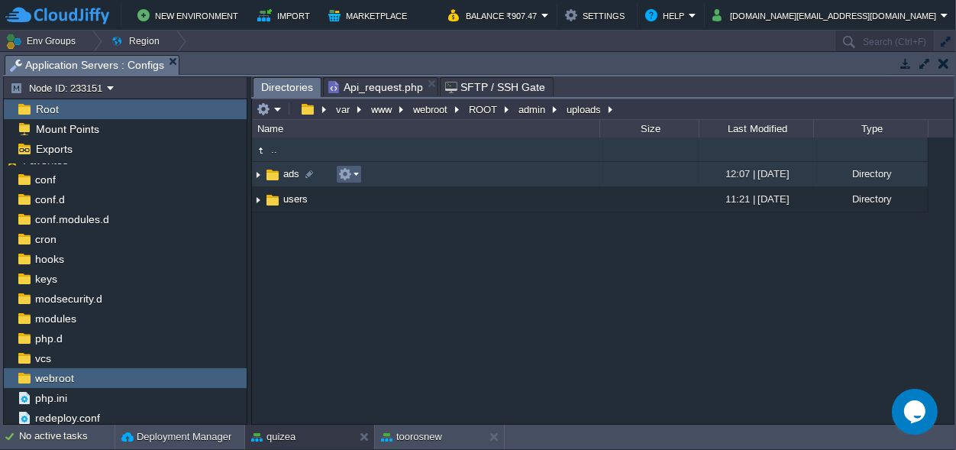
click at [353, 176] on em at bounding box center [348, 174] width 21 height 14
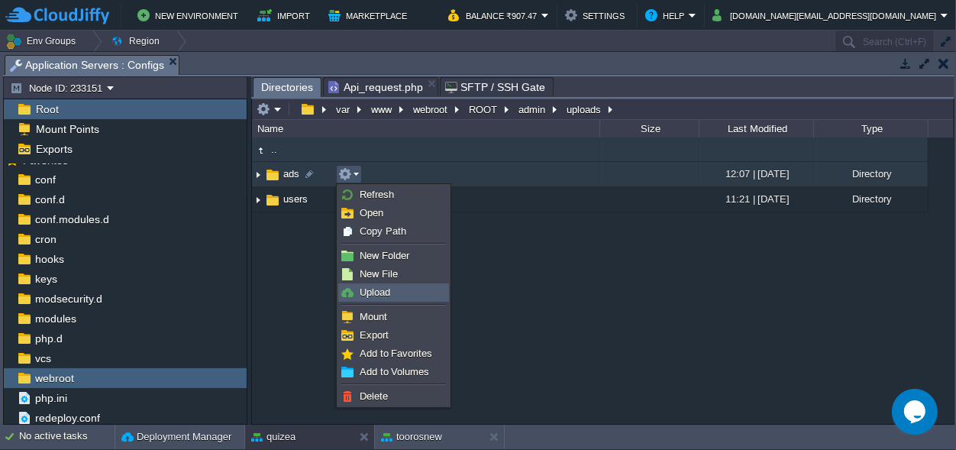
click at [359, 293] on link "Upload" at bounding box center [393, 292] width 109 height 17
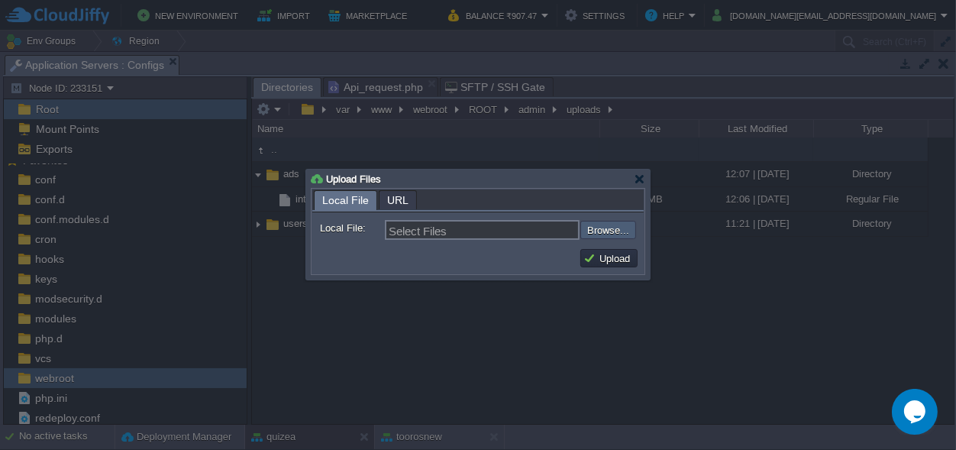
click at [619, 230] on input "file" at bounding box center [539, 230] width 193 height 18
type input "C:\fakepath\i_need_a_quizea_logo (1).mp4"
type input "i_need_a_quizea_logo (1).mp4, i_need_a_quizea_logo.mp4"
click at [606, 255] on button "Upload" at bounding box center [609, 258] width 51 height 14
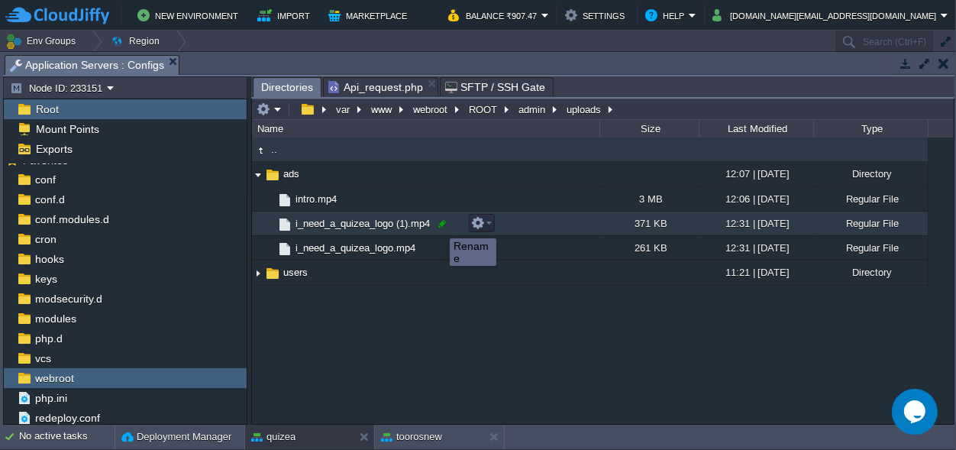
click at [438, 225] on div at bounding box center [442, 224] width 14 height 14
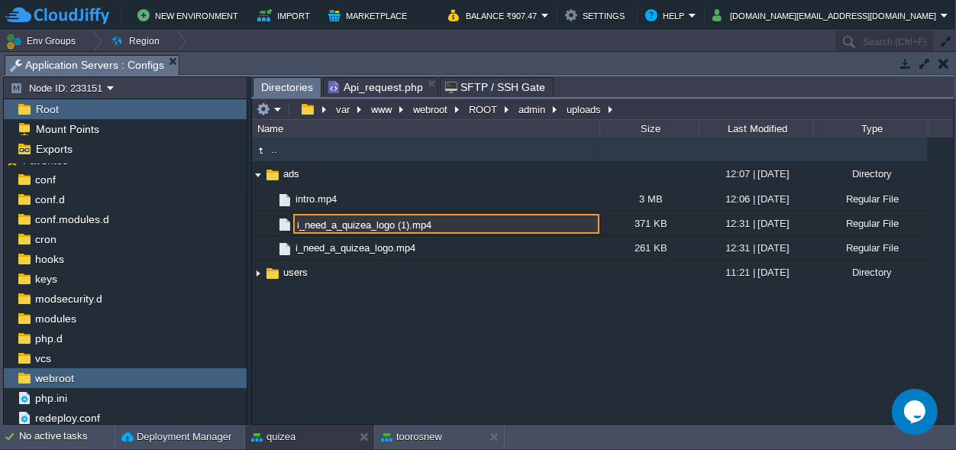
drag, startPoint x: 409, startPoint y: 223, endPoint x: 271, endPoint y: 218, distance: 137.6
click at [293, 218] on input "i_need_a_quizea_logo (1).mp4" at bounding box center [446, 224] width 306 height 20
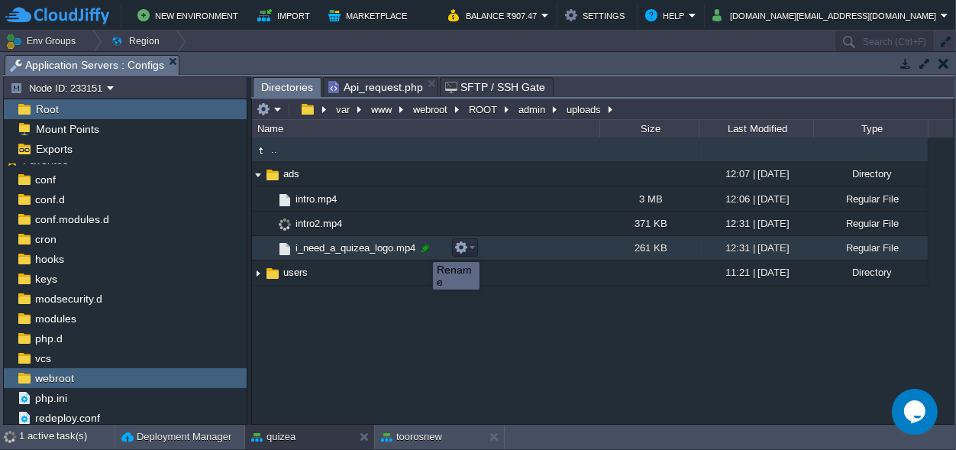
click at [422, 248] on div at bounding box center [426, 248] width 14 height 14
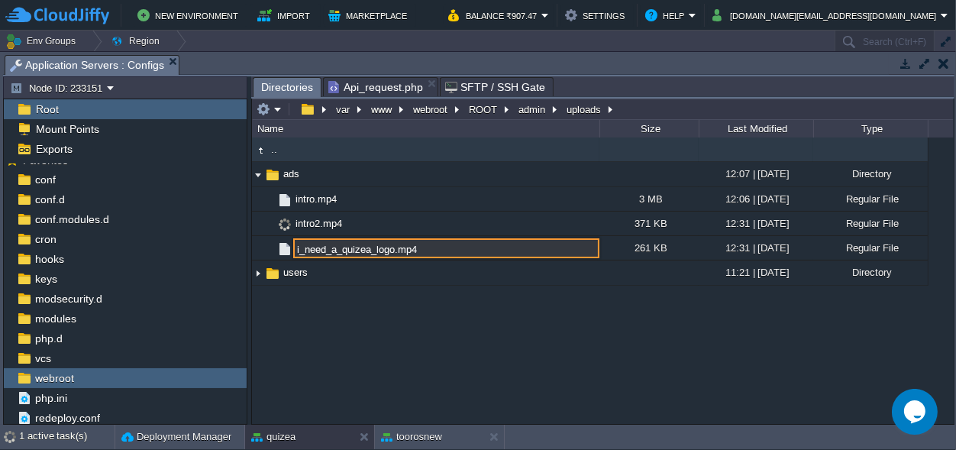
drag, startPoint x: 393, startPoint y: 248, endPoint x: 299, endPoint y: 254, distance: 94.1
click at [299, 254] on input "i_need_a_quizea_logo.mp4" at bounding box center [446, 248] width 306 height 20
type input "intro3.mp4"
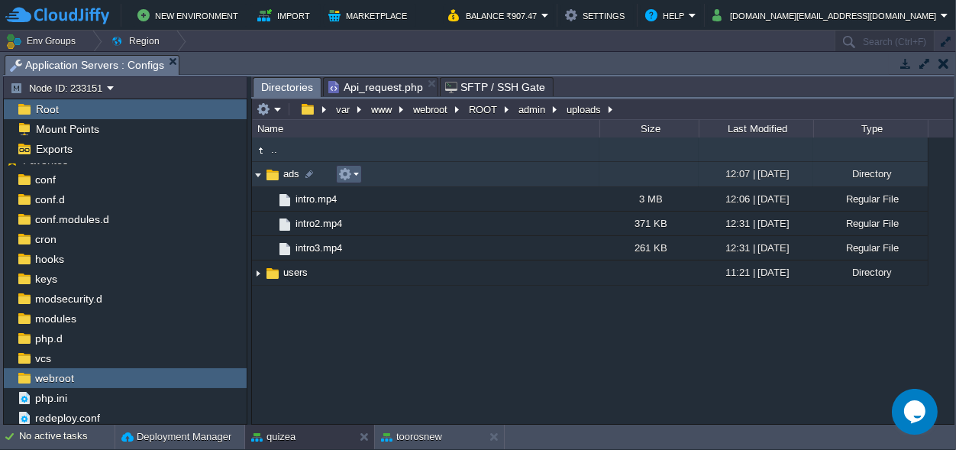
click at [354, 174] on em at bounding box center [348, 174] width 21 height 14
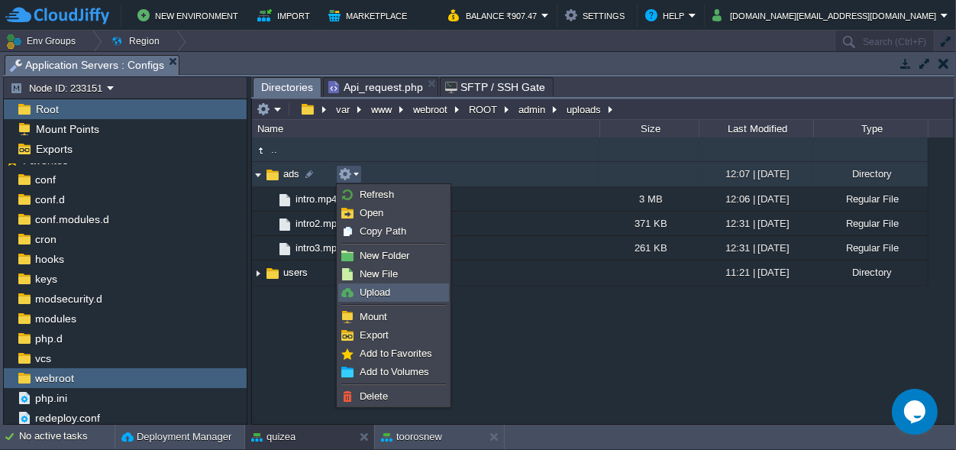
click at [376, 289] on span "Upload" at bounding box center [375, 291] width 31 height 11
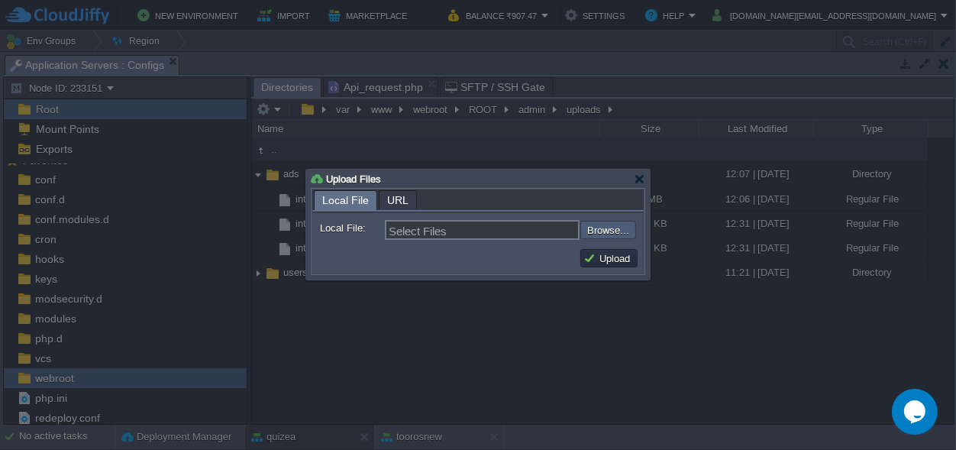
click at [596, 229] on input "file" at bounding box center [539, 230] width 193 height 18
type input "C:\fakepath\i_need_a_quizea_logo (2).mp4"
type input "i_need_a_quizea_logo (2).mp4"
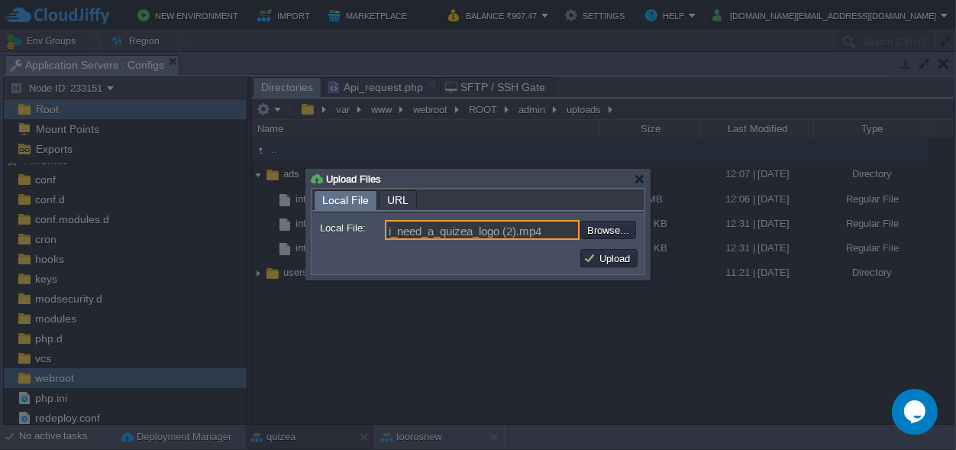
drag, startPoint x: 518, startPoint y: 230, endPoint x: 391, endPoint y: 230, distance: 126.8
click at [391, 230] on input "i_need_a_quizea_logo (2).mp4" at bounding box center [482, 230] width 195 height 20
click at [608, 259] on button "Upload" at bounding box center [609, 258] width 51 height 14
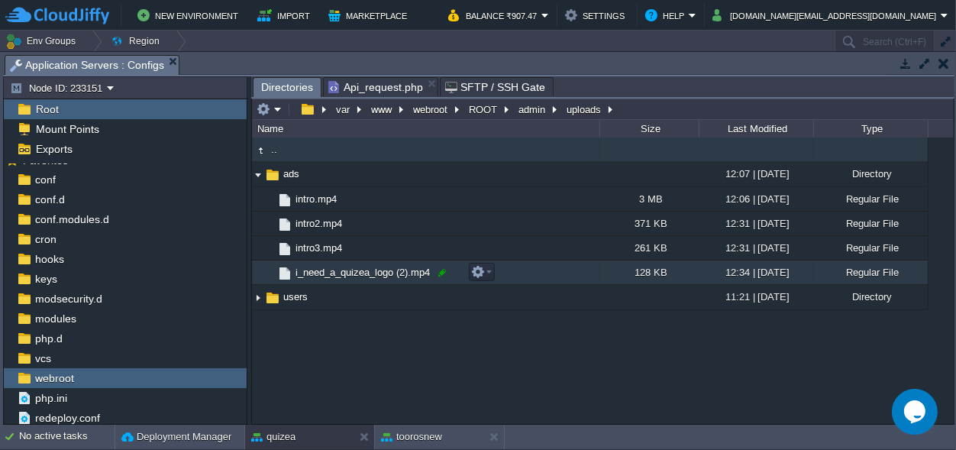
click at [438, 273] on div at bounding box center [442, 273] width 14 height 14
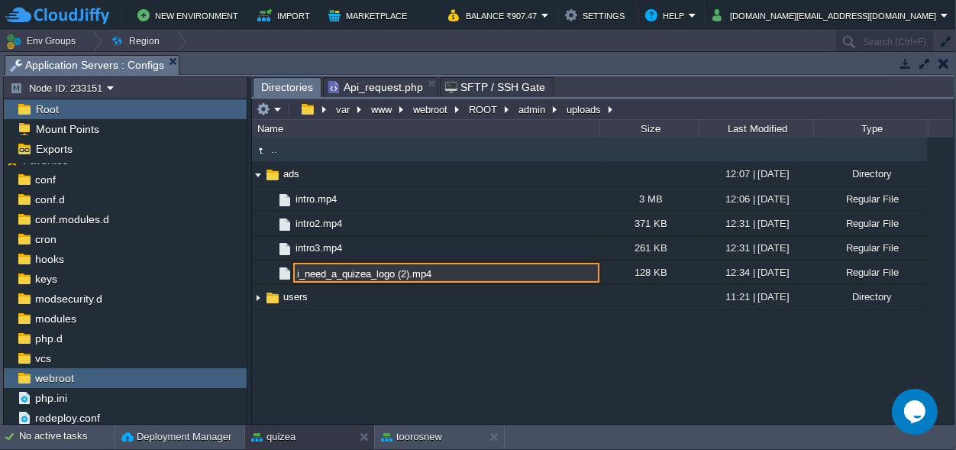
click at [409, 271] on input "i_need_a_quizea_logo (2).mp4" at bounding box center [446, 273] width 306 height 20
click at [407, 273] on input "i_need_a_quizea_logo (2).mp4" at bounding box center [446, 273] width 306 height 20
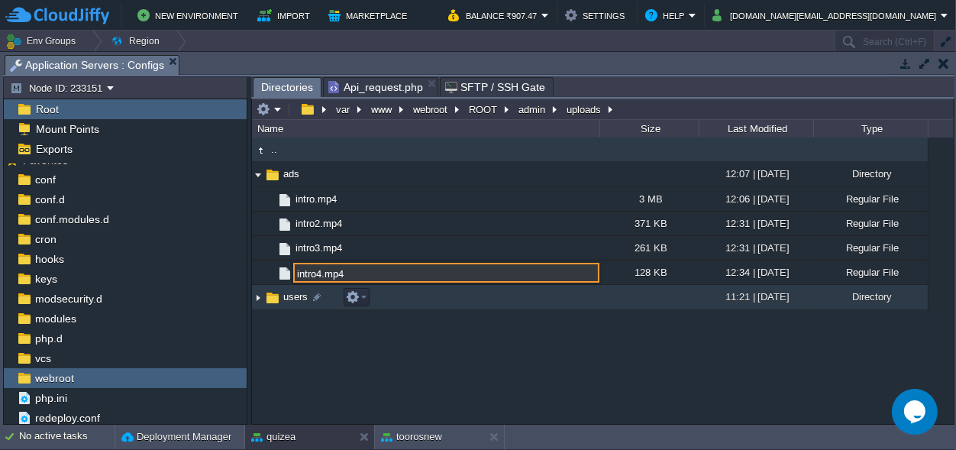
type input "intro4.mp4"
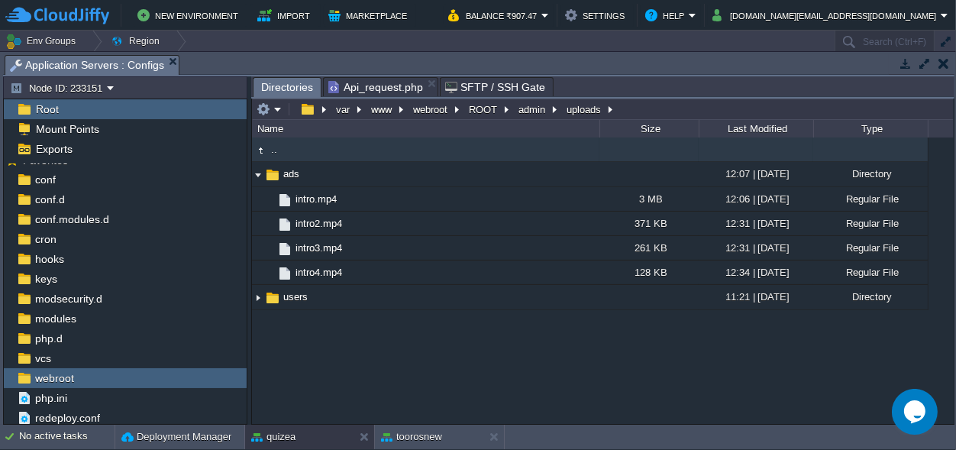
click at [576, 363] on div ".. ads 12:07 | [DATE] Directory .. intro.mp4 3 MB 12:06 | [DATE] Regular File i…" at bounding box center [603, 280] width 702 height 286
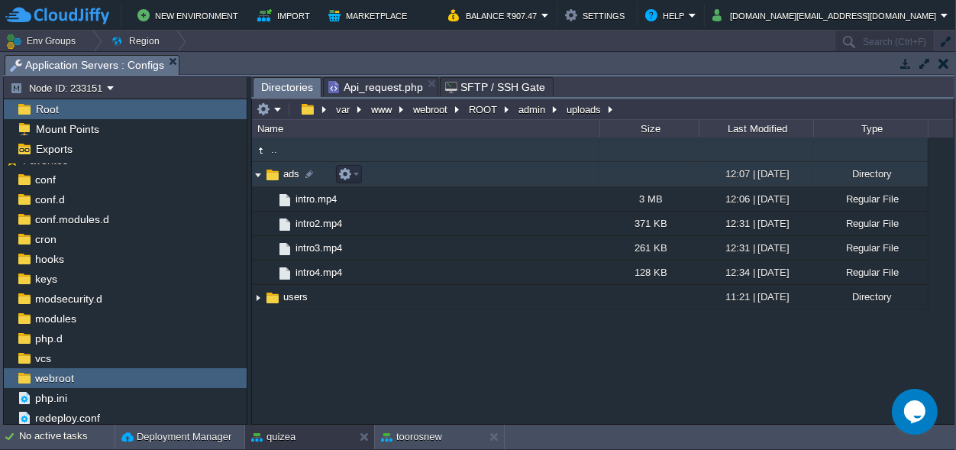
click at [257, 174] on img at bounding box center [258, 175] width 12 height 24
